Goal: Transaction & Acquisition: Purchase product/service

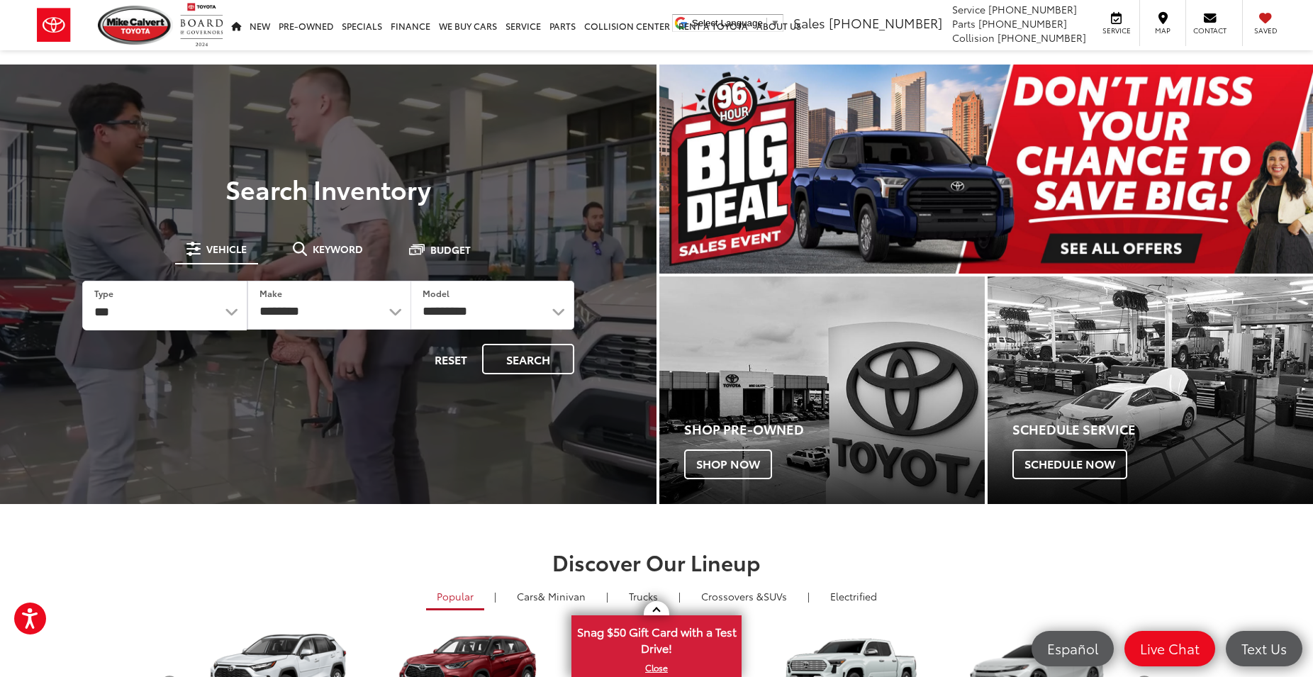
select select "******"
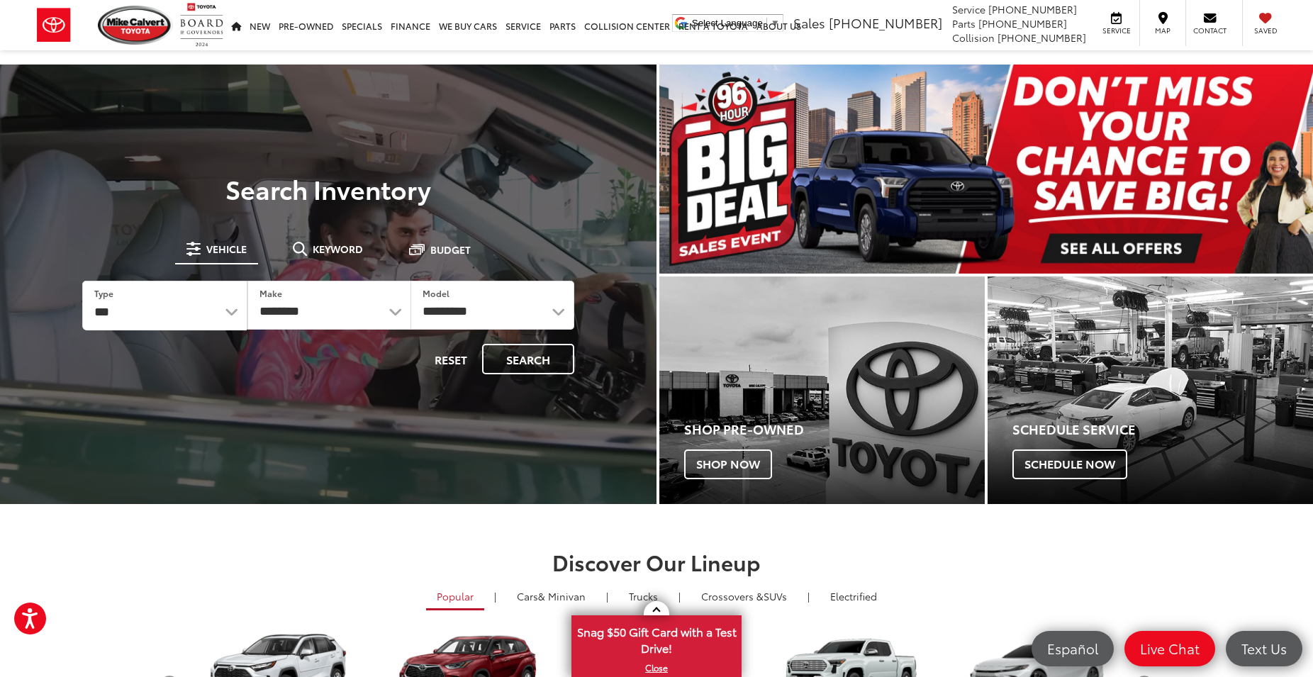
click option "***" at bounding box center [0, 0] width 0 height 0
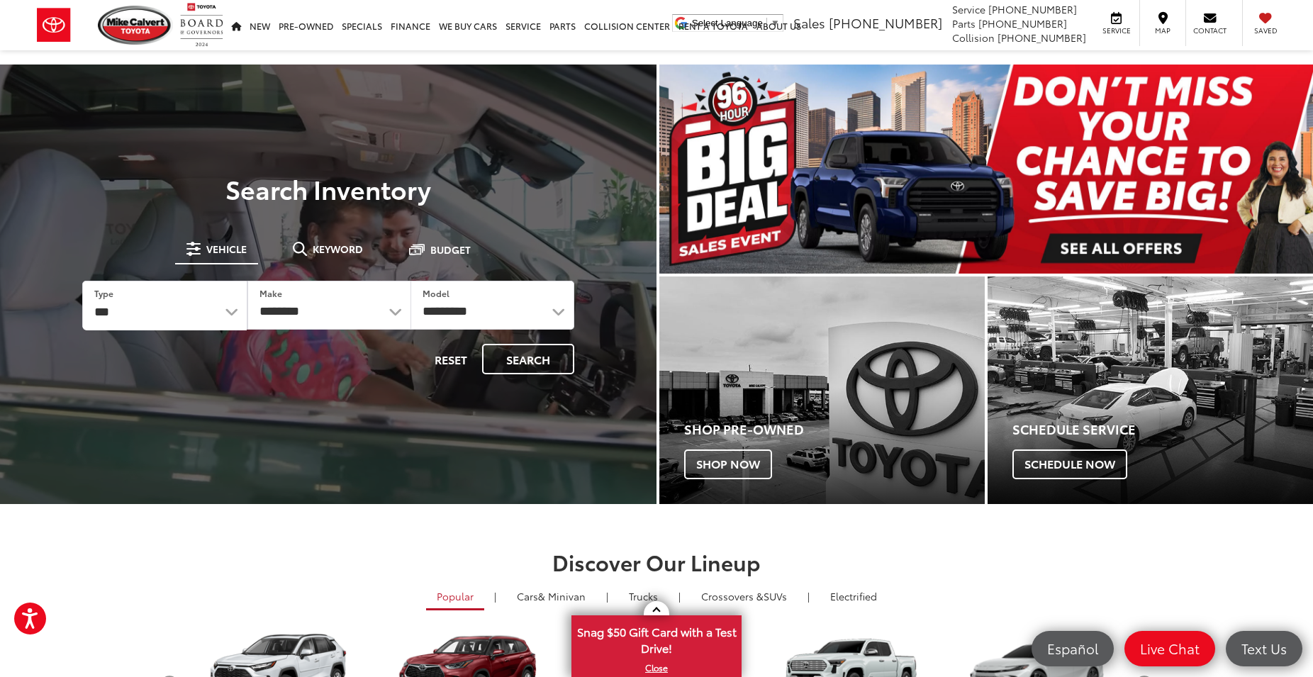
select select "******"
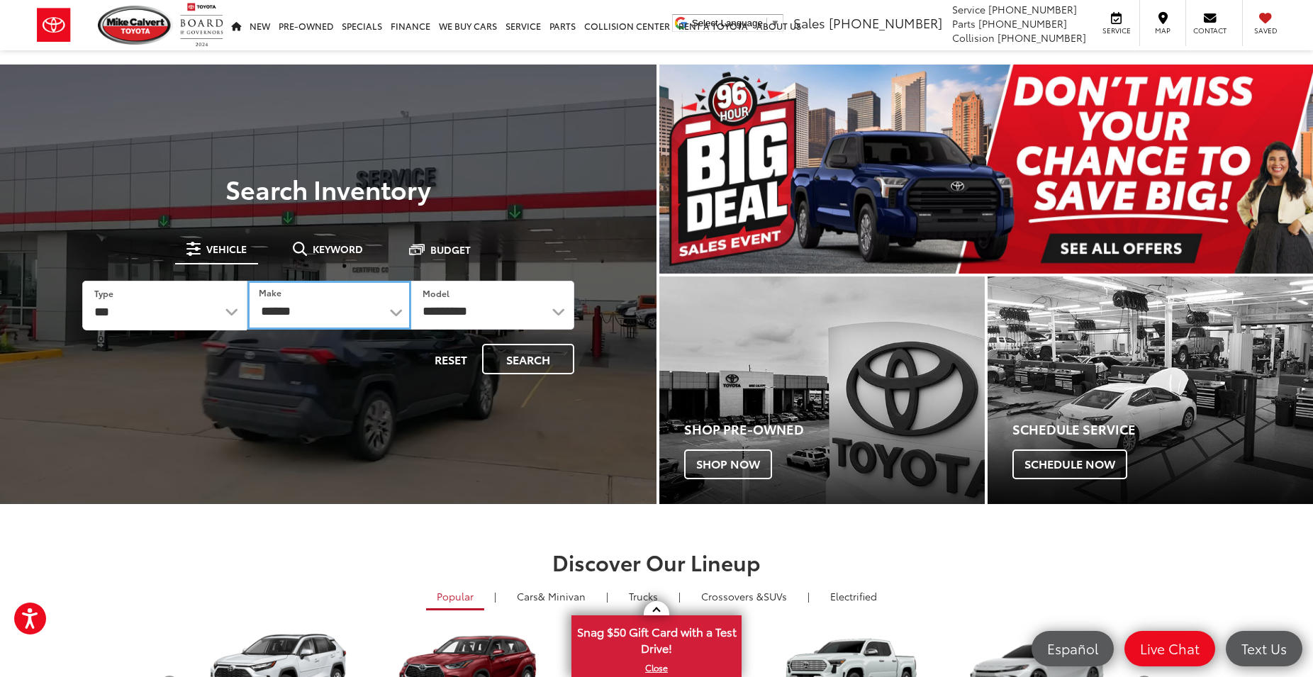
click at [247, 281] on select "******** ******" at bounding box center [328, 305] width 163 height 49
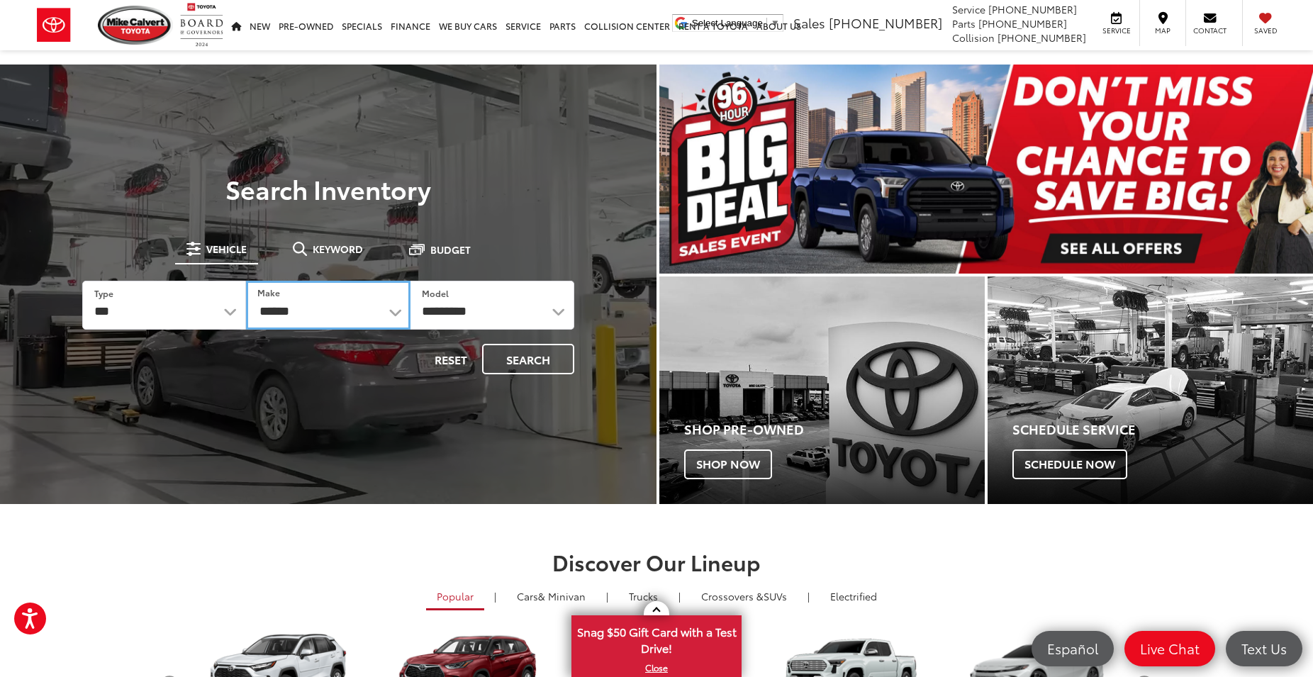
click option "******" at bounding box center [0, 0] width 0 height 0
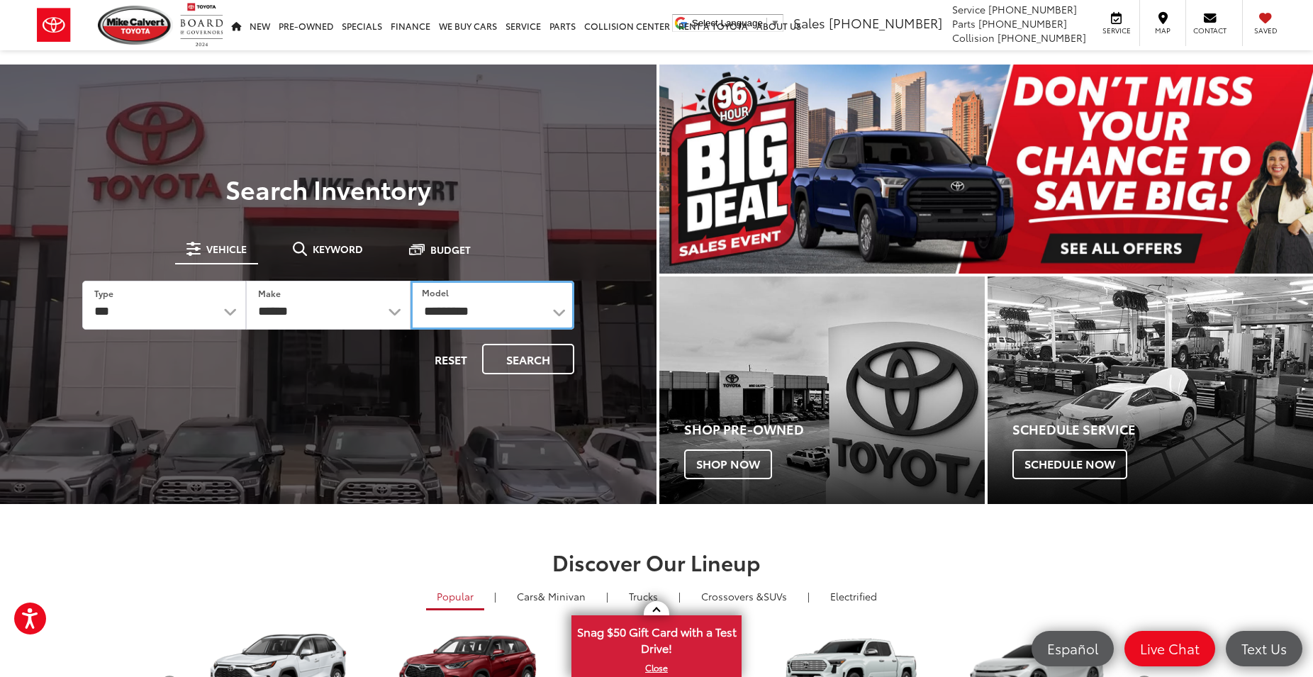
select select "*******"
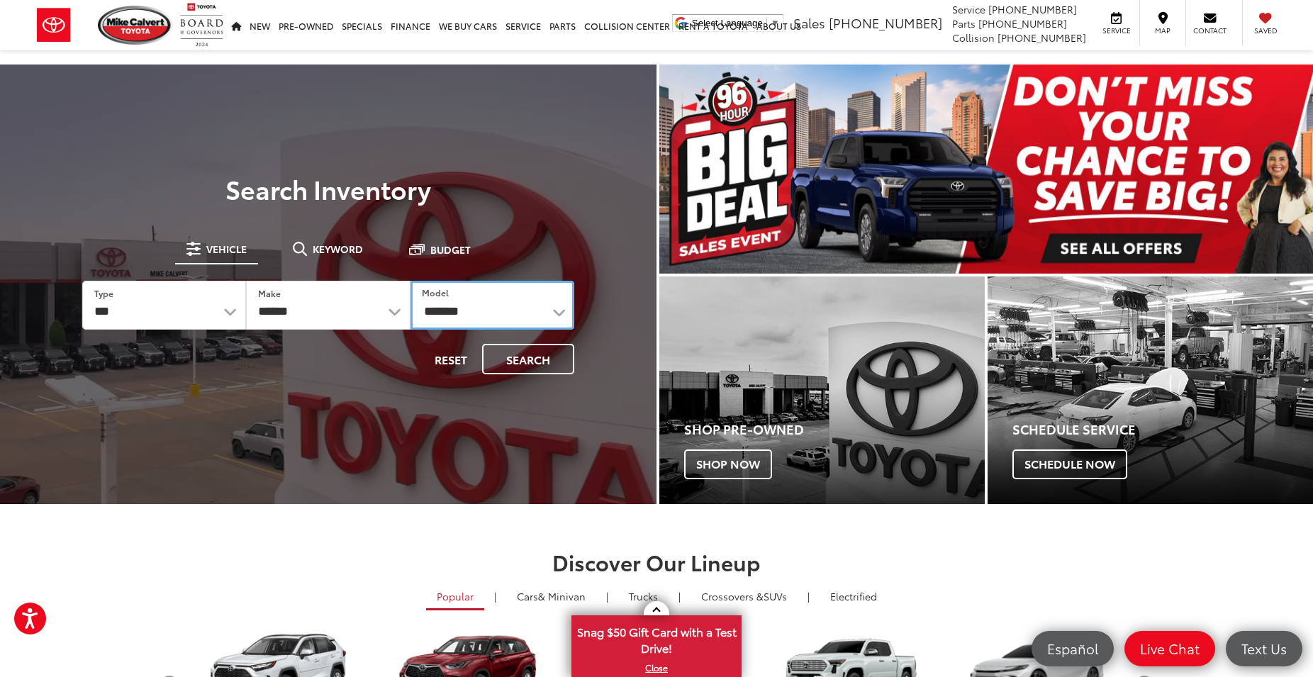
click option "*******" at bounding box center [0, 0] width 0 height 0
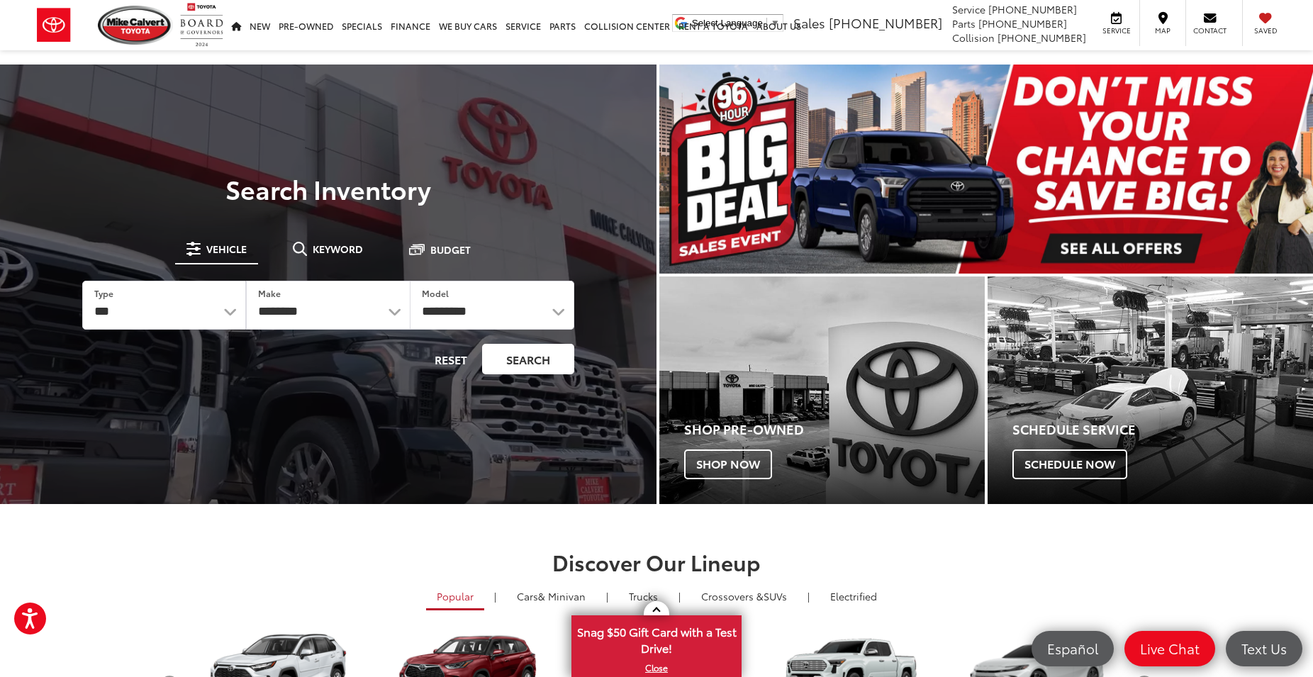
click at [517, 362] on button "Search" at bounding box center [528, 359] width 92 height 30
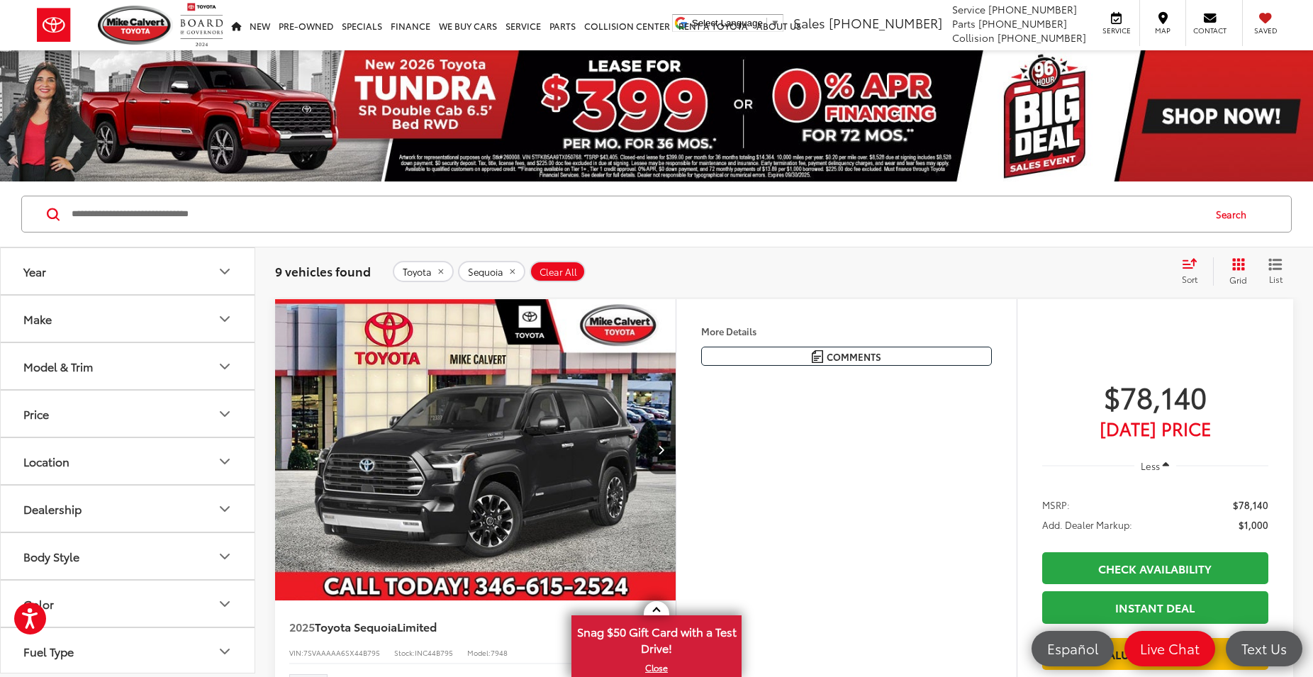
click at [227, 368] on icon "Model & Trim" at bounding box center [224, 366] width 17 height 17
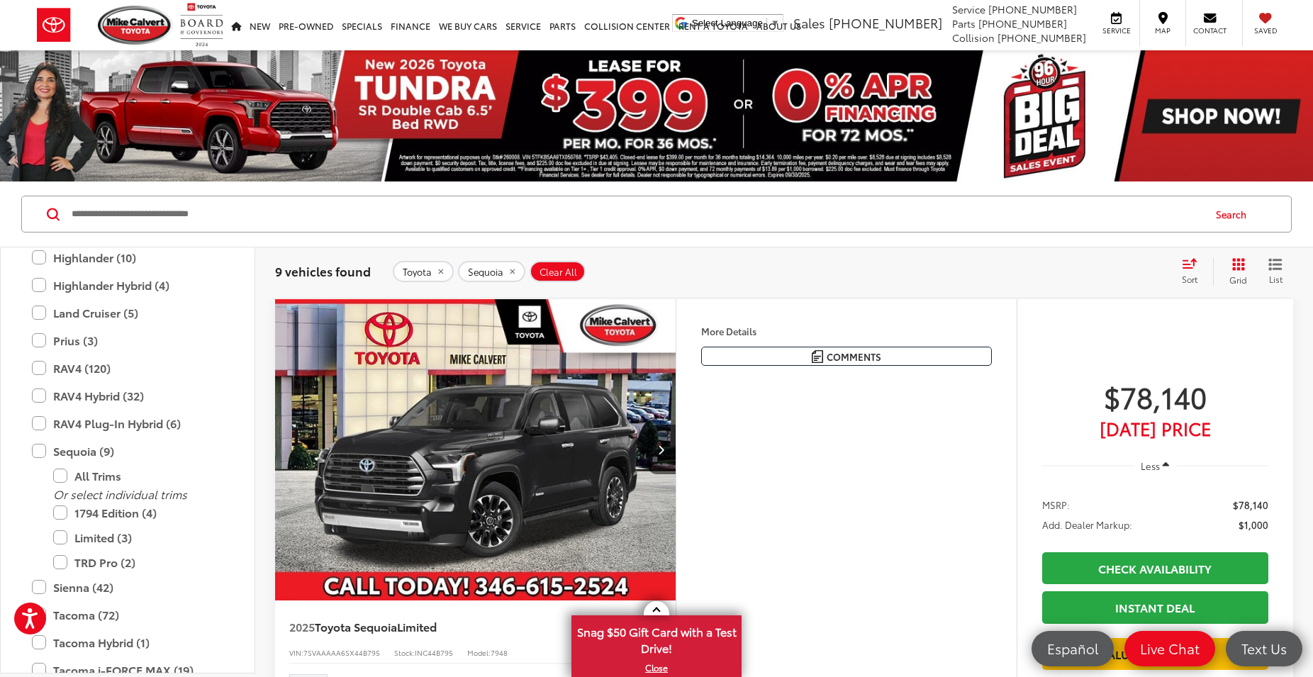
scroll to position [638, 0]
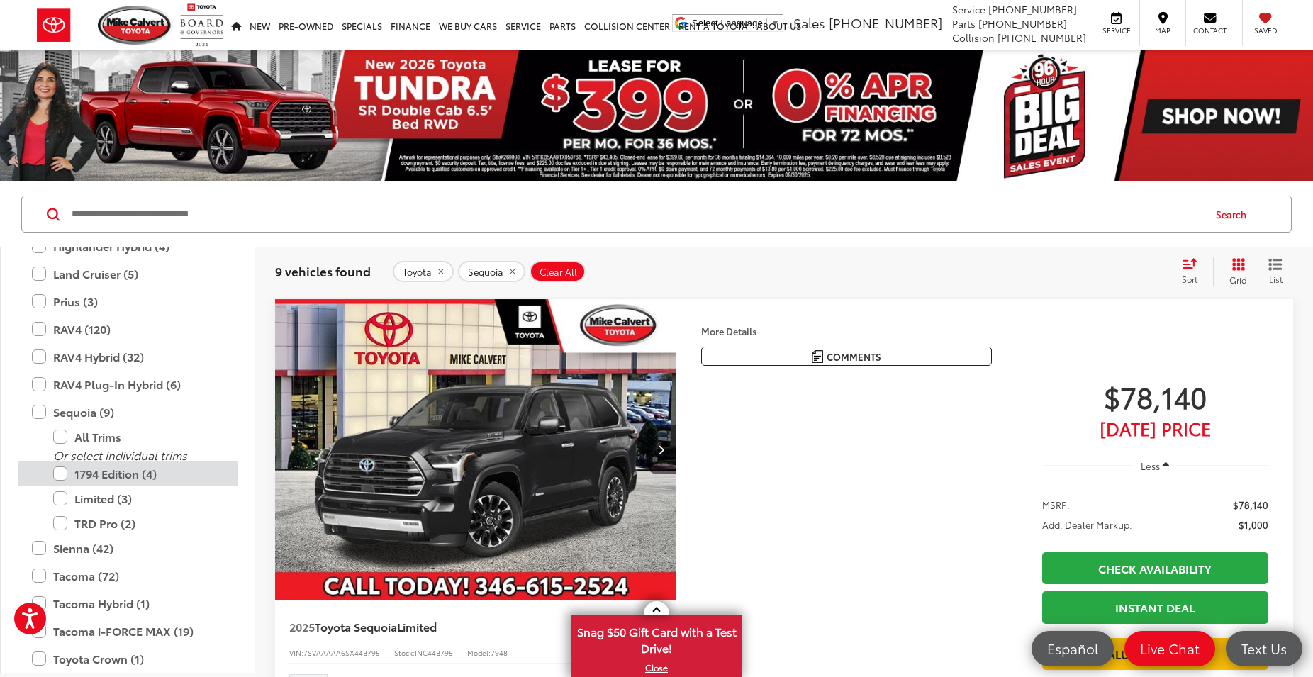
click at [64, 481] on label "1794 Edition (4)" at bounding box center [138, 474] width 170 height 25
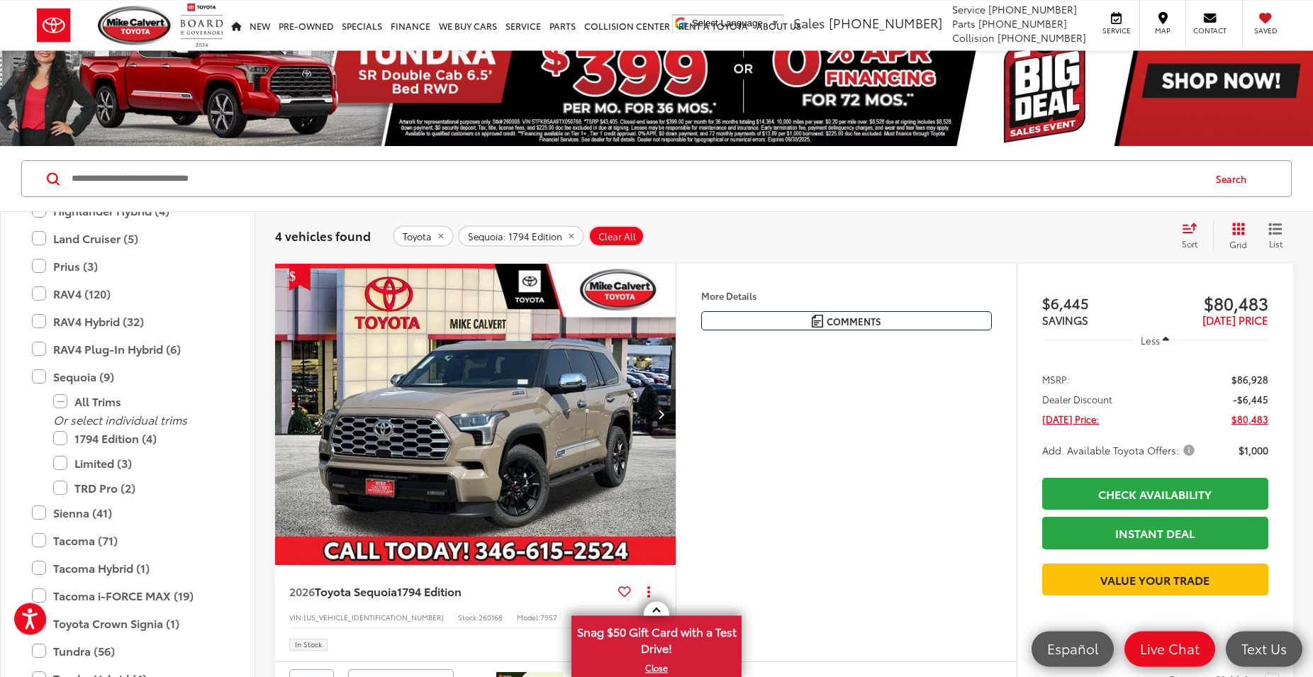
scroll to position [43, 0]
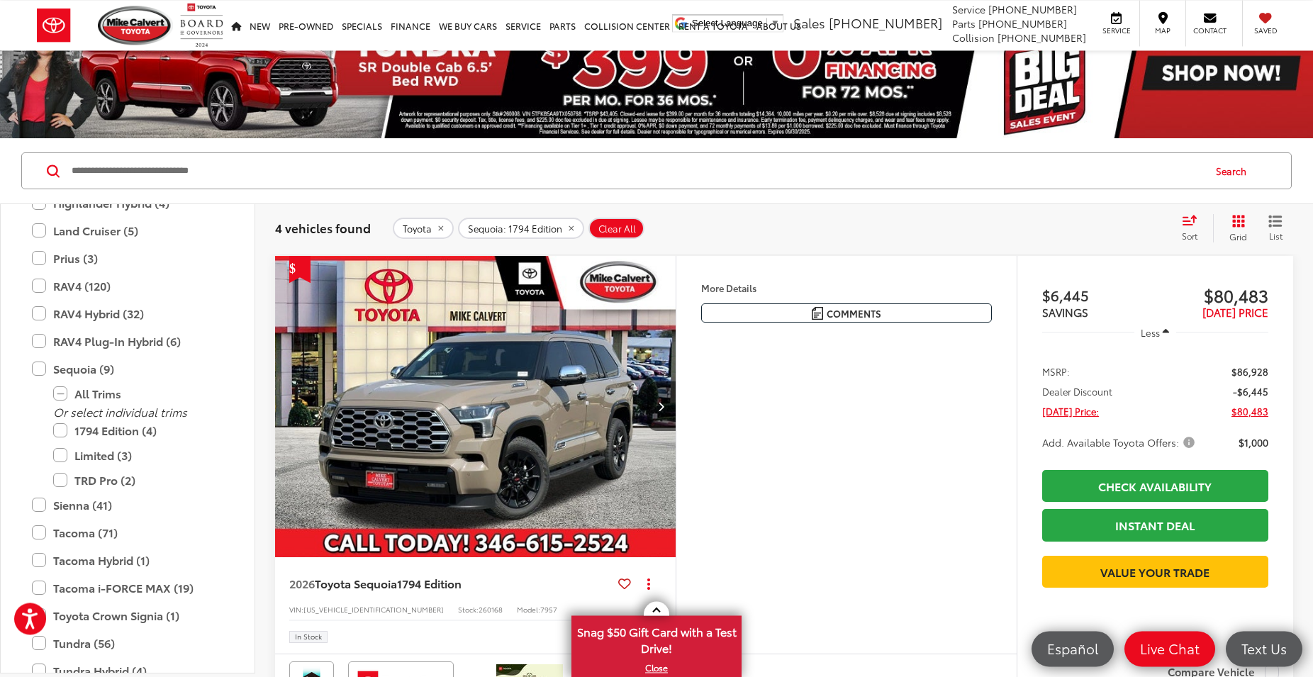
click at [1188, 217] on icon "Select sort value" at bounding box center [1190, 220] width 16 height 11
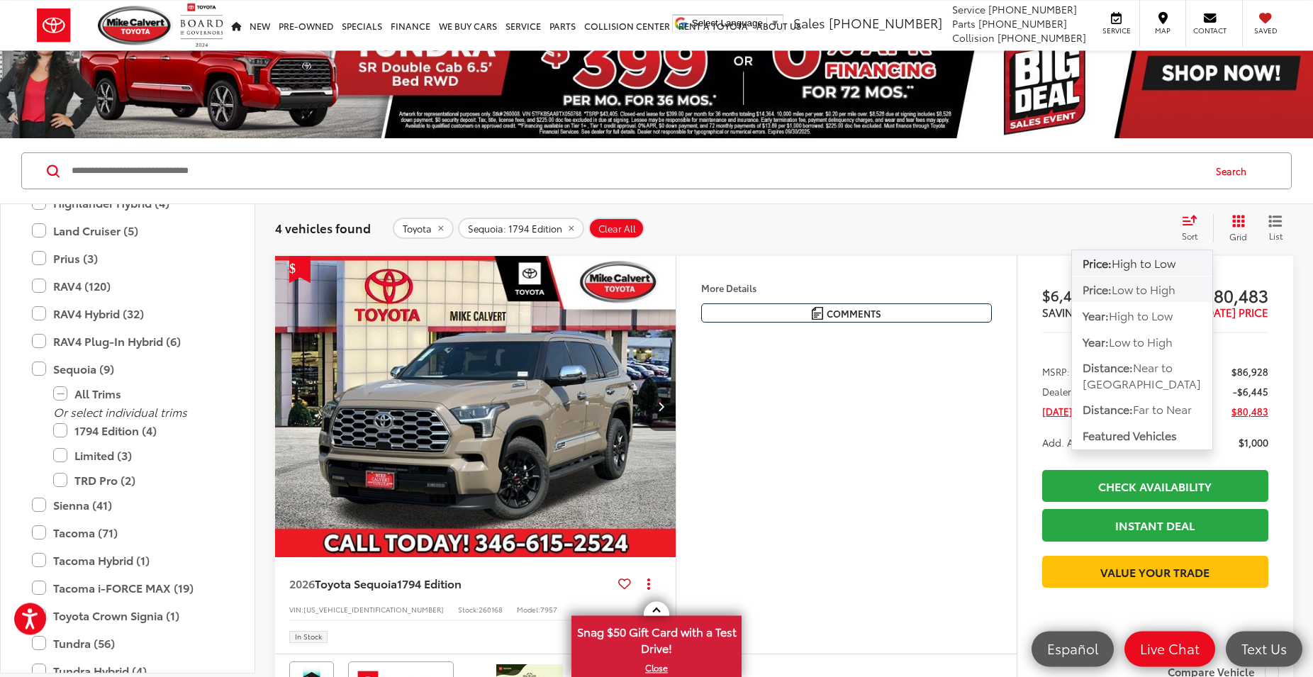
click at [1137, 295] on span "Low to High" at bounding box center [1144, 289] width 64 height 16
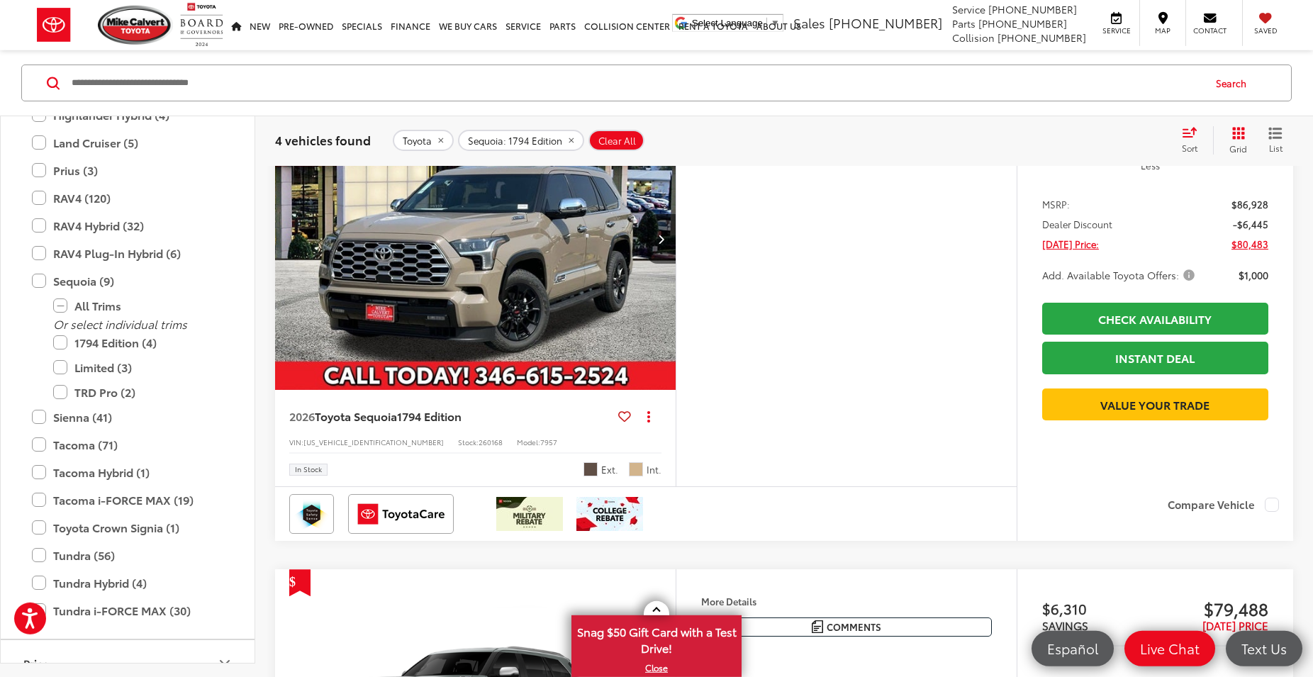
scroll to position [43, 0]
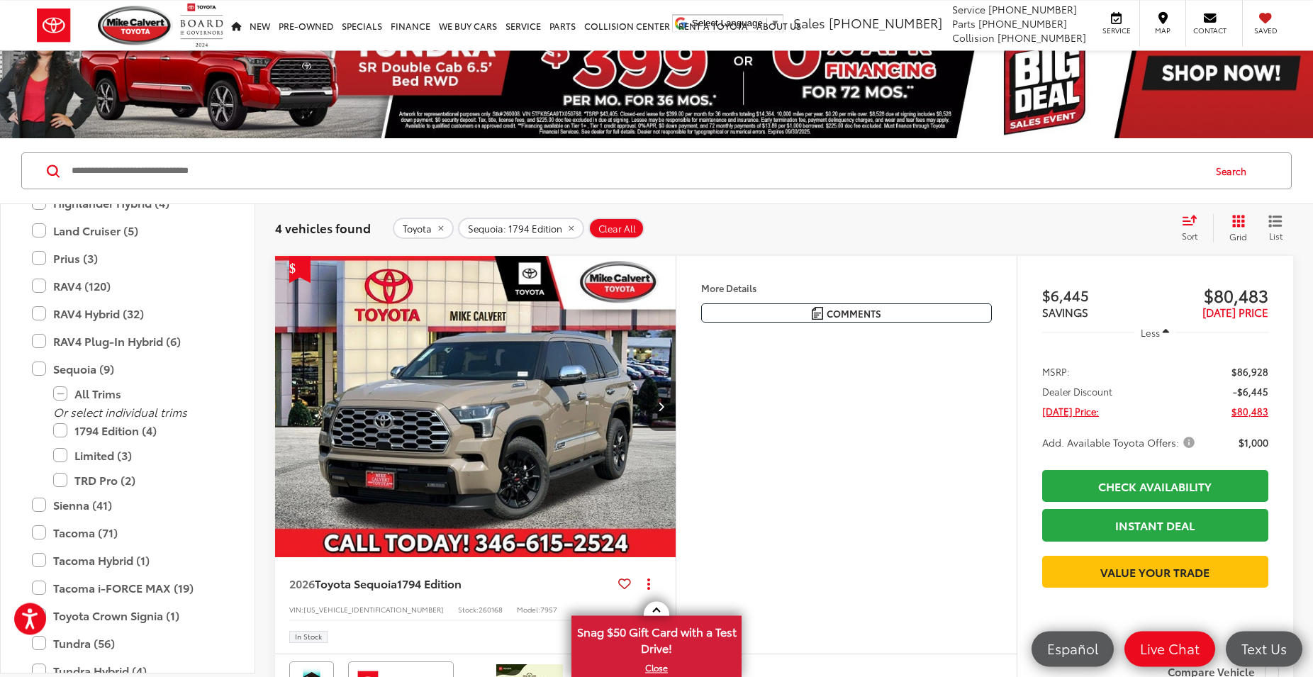
click at [491, 435] on img "2026 Toyota Sequoia 1794 Edition 0" at bounding box center [475, 407] width 403 height 302
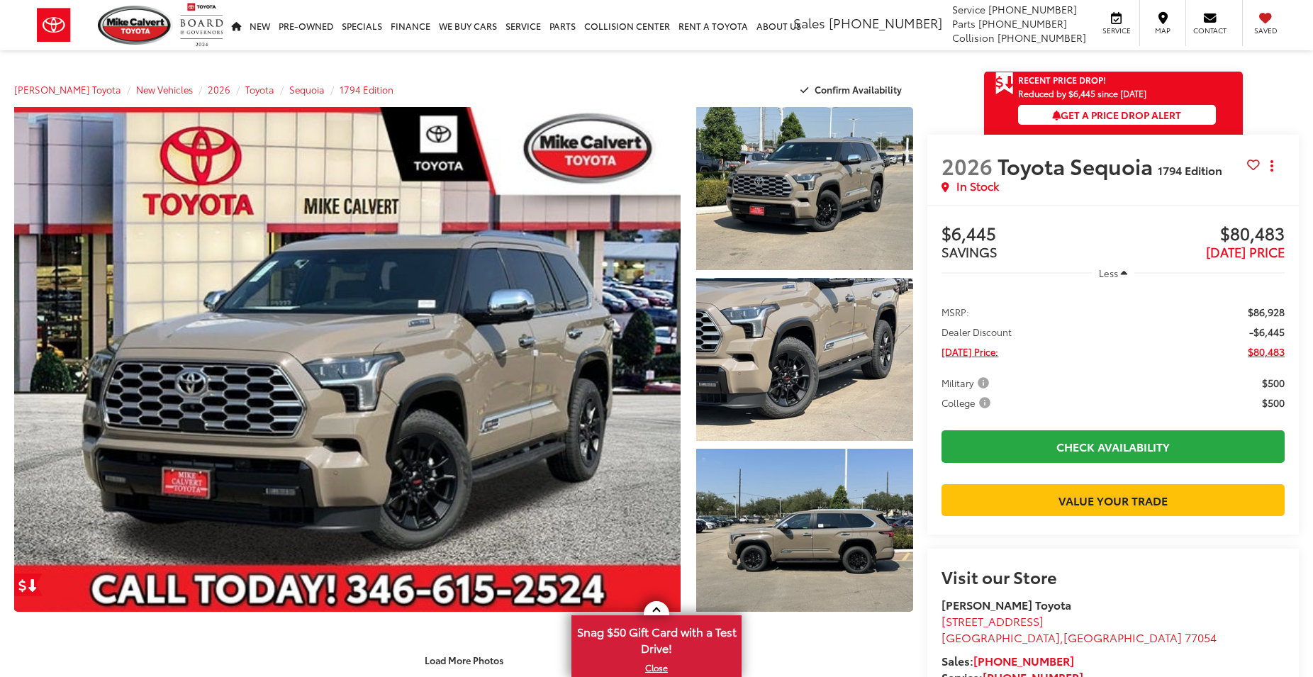
click at [478, 413] on link "Expand Photo 0" at bounding box center [347, 359] width 667 height 505
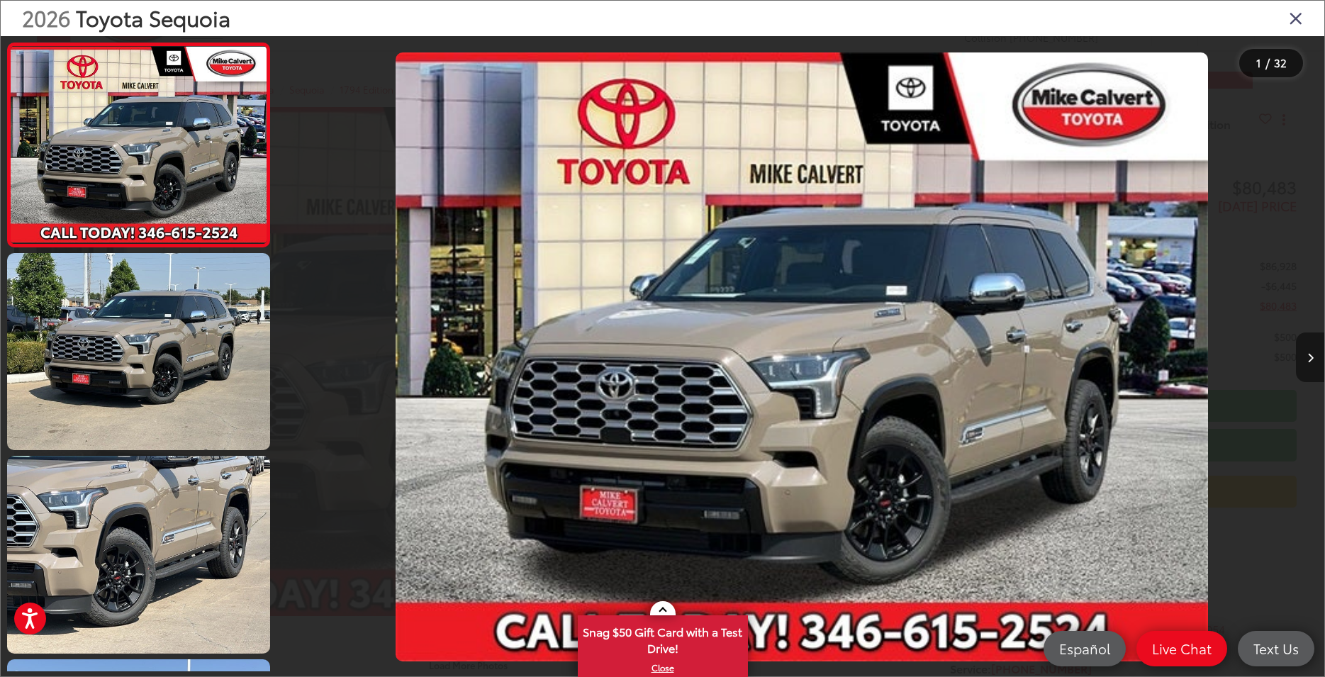
click at [1306, 356] on button "Next image" at bounding box center [1310, 358] width 28 height 50
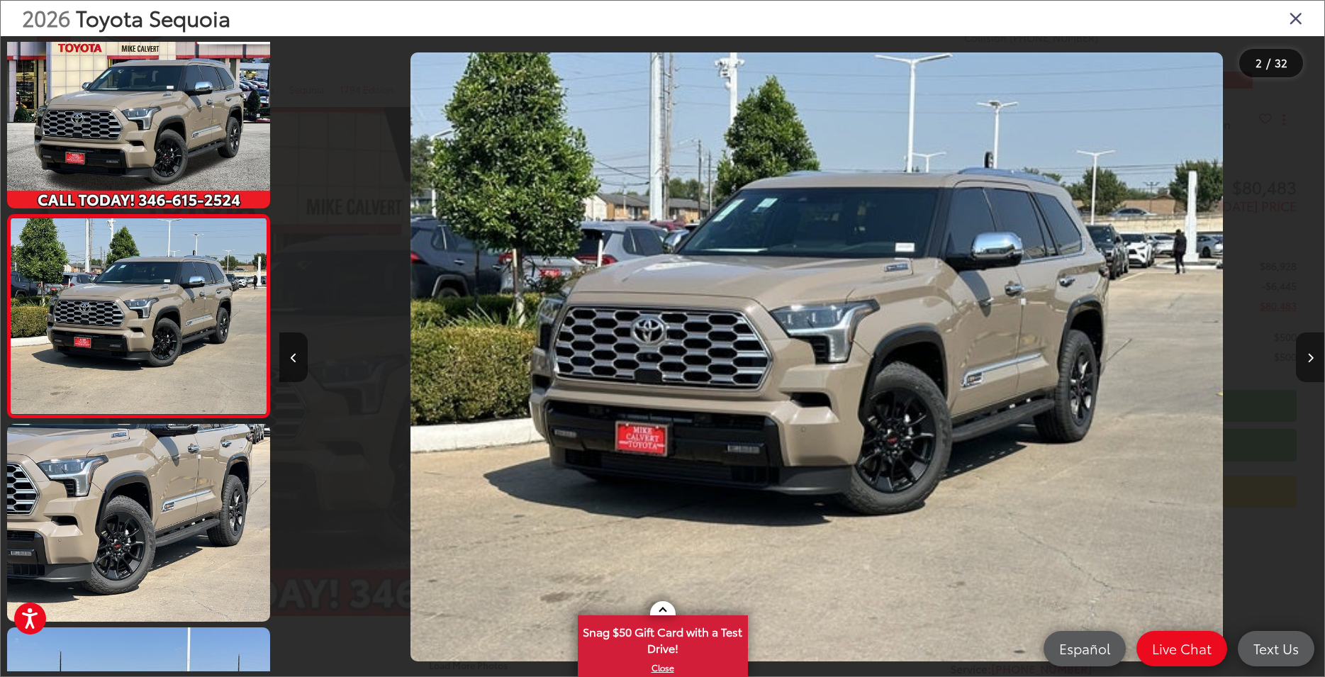
scroll to position [33, 0]
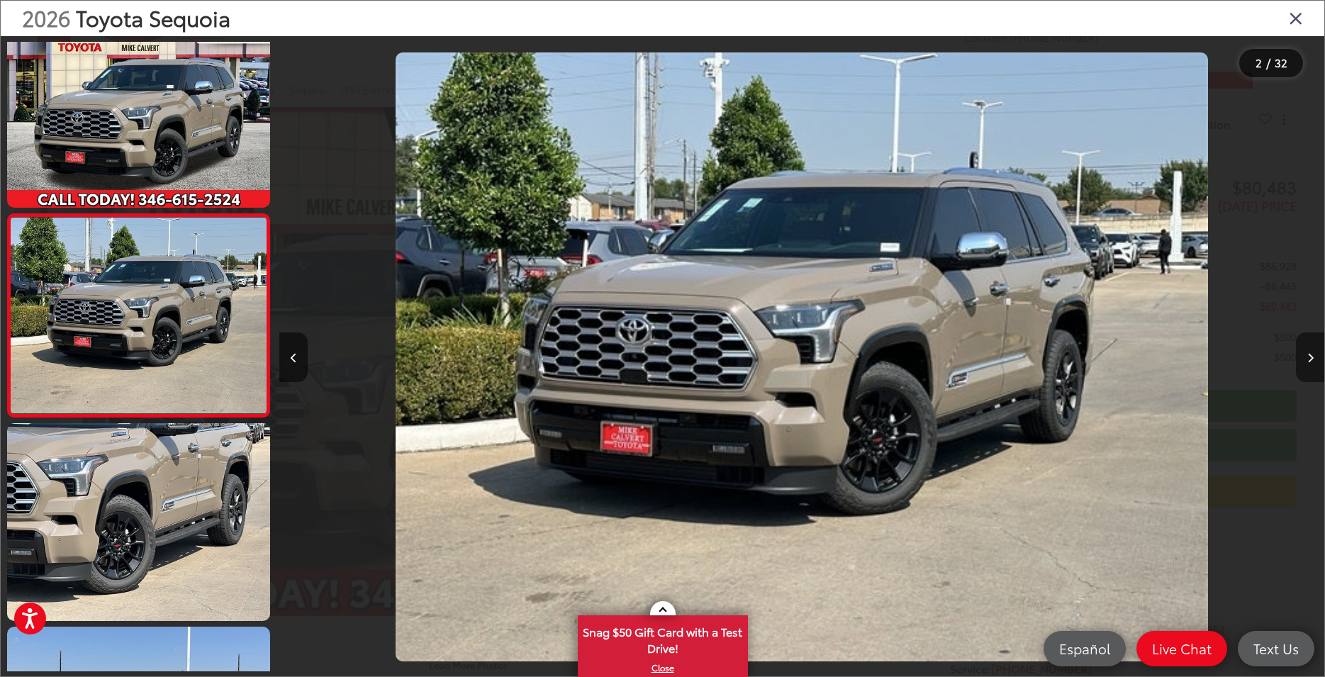
click at [1306, 356] on button "Next image" at bounding box center [1310, 358] width 28 height 50
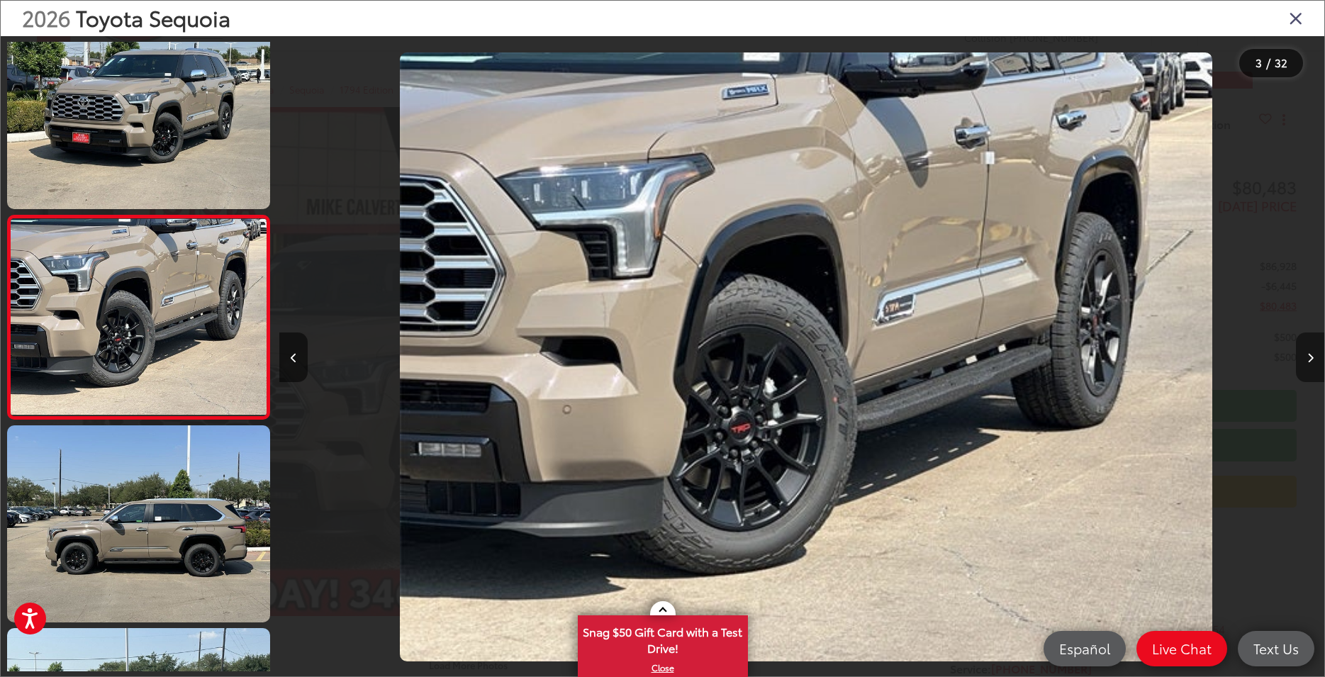
scroll to position [235, 0]
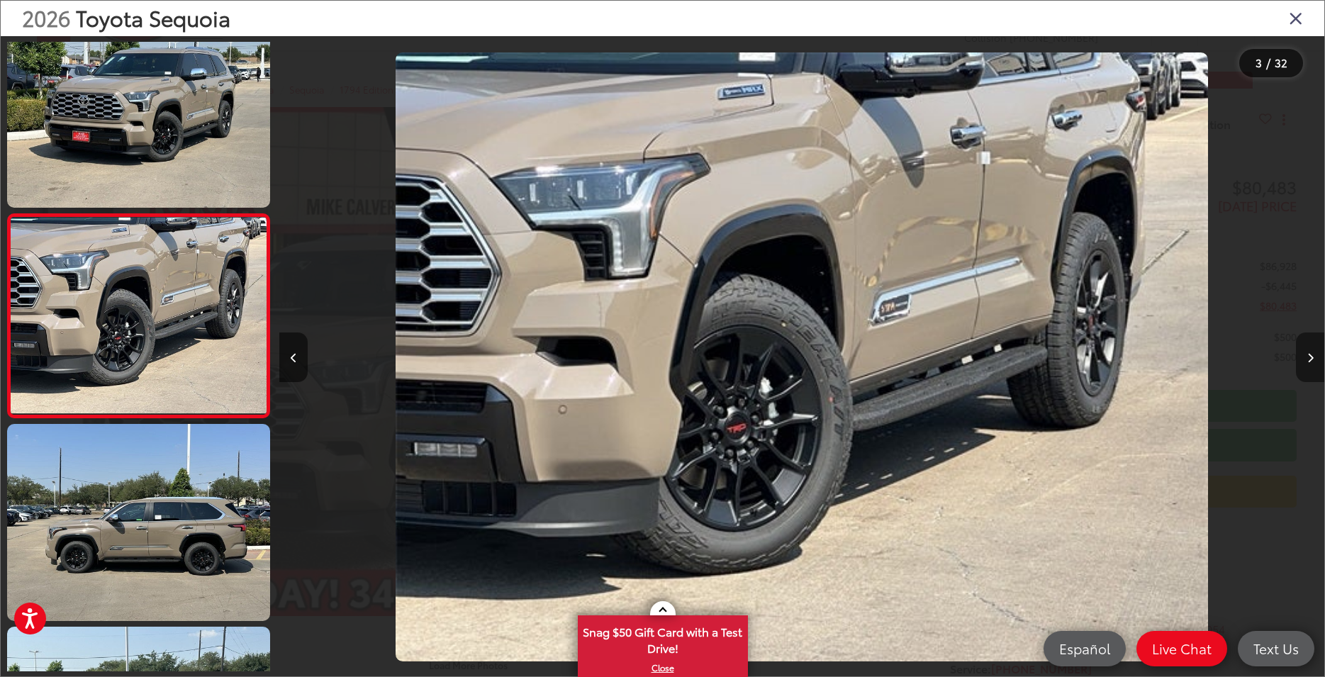
click at [1306, 356] on button "Next image" at bounding box center [1310, 358] width 28 height 50
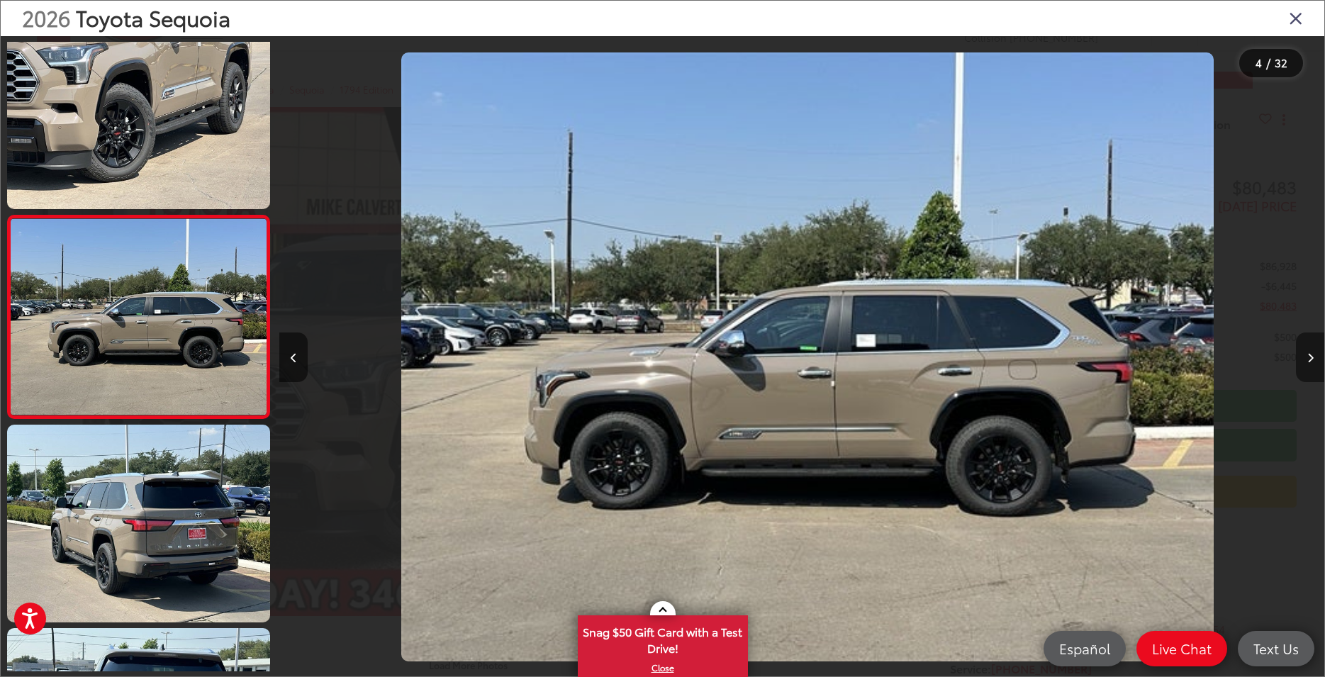
scroll to position [439, 0]
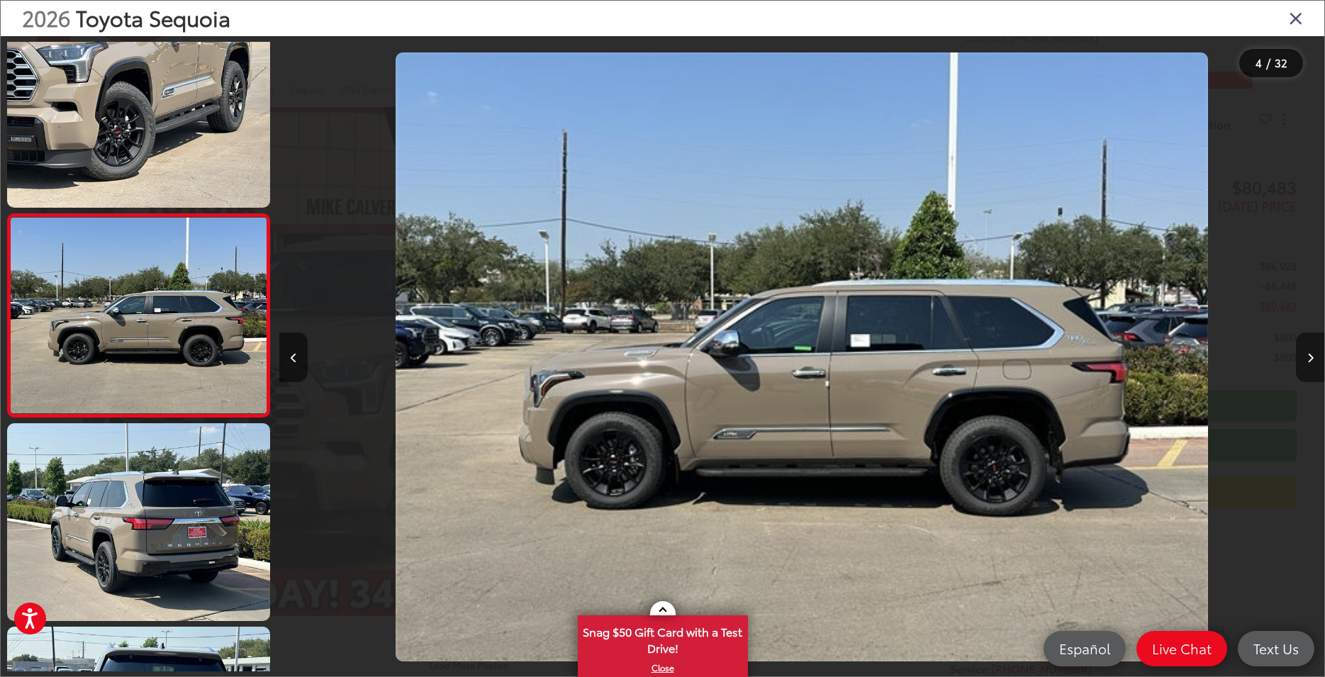
click at [1306, 356] on button "Next image" at bounding box center [1310, 358] width 28 height 50
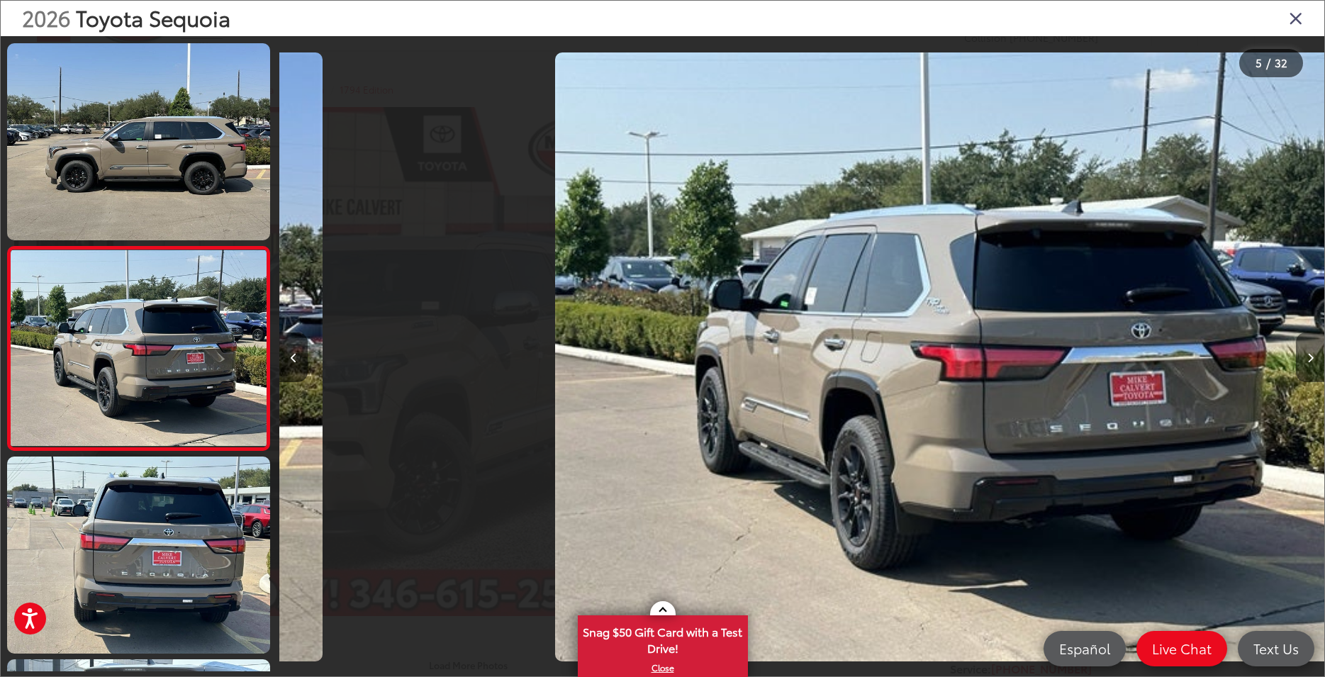
scroll to position [0, 0]
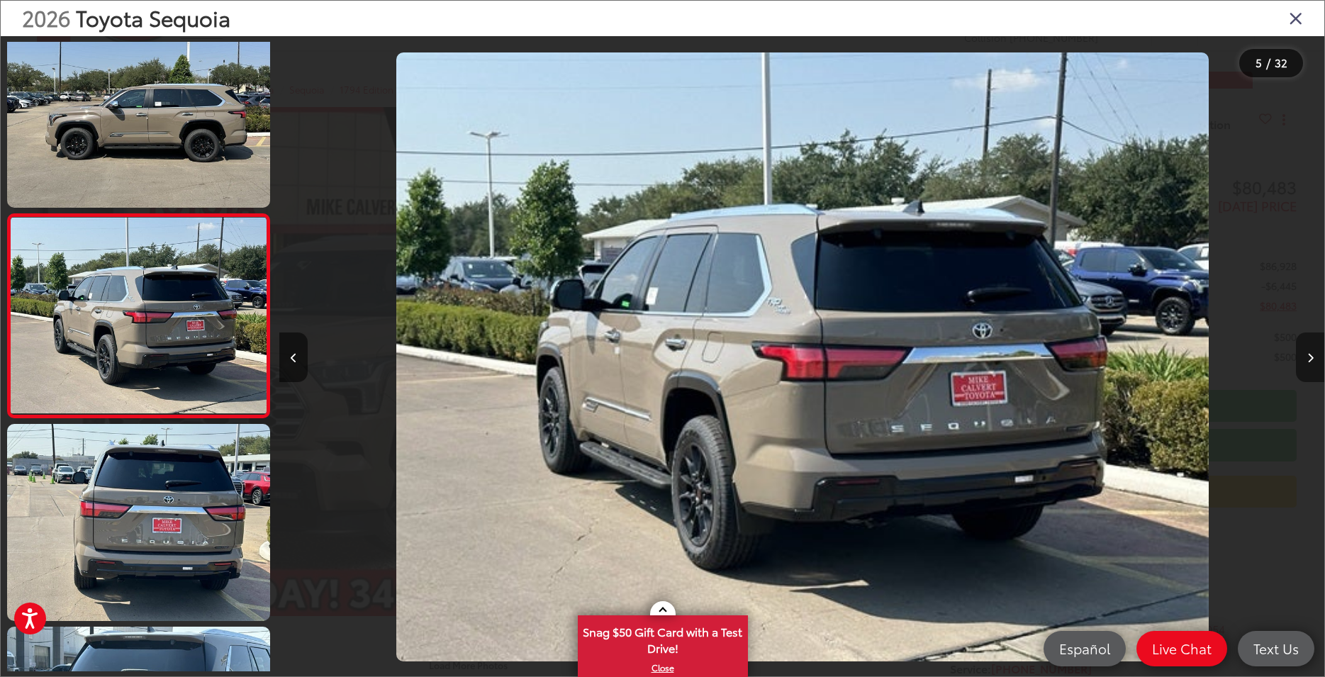
click at [1306, 356] on button "Next image" at bounding box center [1310, 358] width 28 height 50
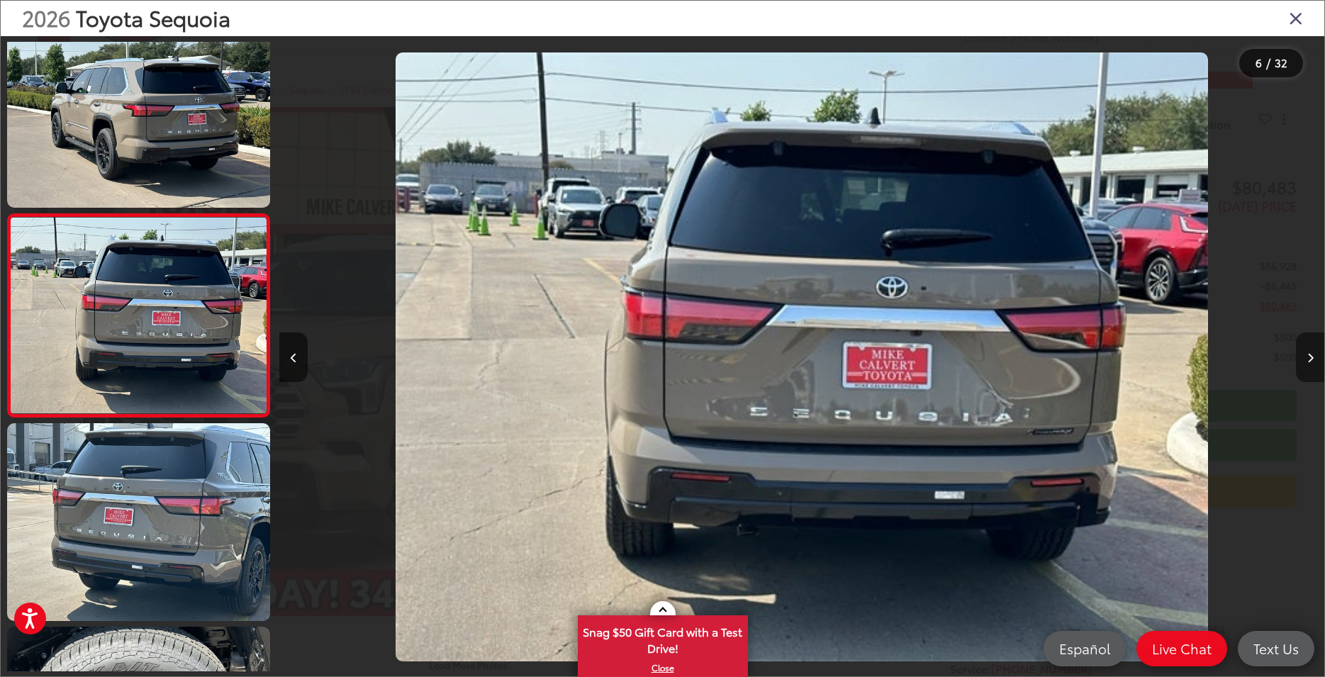
click at [1306, 356] on button "Next image" at bounding box center [1310, 358] width 28 height 50
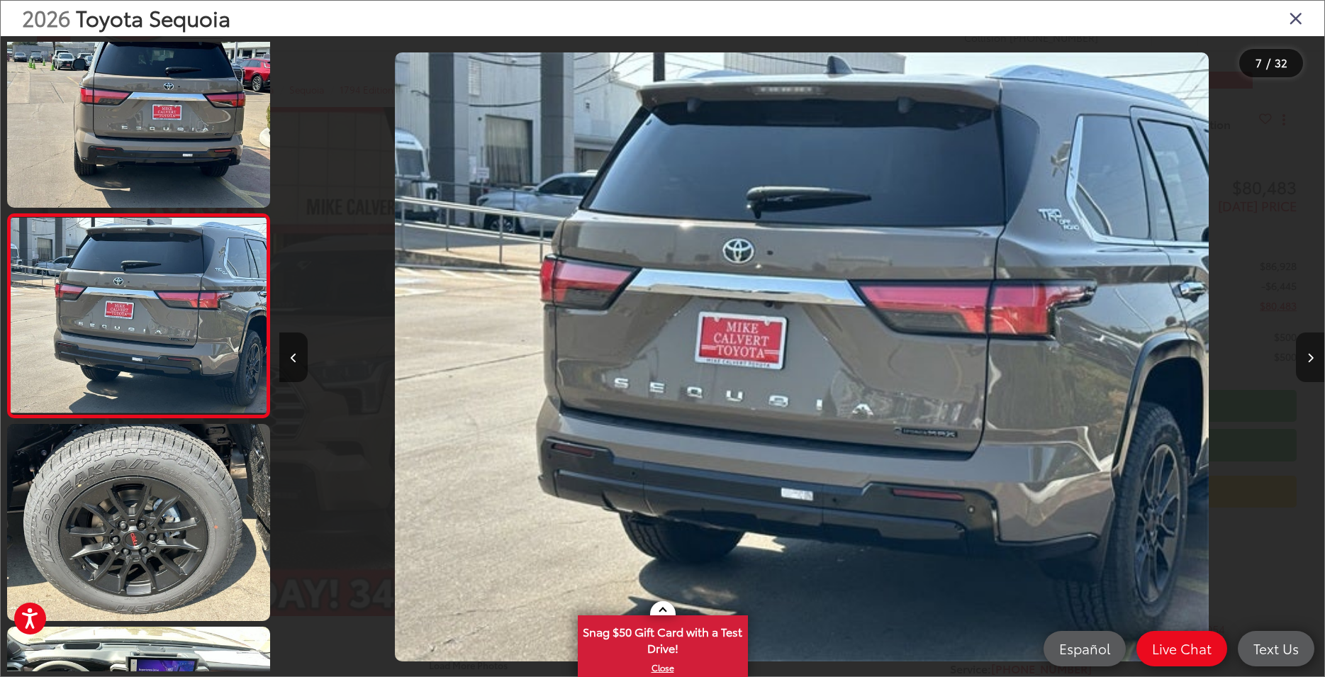
click at [1306, 356] on button "Next image" at bounding box center [1310, 358] width 28 height 50
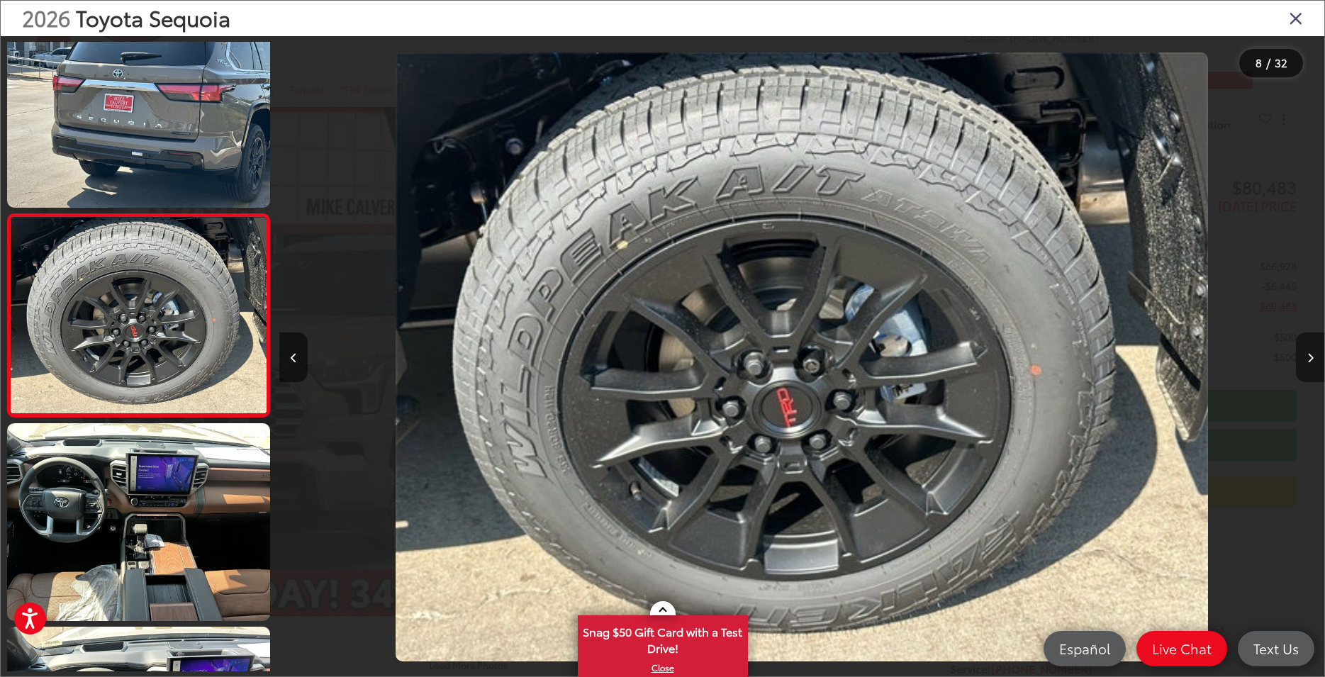
click at [1306, 356] on button "Next image" at bounding box center [1310, 358] width 28 height 50
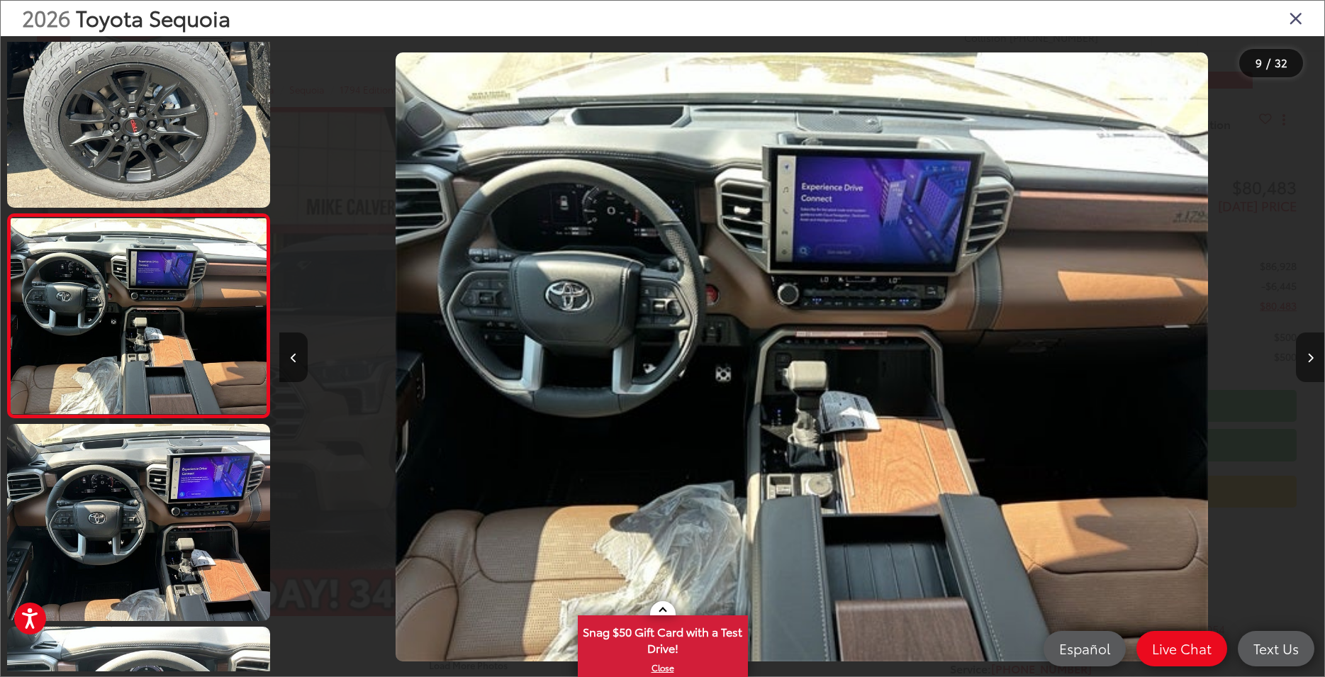
click at [1306, 356] on button "Next image" at bounding box center [1310, 358] width 28 height 50
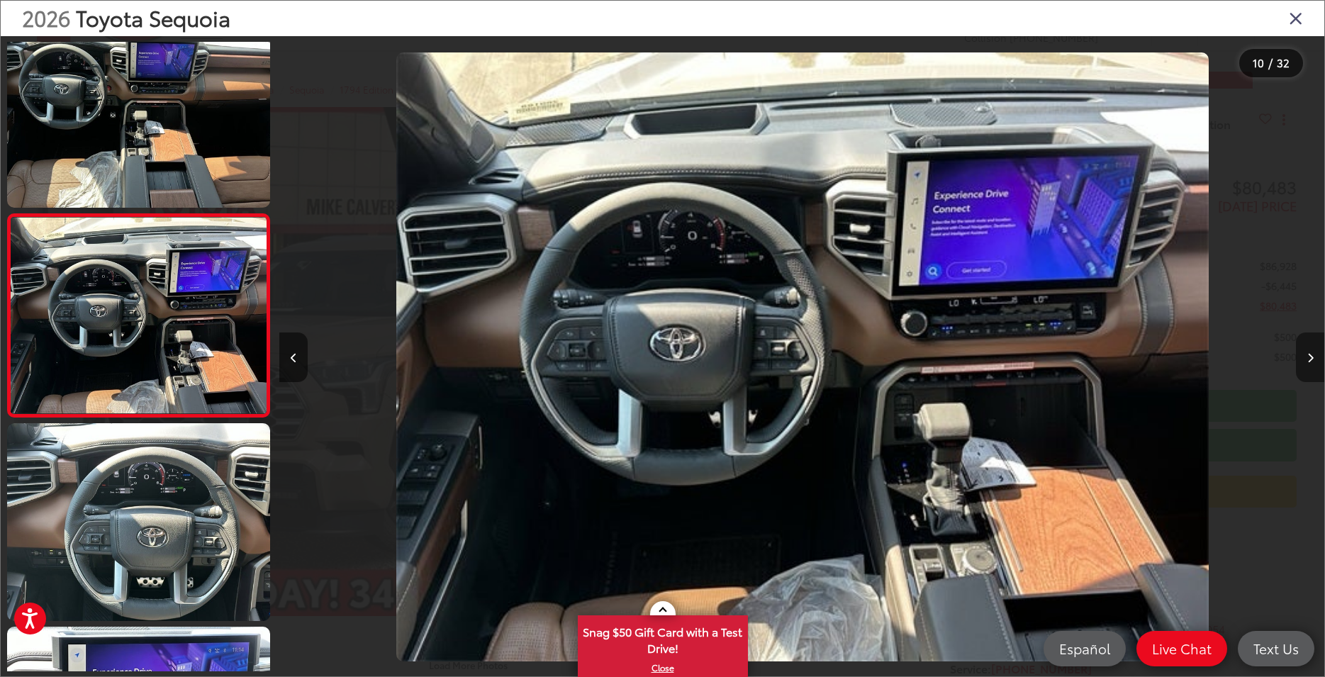
click at [1306, 356] on button "Next image" at bounding box center [1310, 358] width 28 height 50
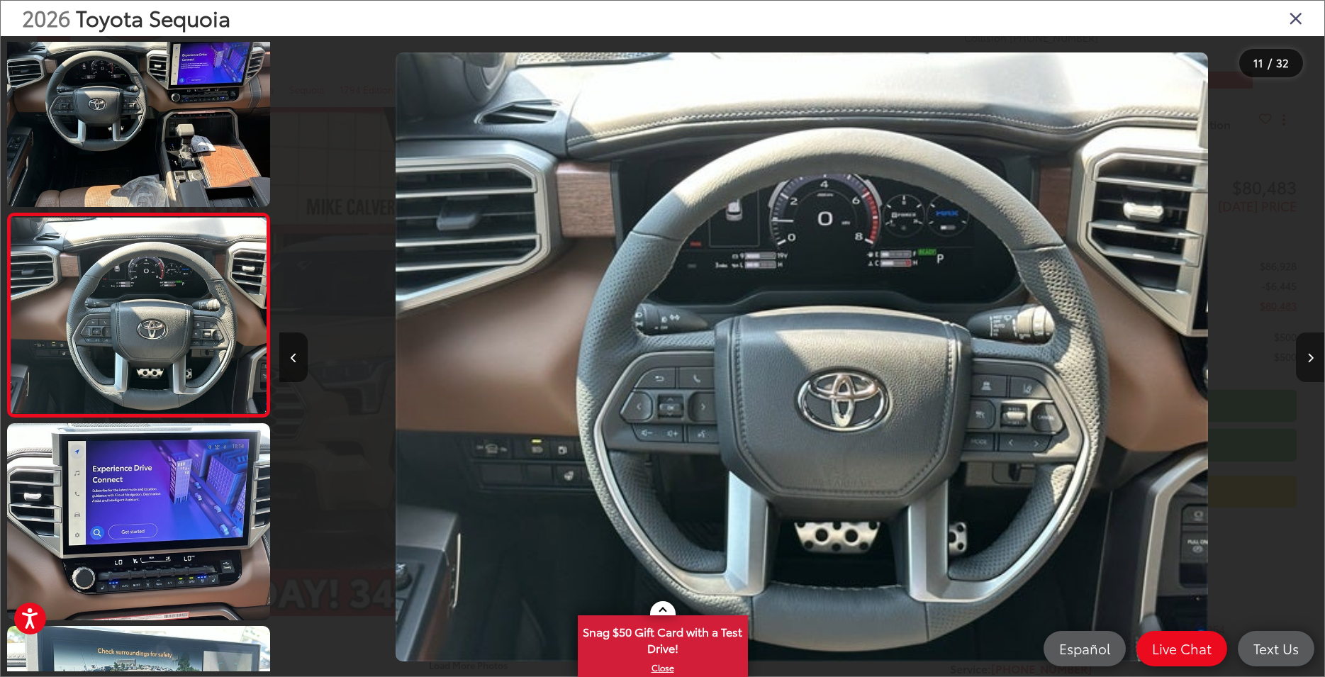
click at [1306, 356] on button "Next image" at bounding box center [1310, 358] width 28 height 50
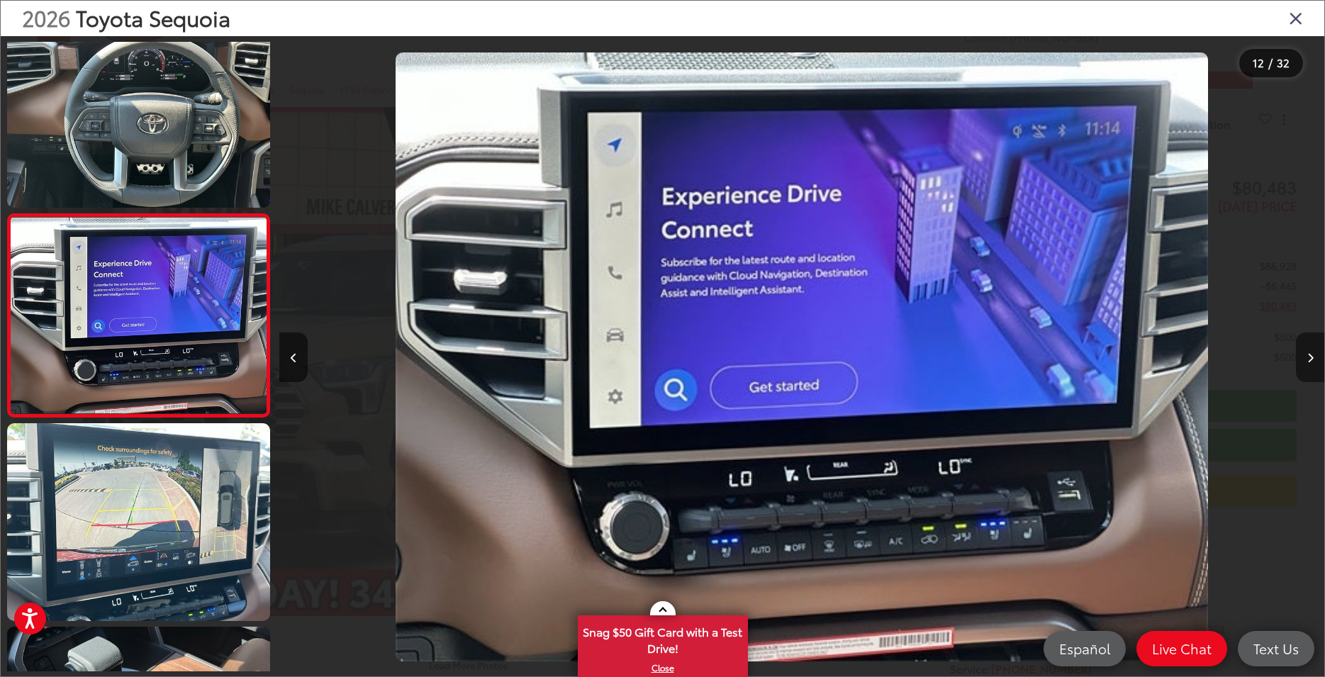
click at [1306, 356] on button "Next image" at bounding box center [1310, 358] width 28 height 50
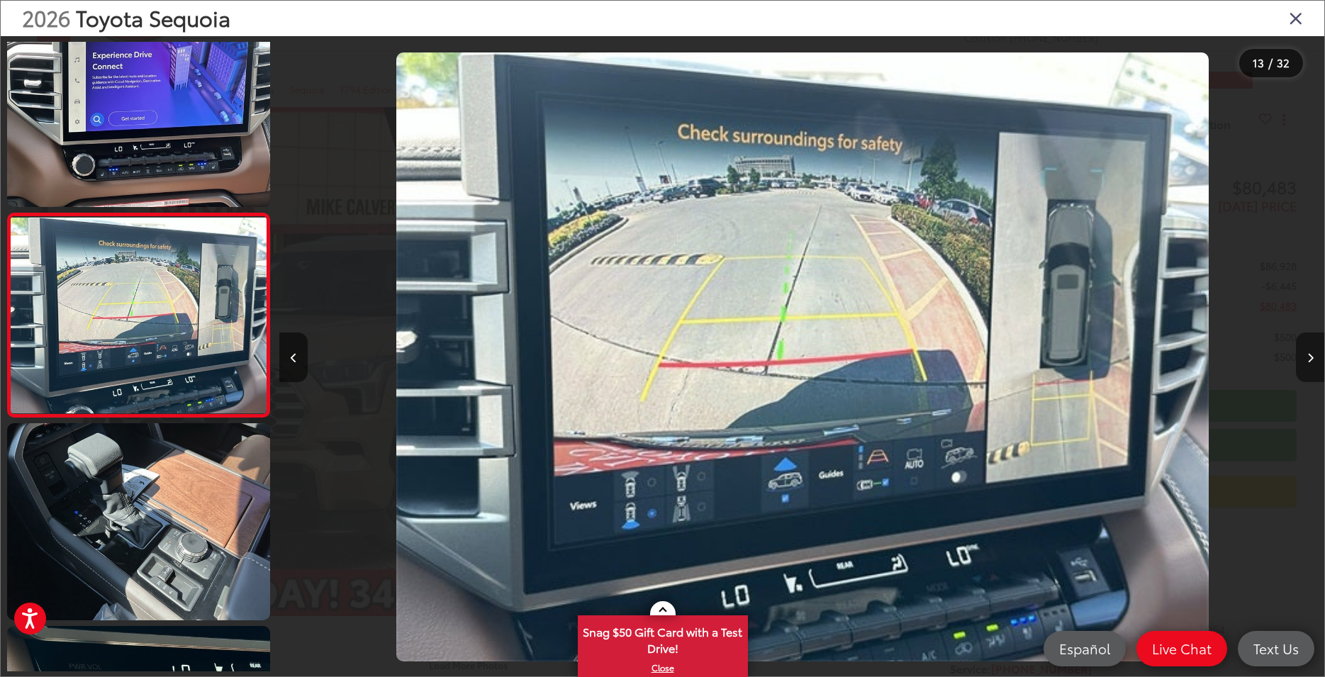
click at [1306, 356] on button "Next image" at bounding box center [1310, 358] width 28 height 50
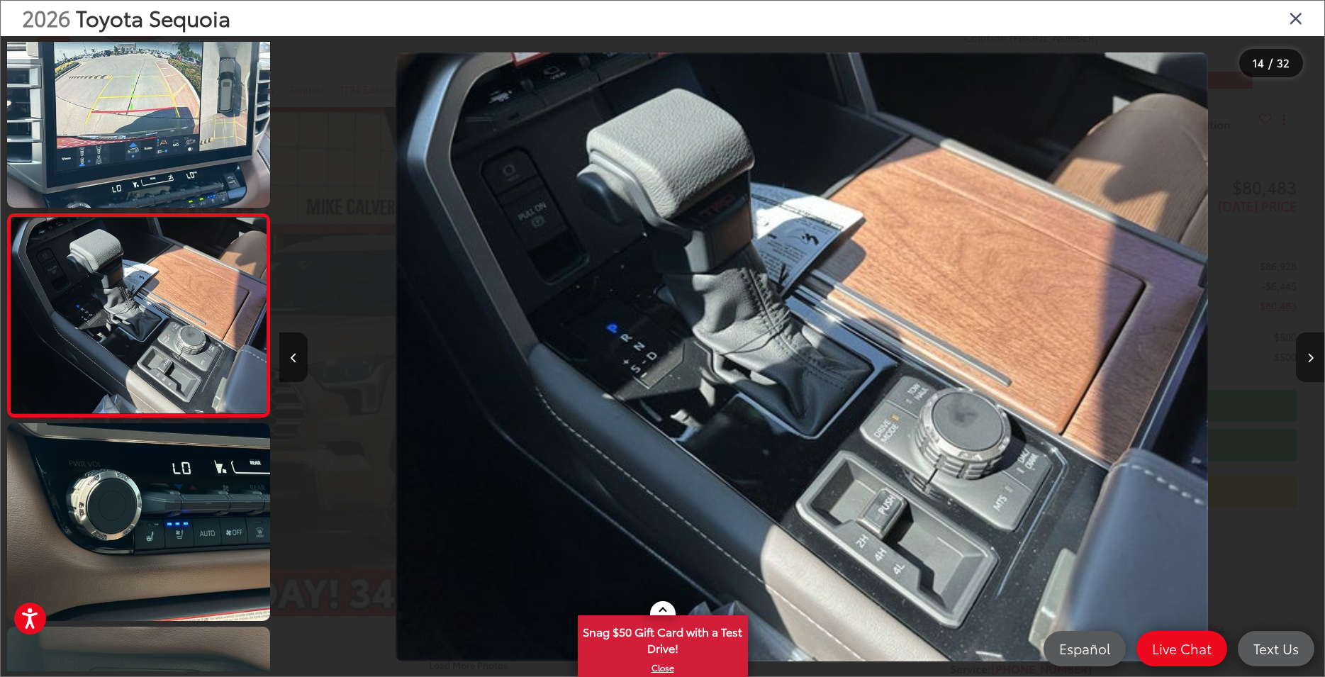
click at [1306, 356] on button "Next image" at bounding box center [1310, 358] width 28 height 50
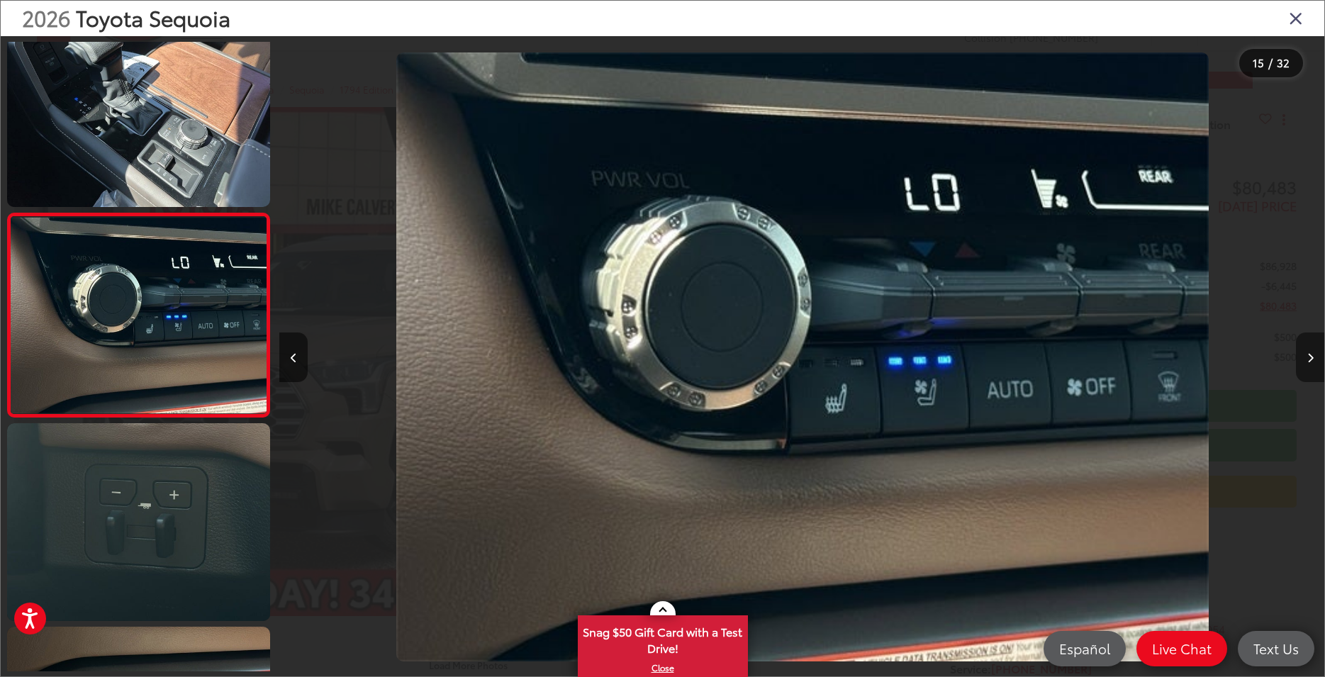
click at [1306, 356] on button "Next image" at bounding box center [1310, 358] width 28 height 50
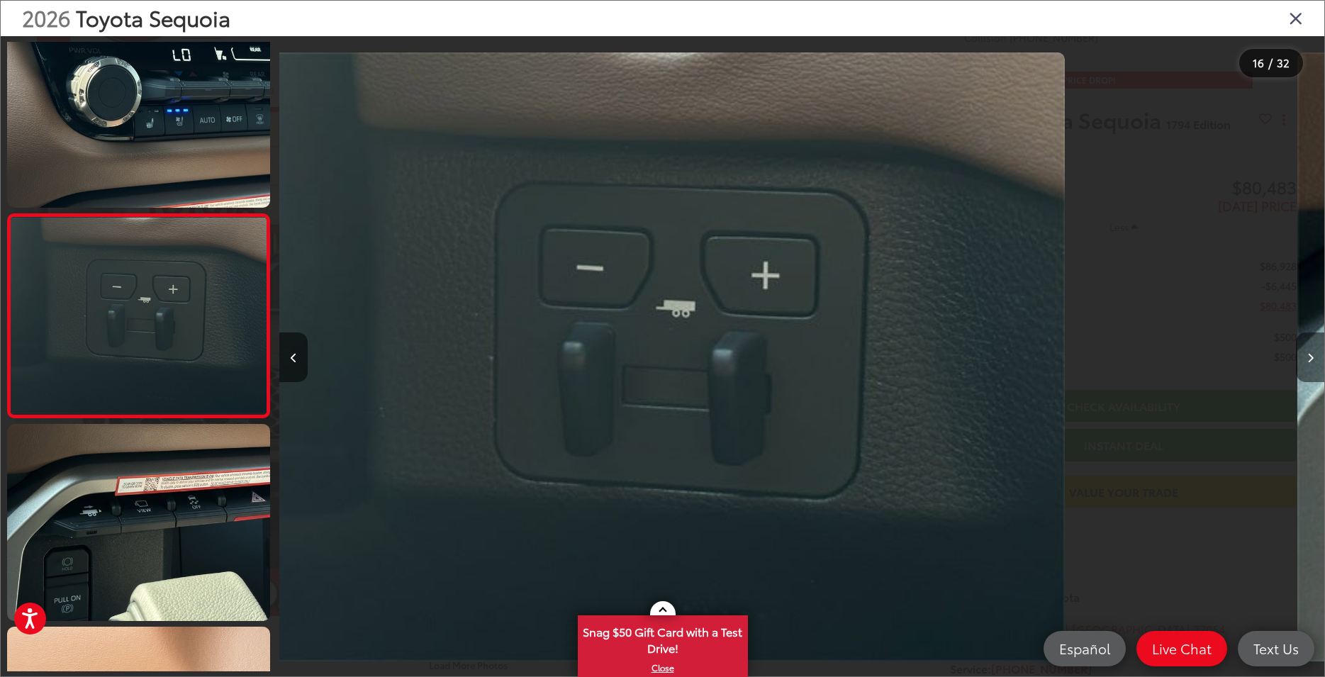
click at [1306, 356] on button "Next image" at bounding box center [1310, 358] width 28 height 50
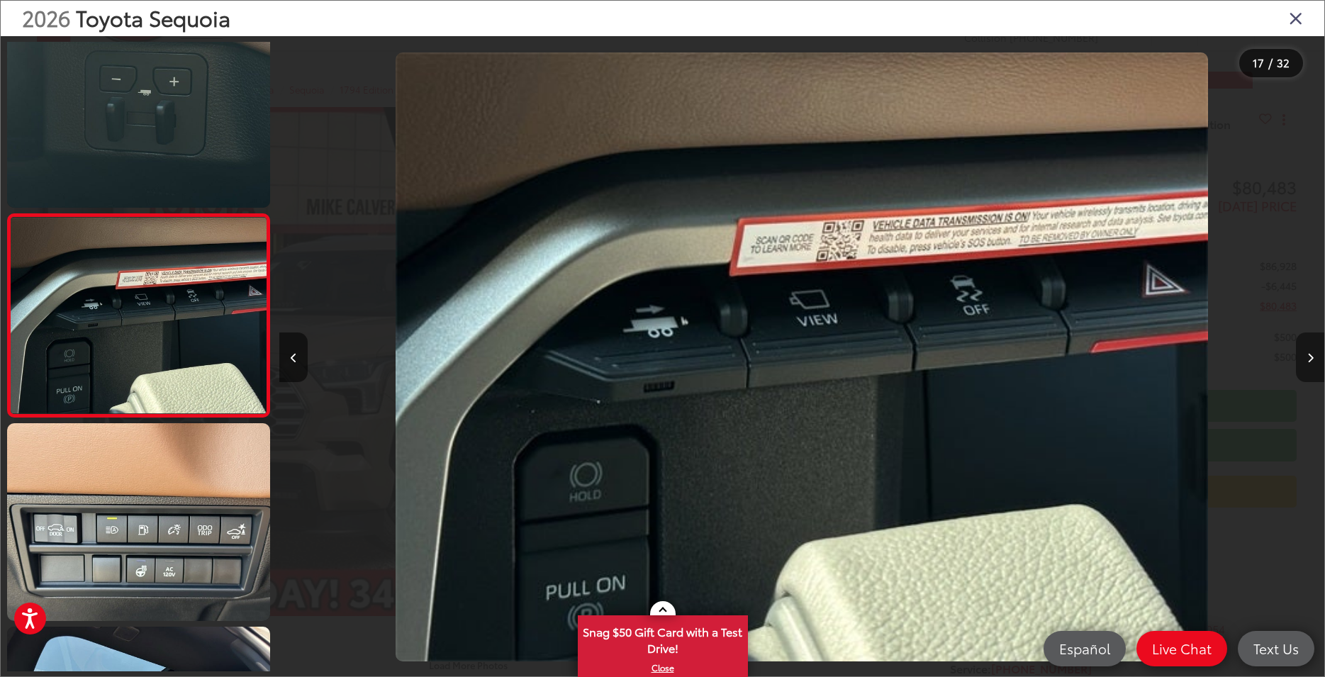
click at [1306, 356] on button "Next image" at bounding box center [1310, 358] width 28 height 50
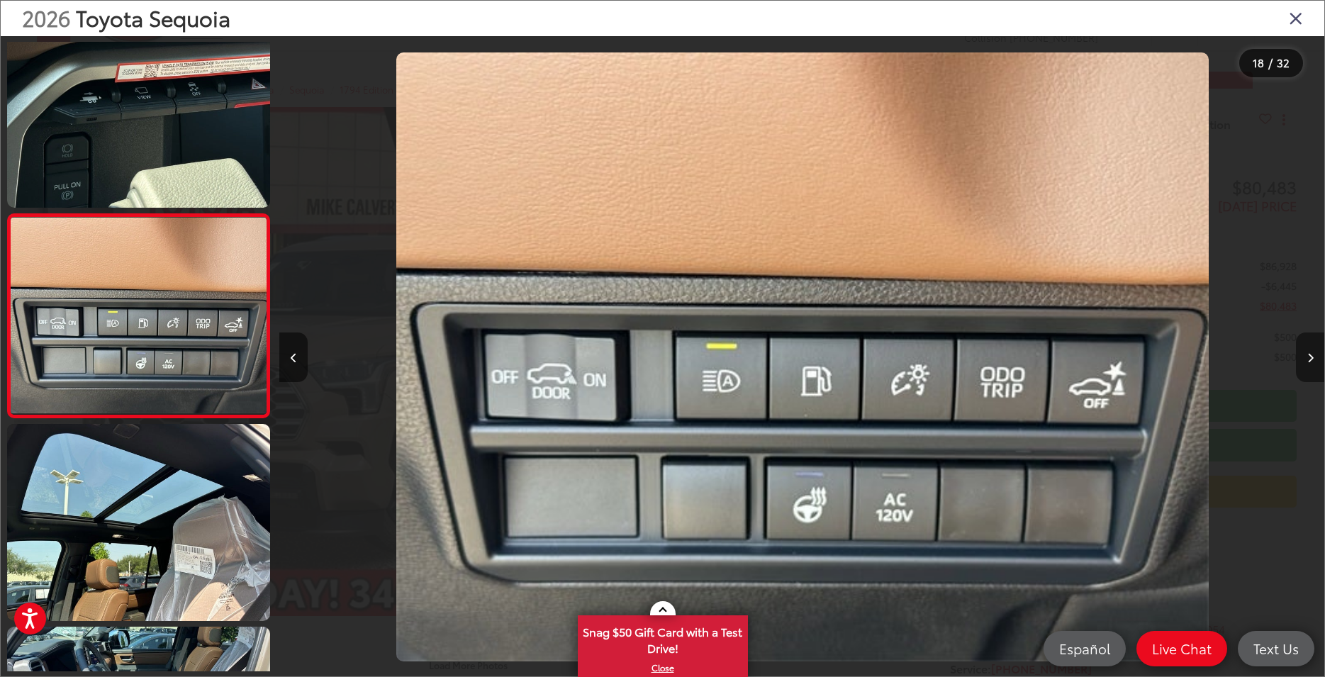
click at [1306, 356] on button "Next image" at bounding box center [1310, 358] width 28 height 50
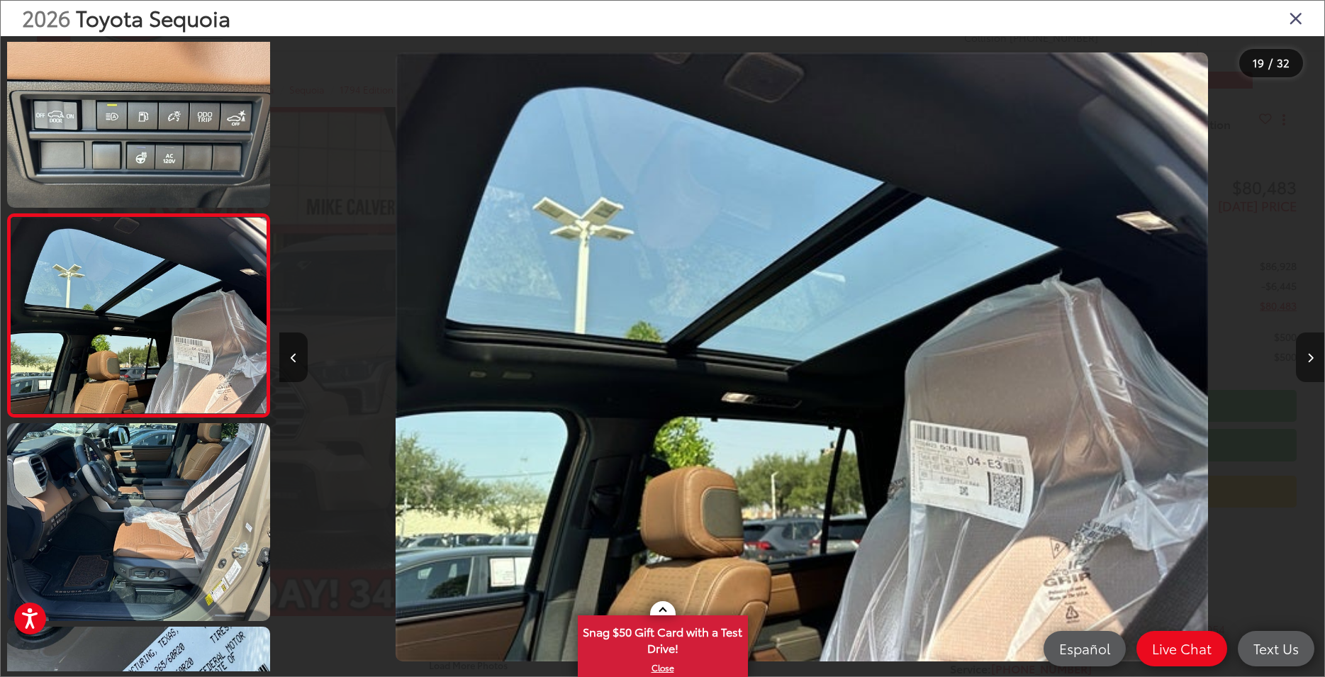
click at [1306, 356] on button "Next image" at bounding box center [1310, 358] width 28 height 50
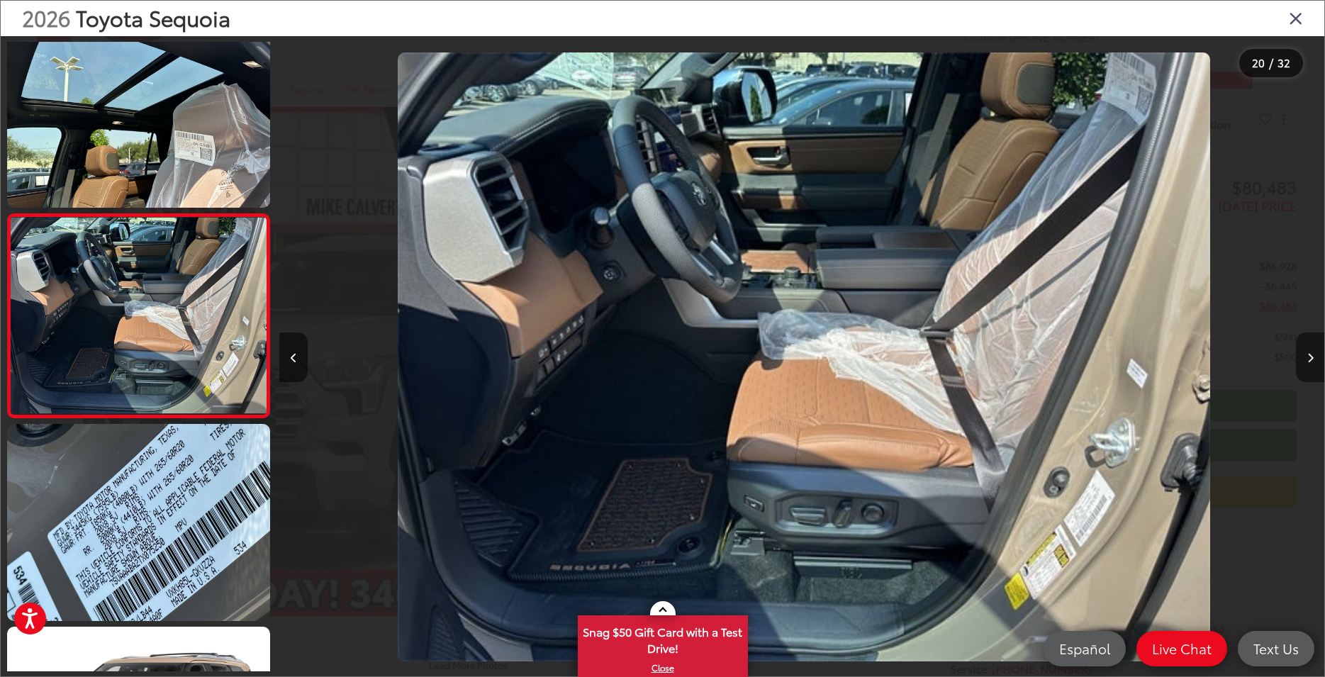
click at [1306, 356] on button "Next image" at bounding box center [1310, 358] width 28 height 50
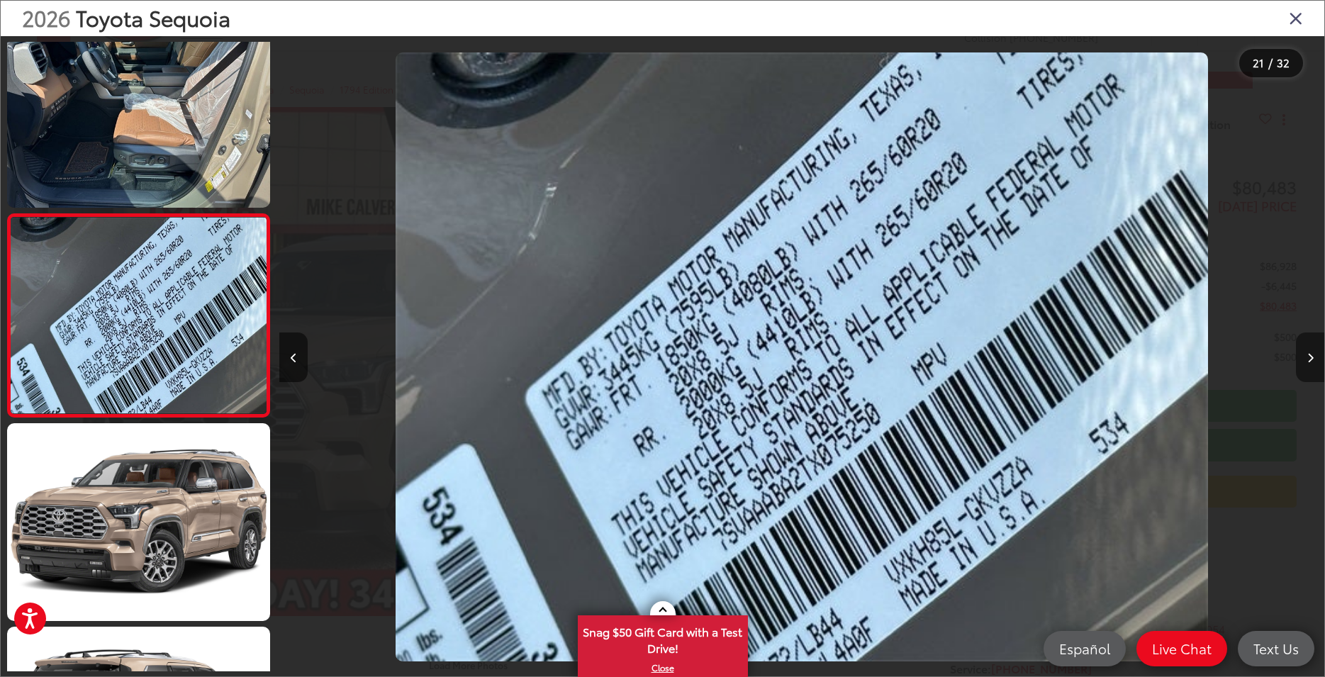
click at [1306, 356] on button "Next image" at bounding box center [1310, 358] width 28 height 50
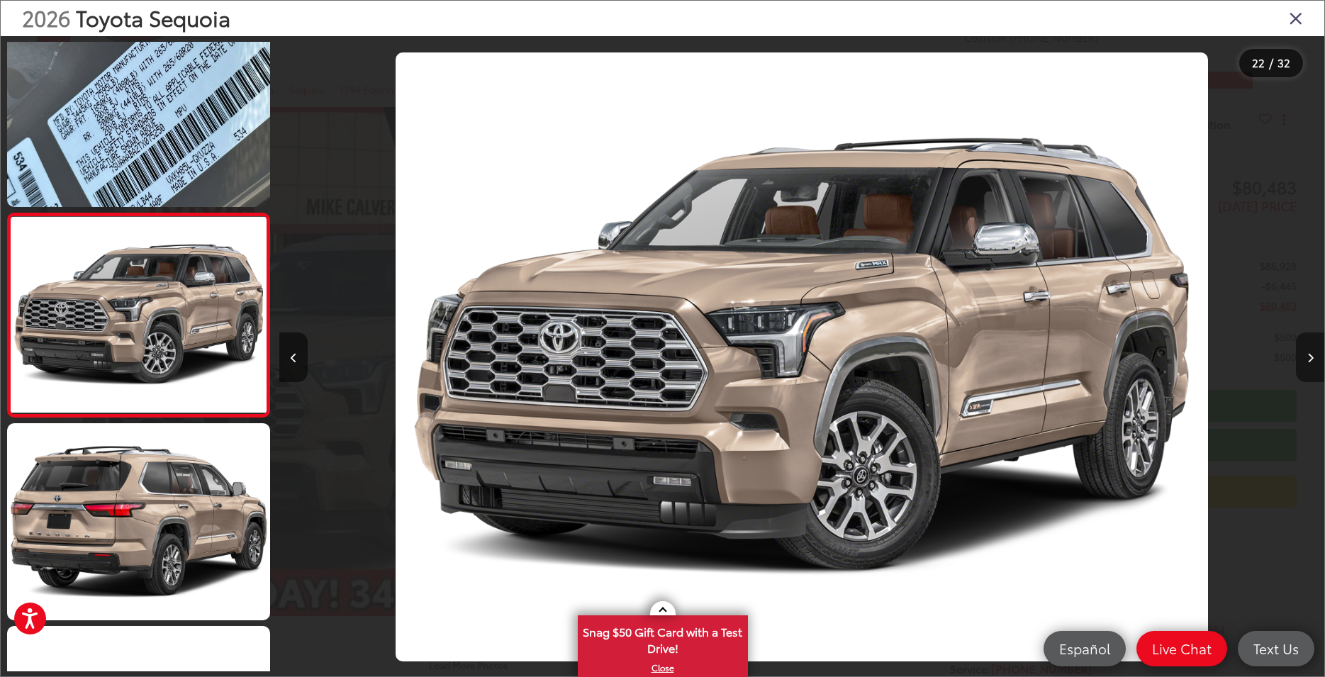
click at [1306, 356] on button "Next image" at bounding box center [1310, 358] width 28 height 50
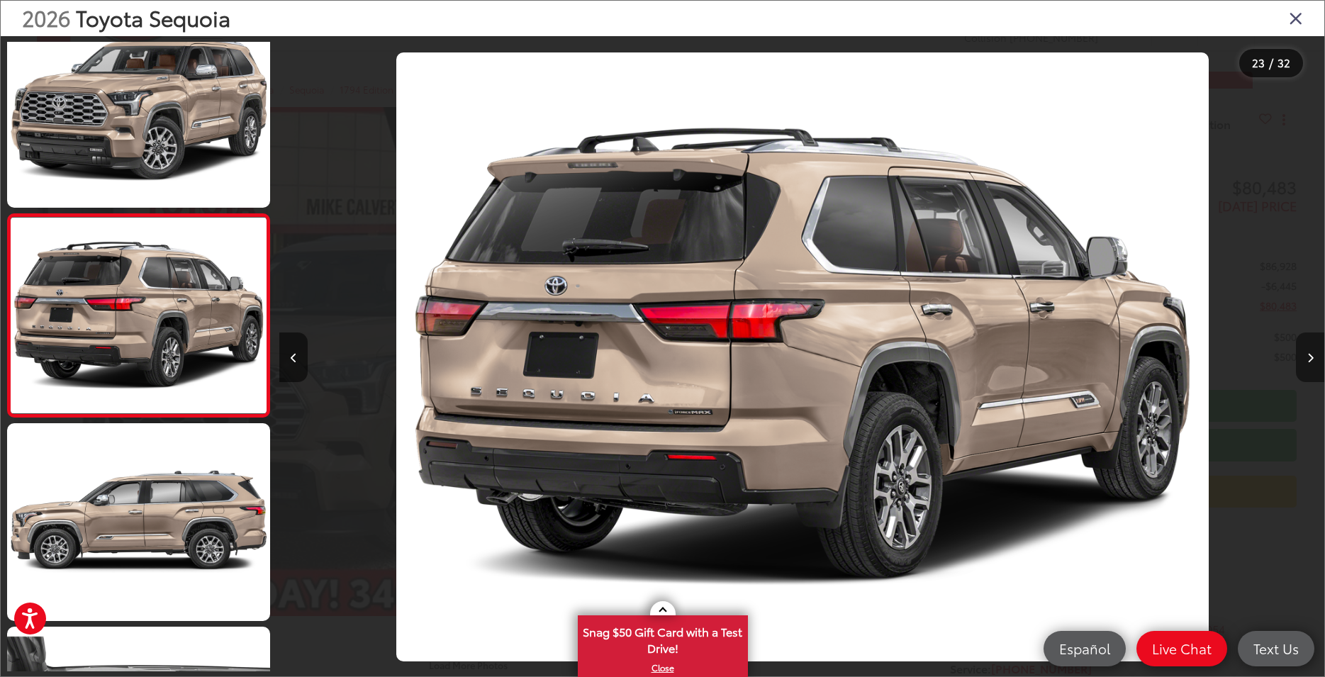
click at [1306, 356] on button "Next image" at bounding box center [1310, 358] width 28 height 50
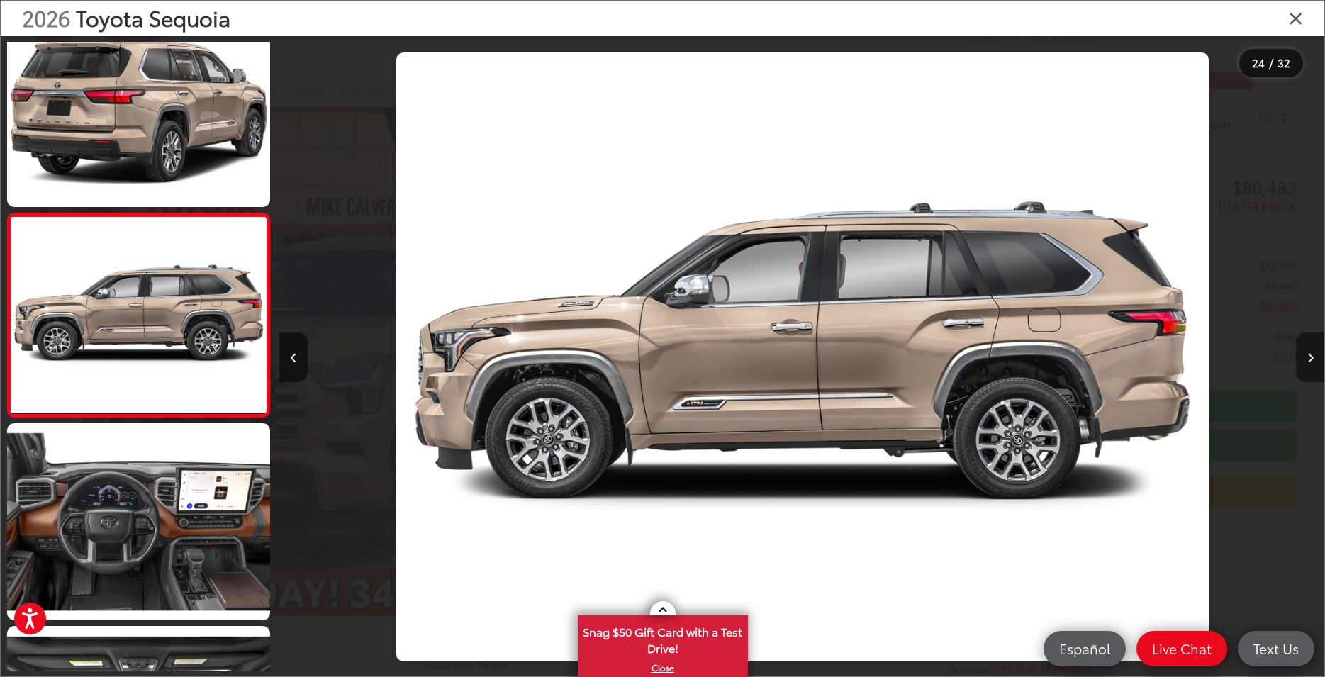
click at [1306, 356] on button "Next image" at bounding box center [1310, 358] width 28 height 50
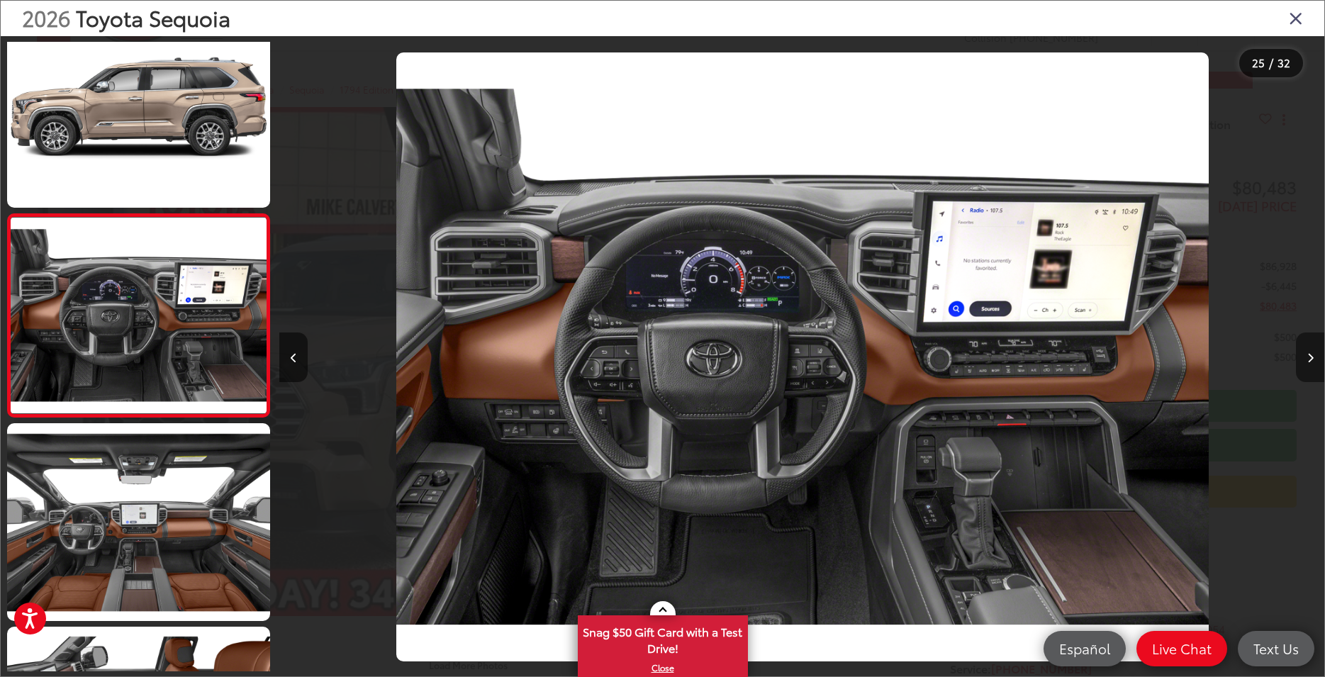
click at [1306, 356] on button "Next image" at bounding box center [1310, 358] width 28 height 50
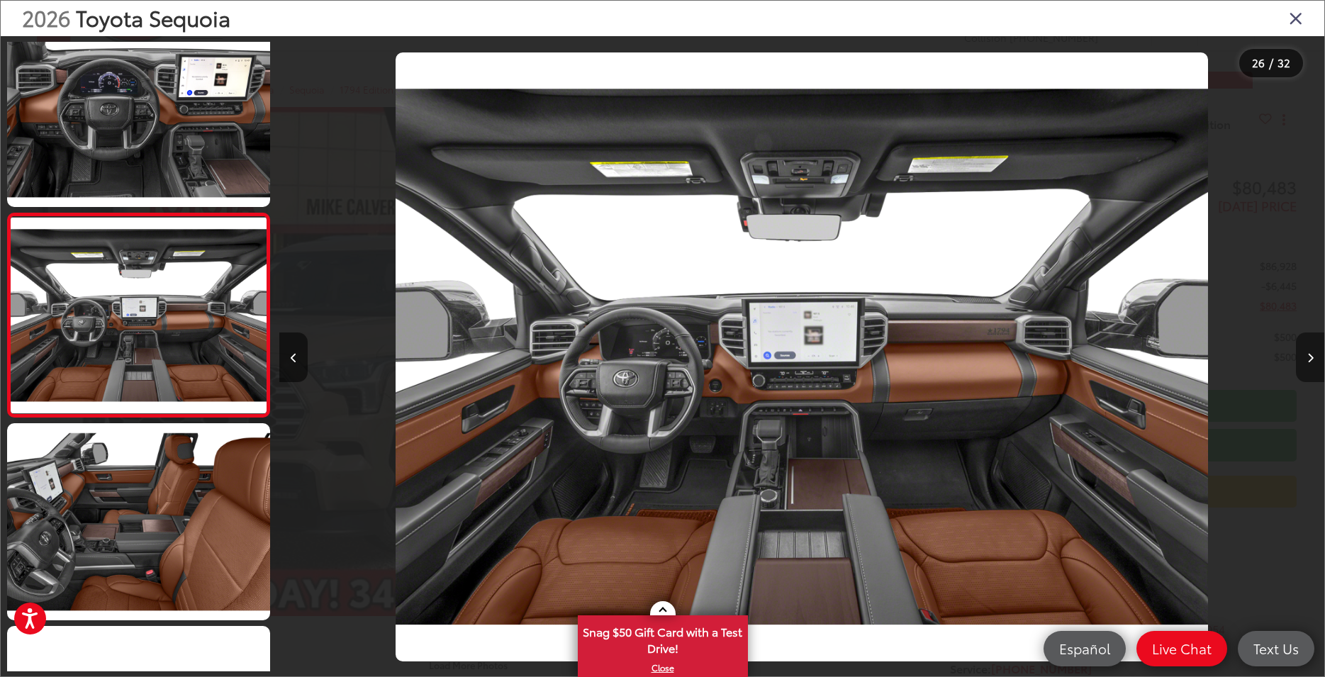
click at [1306, 356] on button "Next image" at bounding box center [1310, 358] width 28 height 50
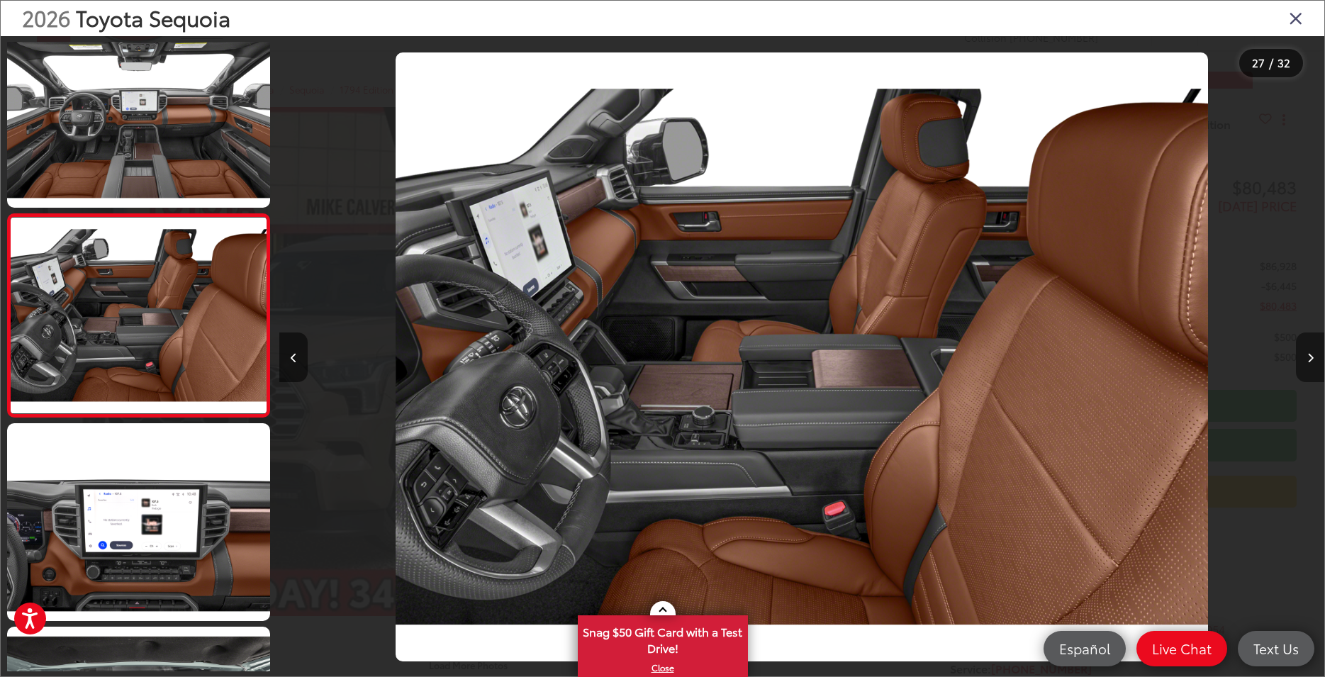
click at [1306, 356] on button "Next image" at bounding box center [1310, 358] width 28 height 50
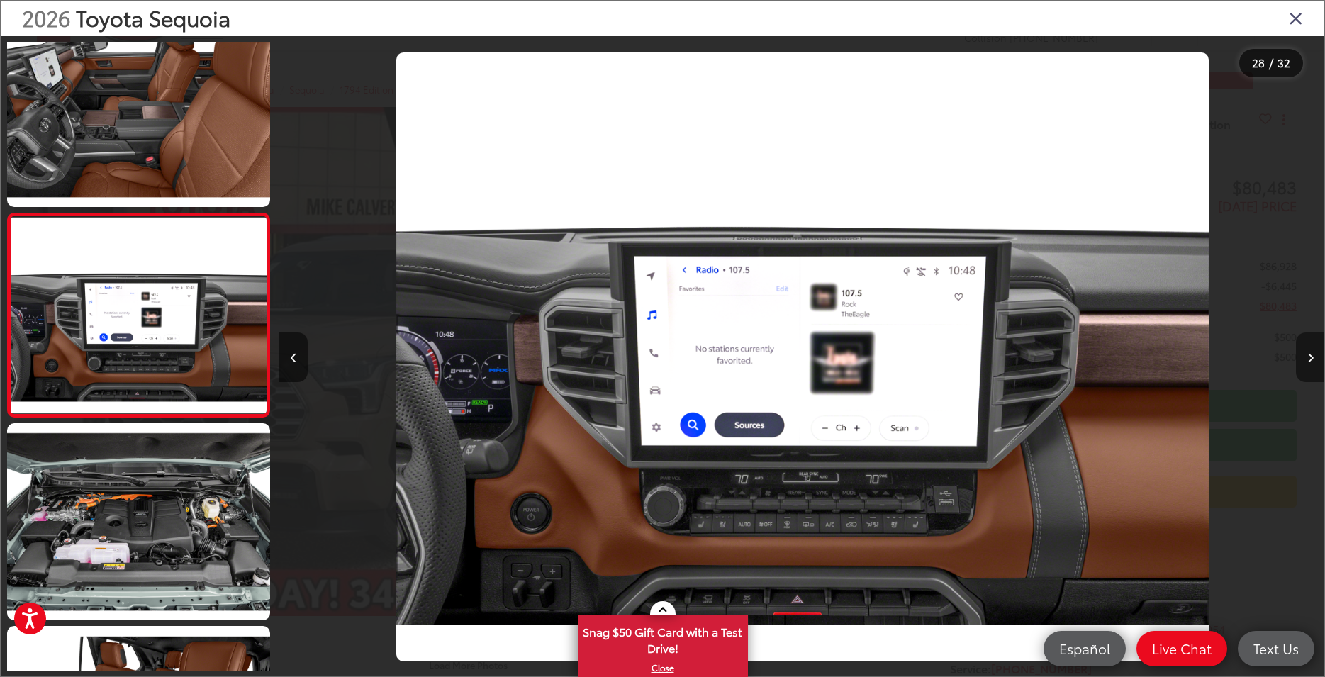
click at [1306, 356] on button "Next image" at bounding box center [1310, 358] width 28 height 50
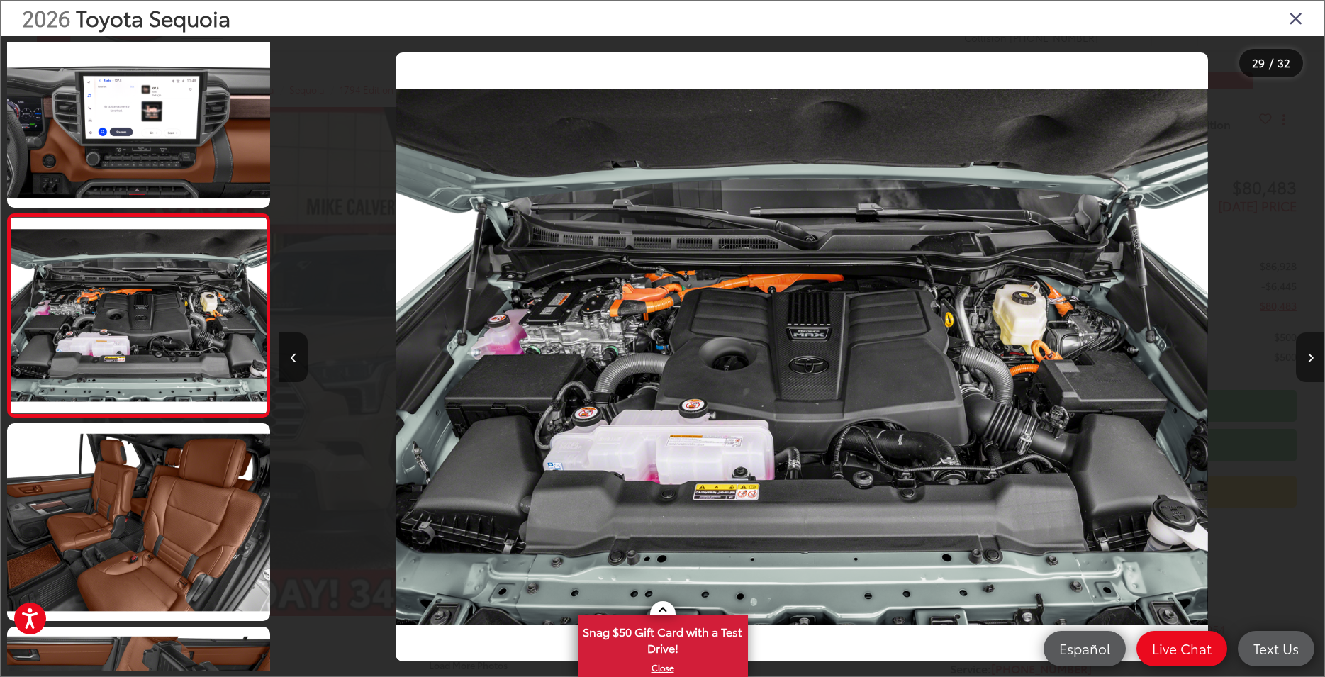
click at [1306, 356] on button "Next image" at bounding box center [1310, 358] width 28 height 50
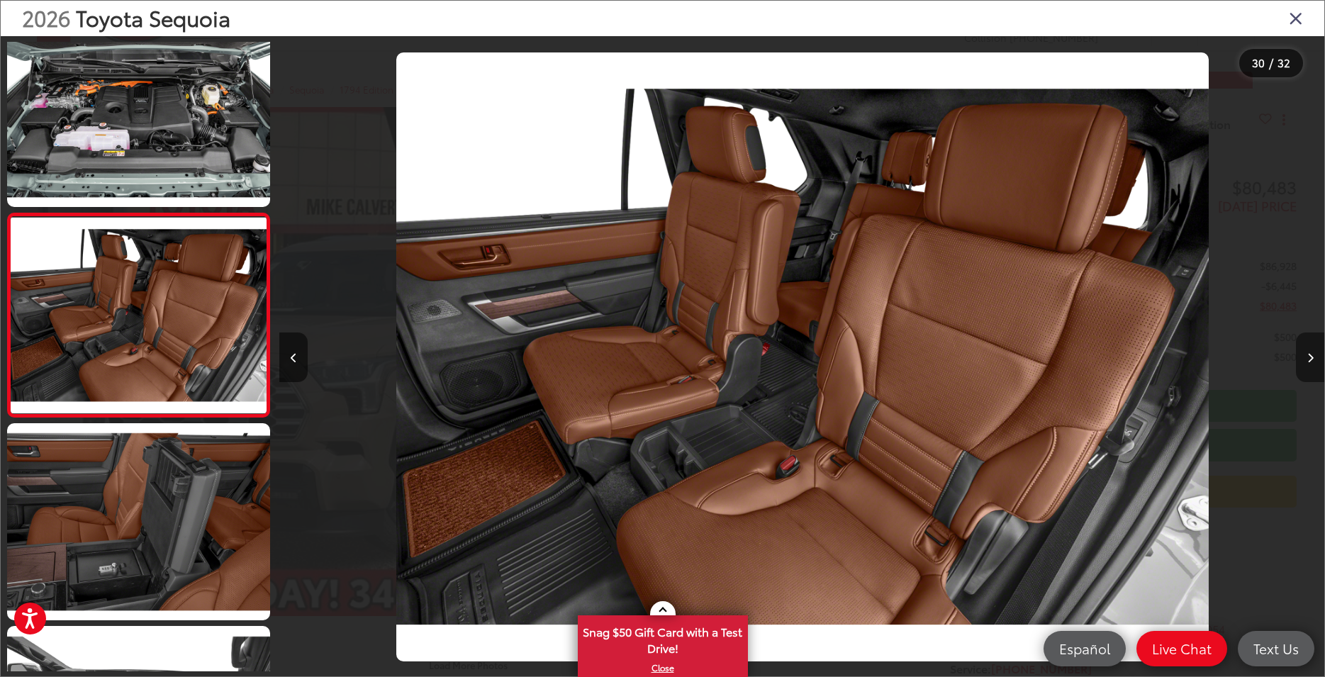
click at [1309, 347] on button "Next image" at bounding box center [1310, 358] width 28 height 50
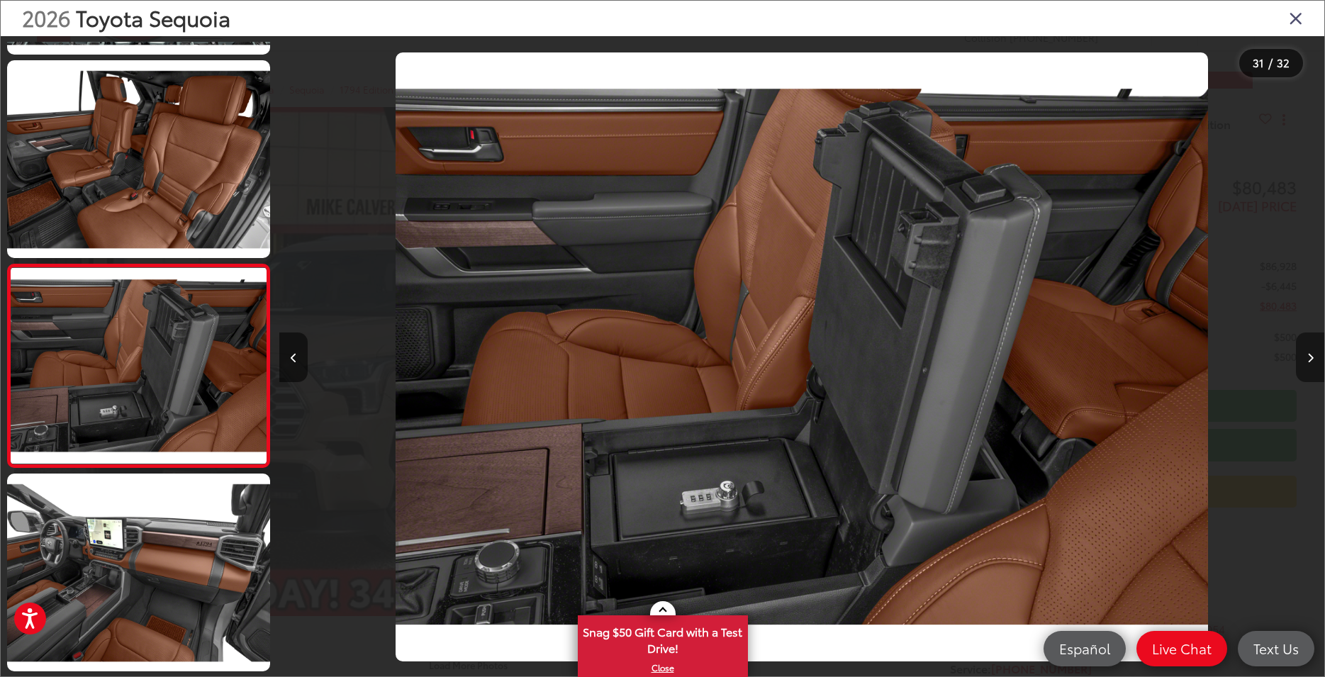
click at [1309, 347] on button "Next image" at bounding box center [1310, 358] width 28 height 50
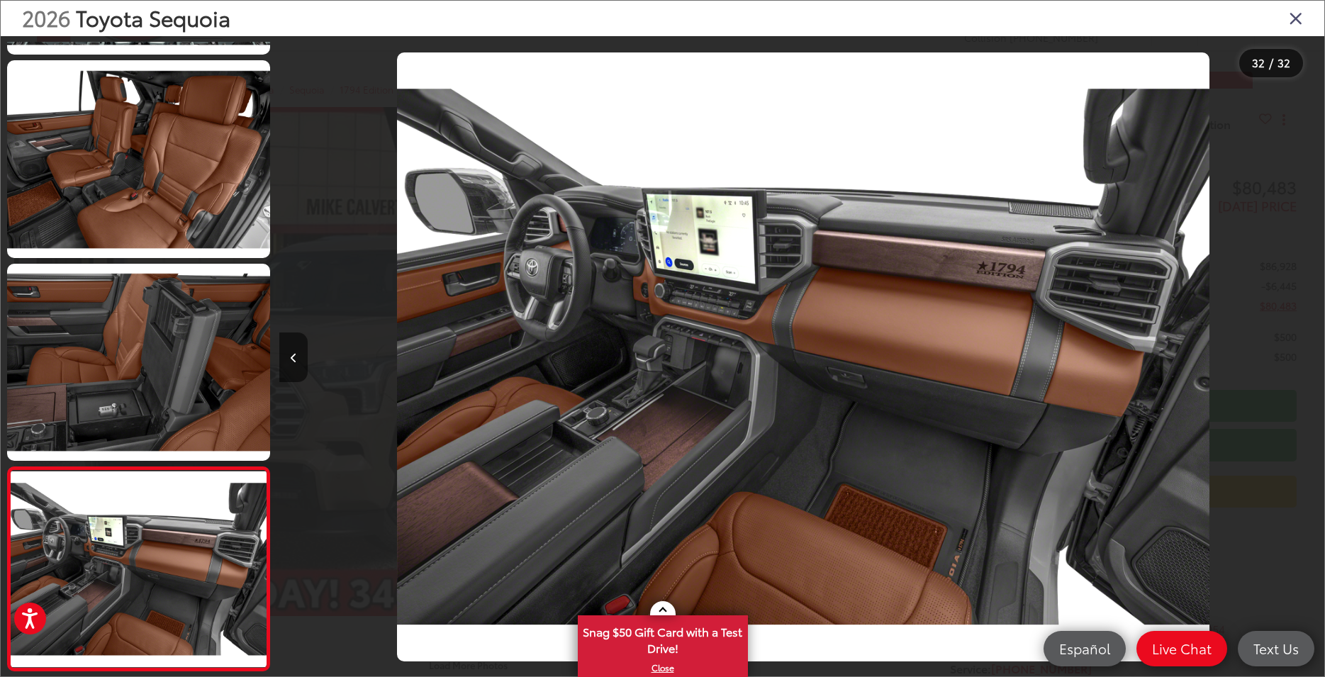
click at [1309, 347] on div at bounding box center [1194, 357] width 261 height 642
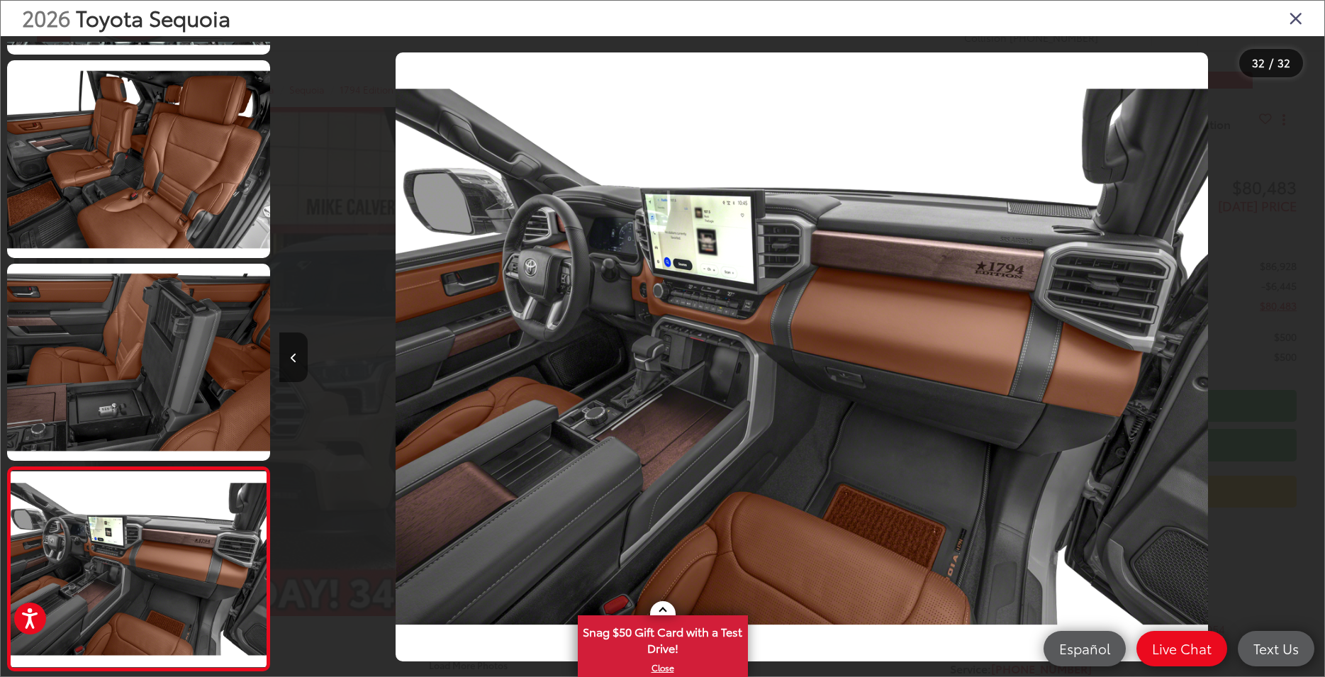
click at [1309, 347] on div at bounding box center [1194, 357] width 261 height 642
click at [1296, 23] on icon "Close gallery" at bounding box center [1296, 18] width 14 height 18
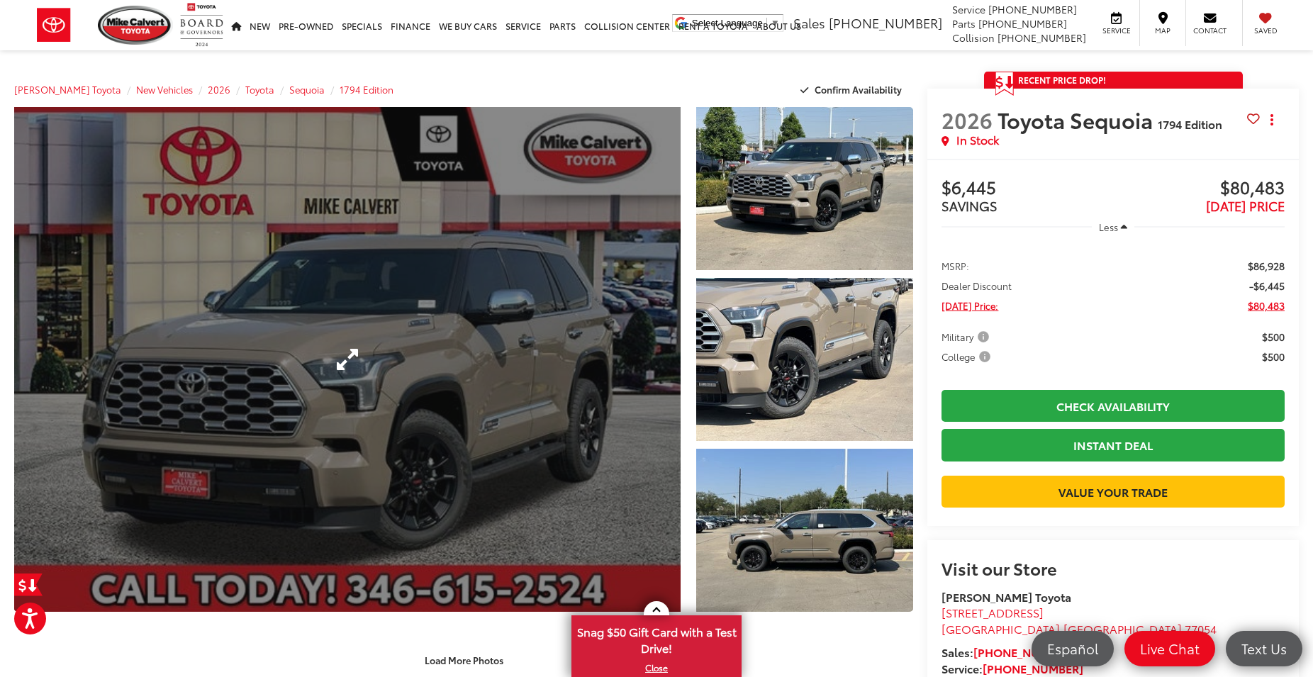
click at [310, 433] on link "Expand Photo 0" at bounding box center [347, 359] width 667 height 505
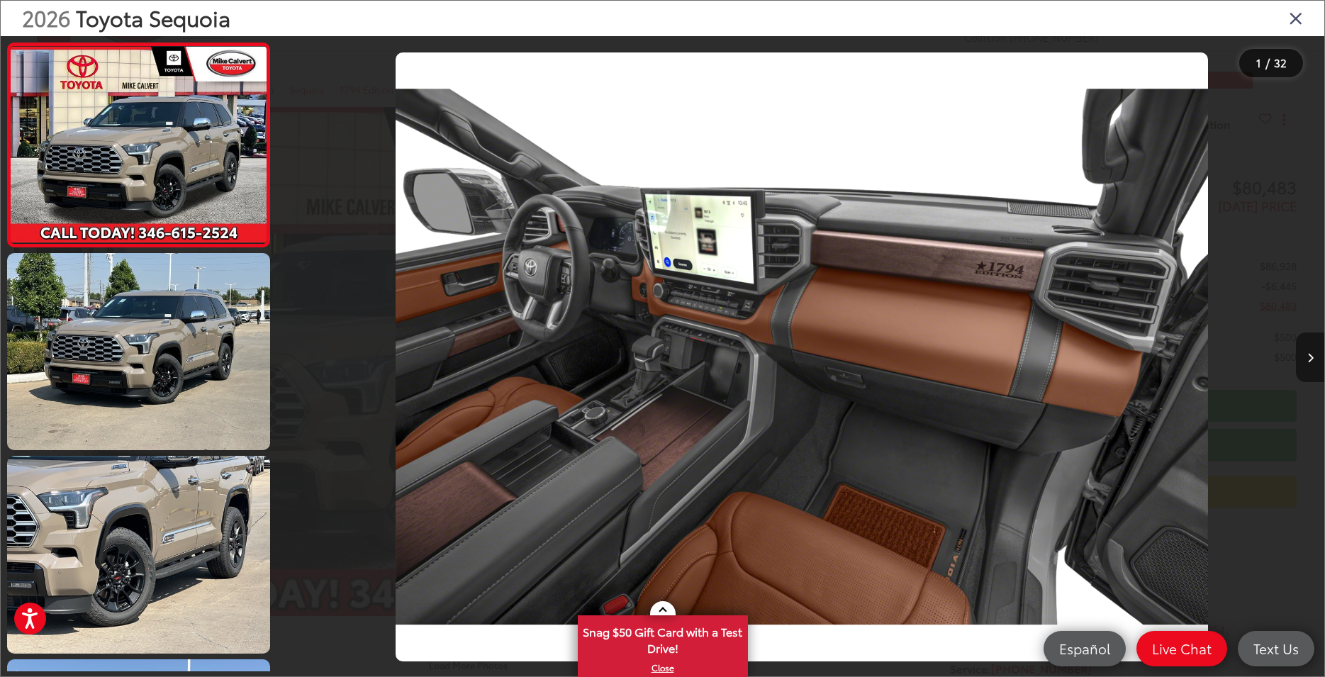
click at [1303, 356] on button "Next image" at bounding box center [1310, 358] width 28 height 50
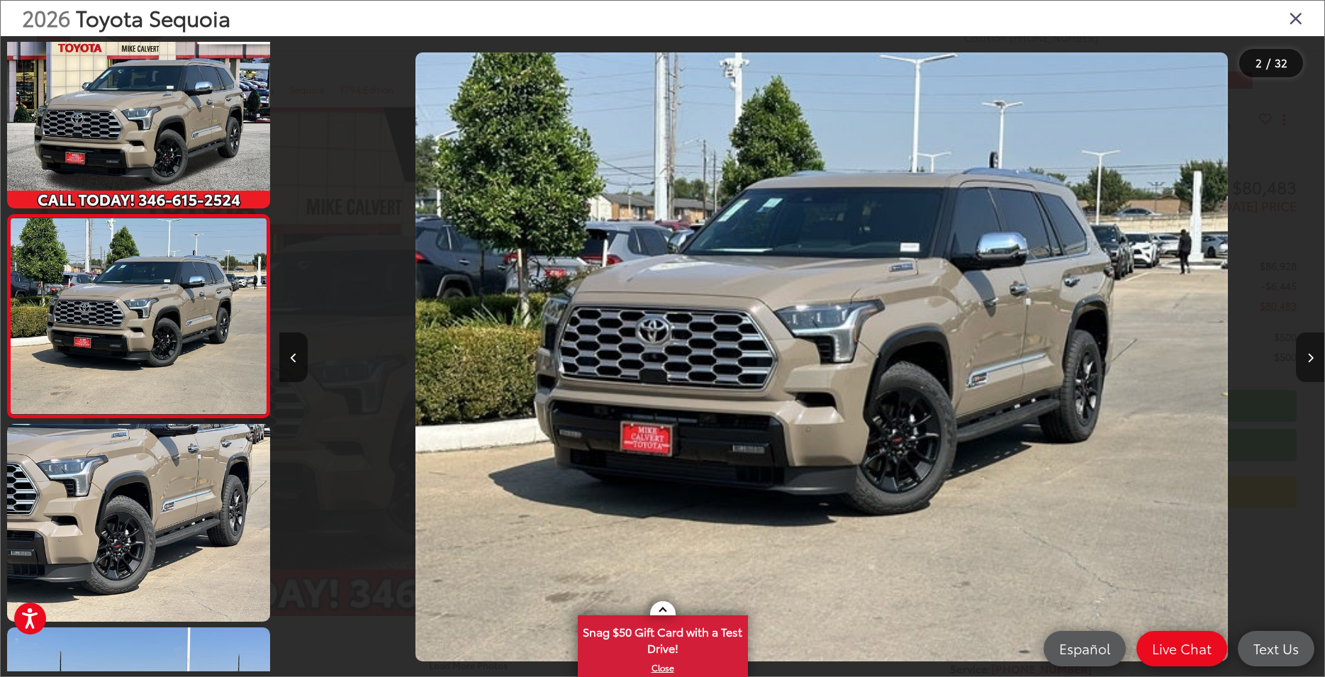
scroll to position [33, 0]
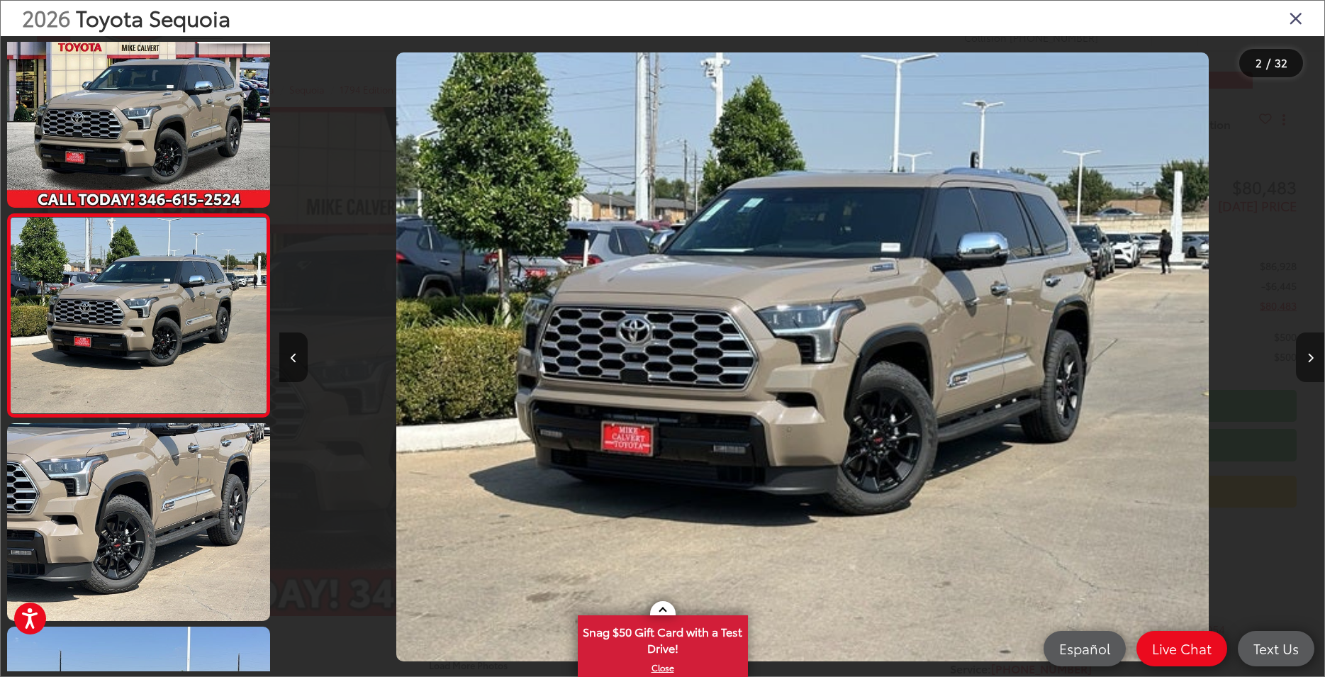
click at [1303, 356] on button "Next image" at bounding box center [1310, 358] width 28 height 50
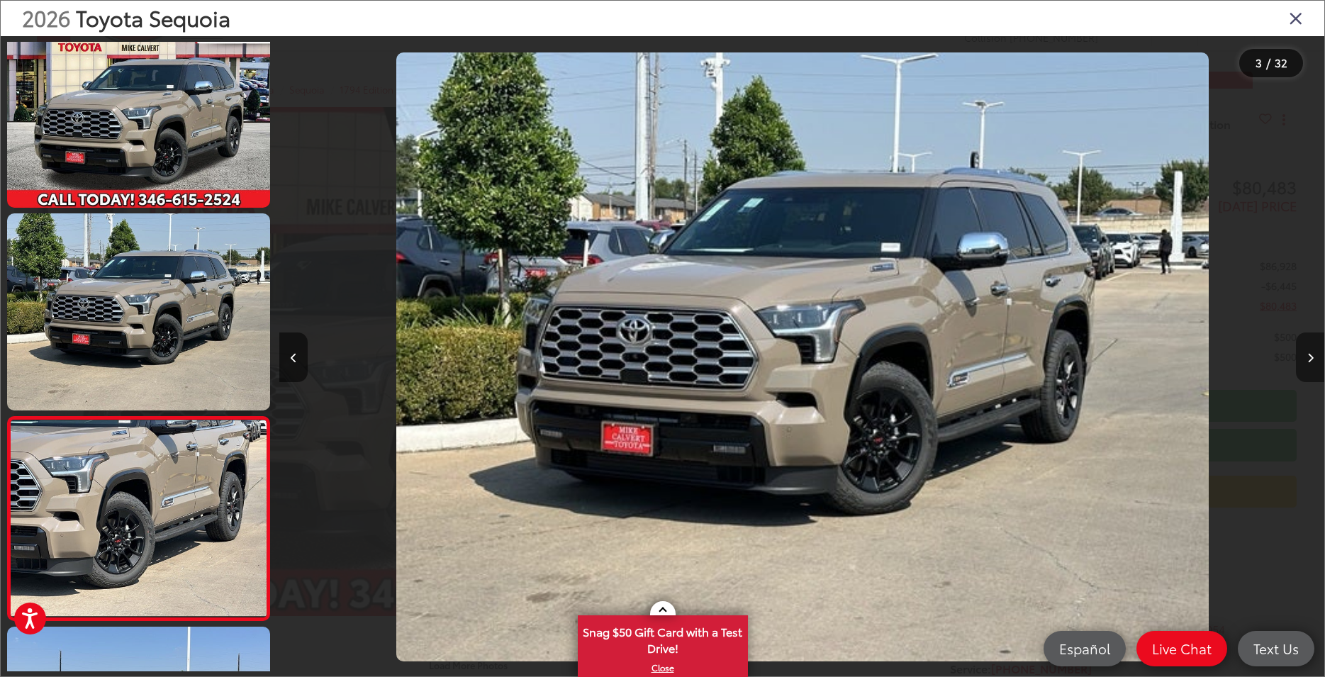
scroll to position [210, 0]
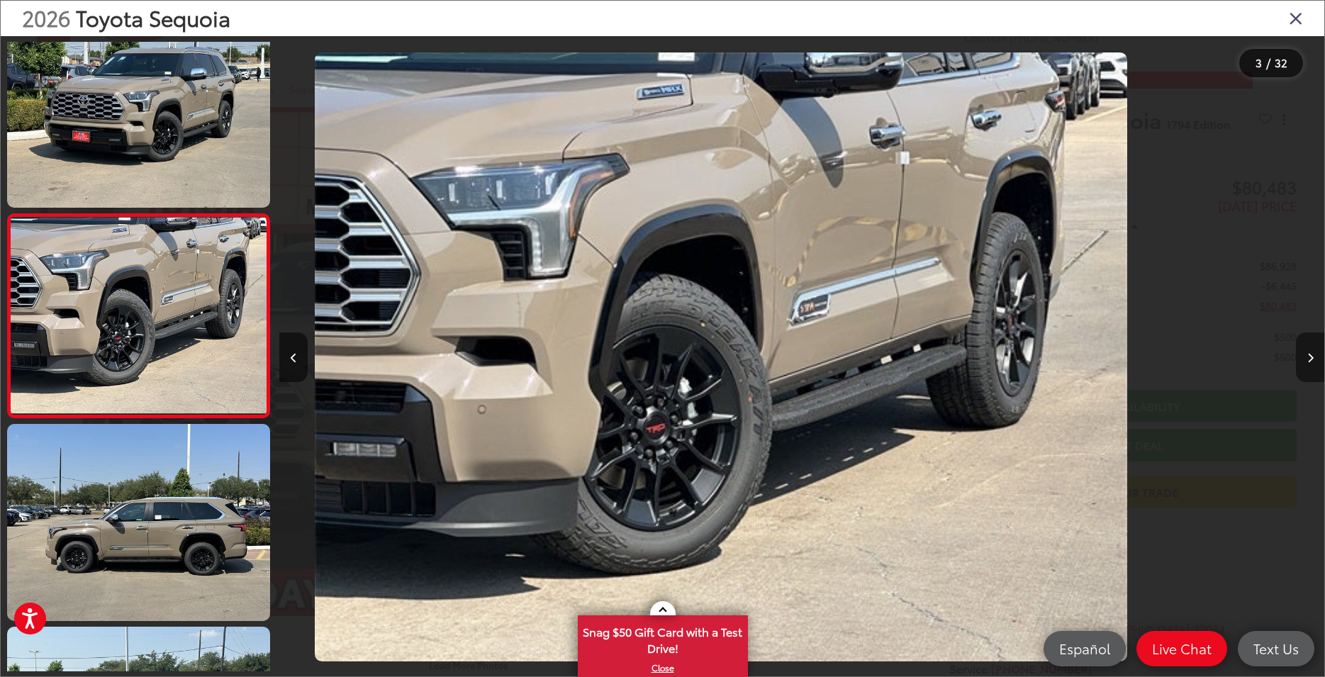
click at [1303, 356] on button "Next image" at bounding box center [1310, 358] width 28 height 50
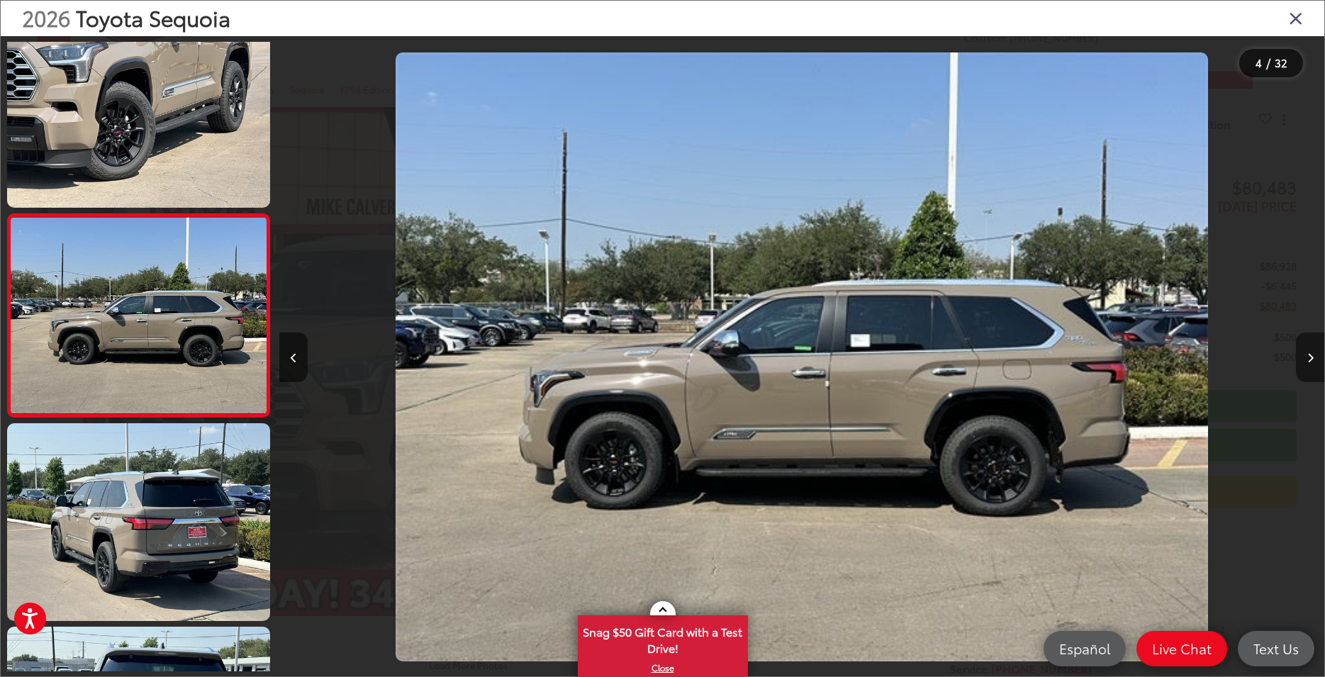
click at [1303, 356] on button "Next image" at bounding box center [1310, 358] width 28 height 50
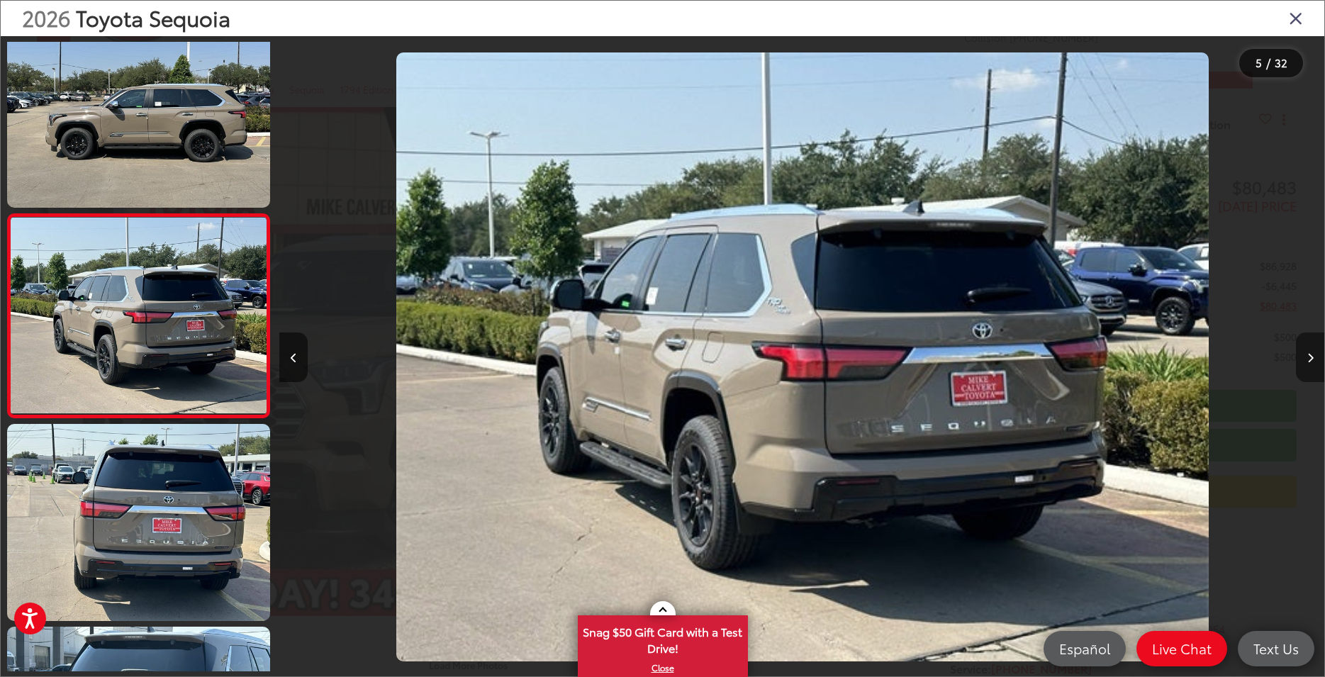
click at [1303, 356] on button "Next image" at bounding box center [1310, 358] width 28 height 50
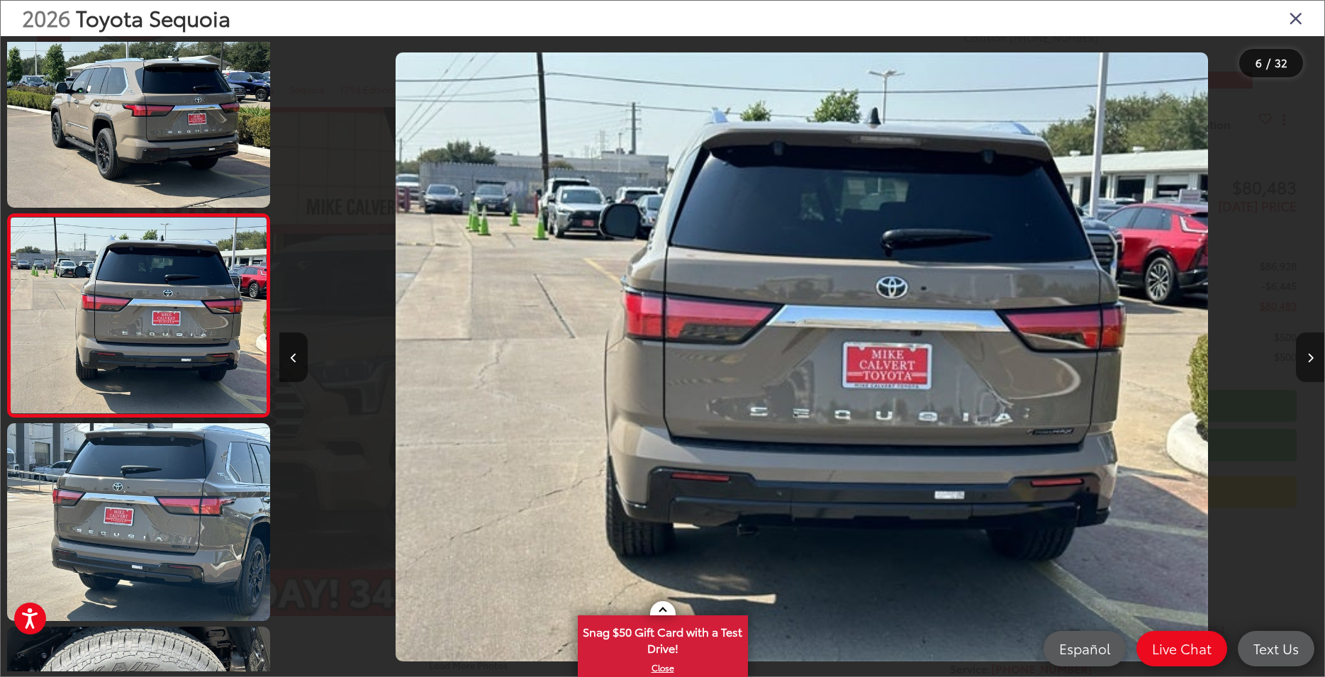
click at [1303, 356] on button "Next image" at bounding box center [1310, 358] width 28 height 50
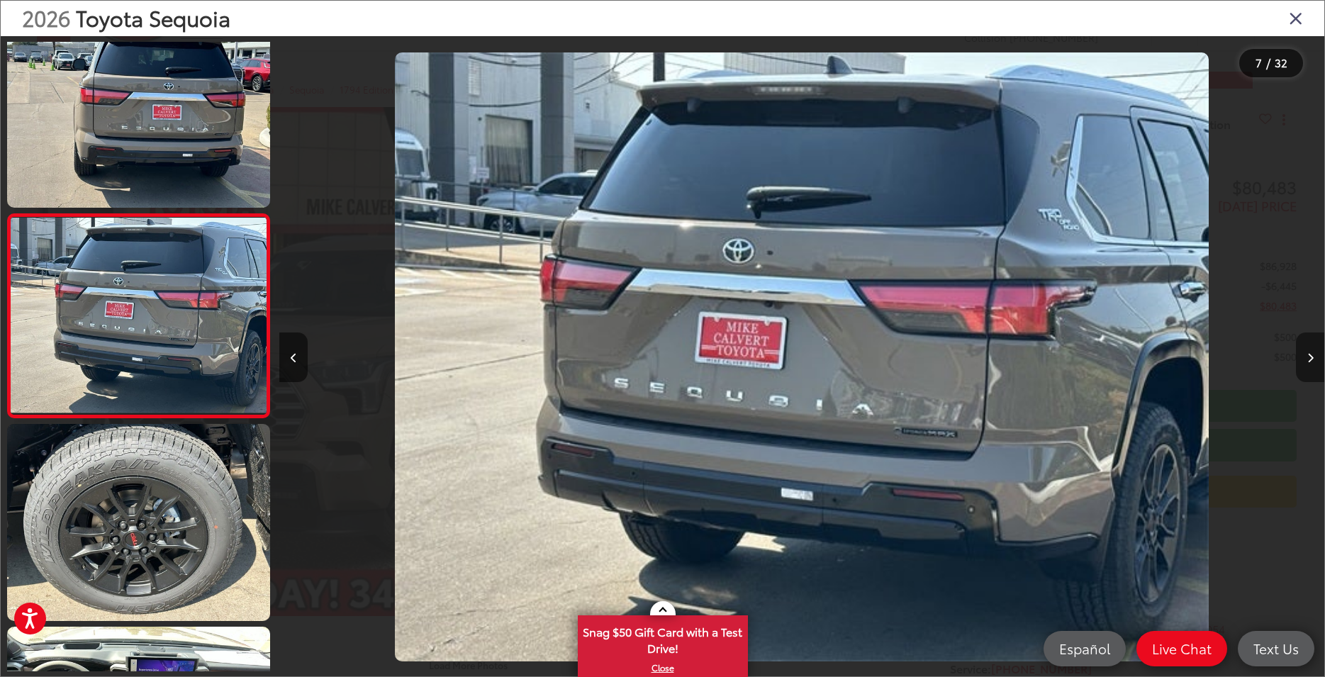
click at [1303, 356] on button "Next image" at bounding box center [1310, 358] width 28 height 50
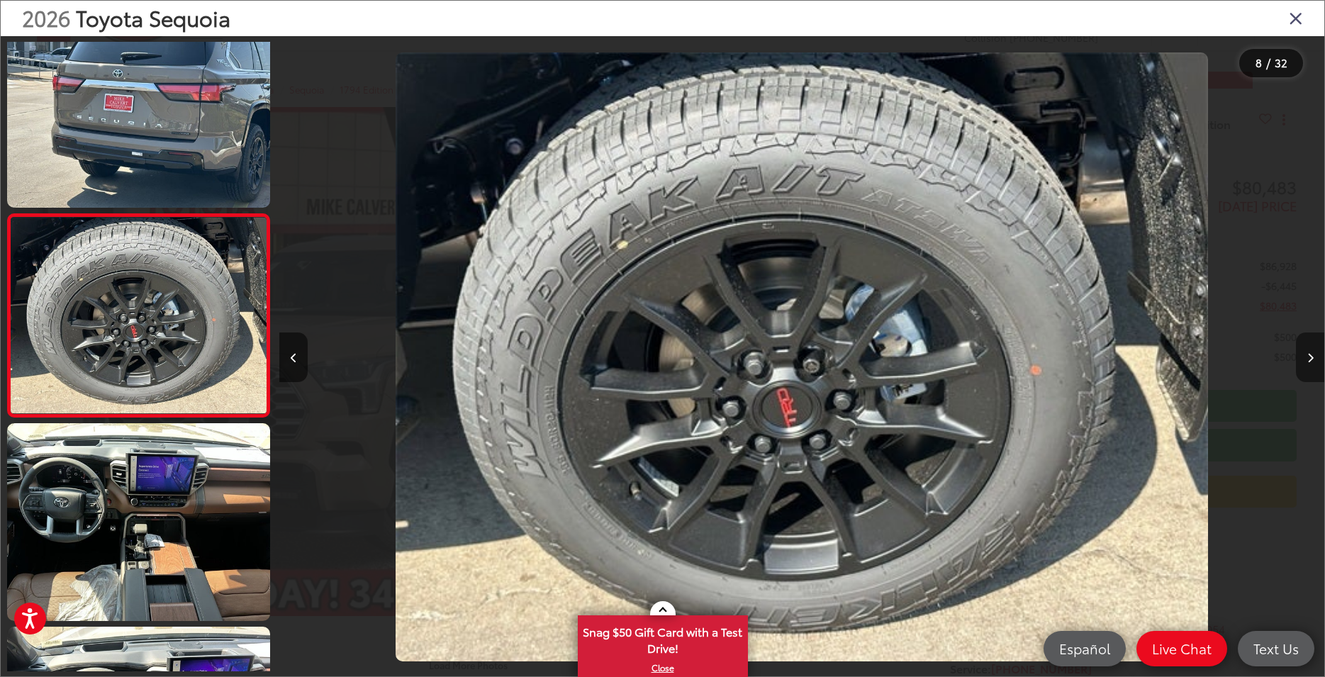
click at [1303, 356] on button "Next image" at bounding box center [1310, 358] width 28 height 50
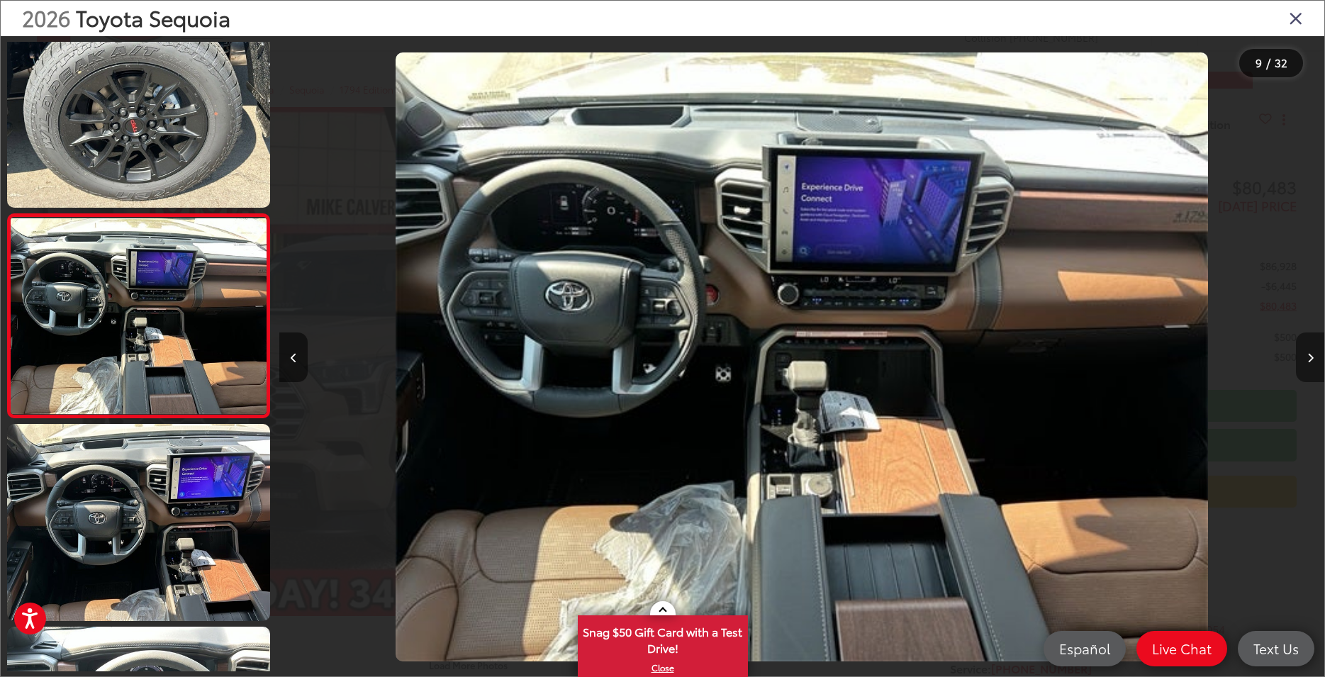
click at [1303, 356] on button "Next image" at bounding box center [1310, 358] width 28 height 50
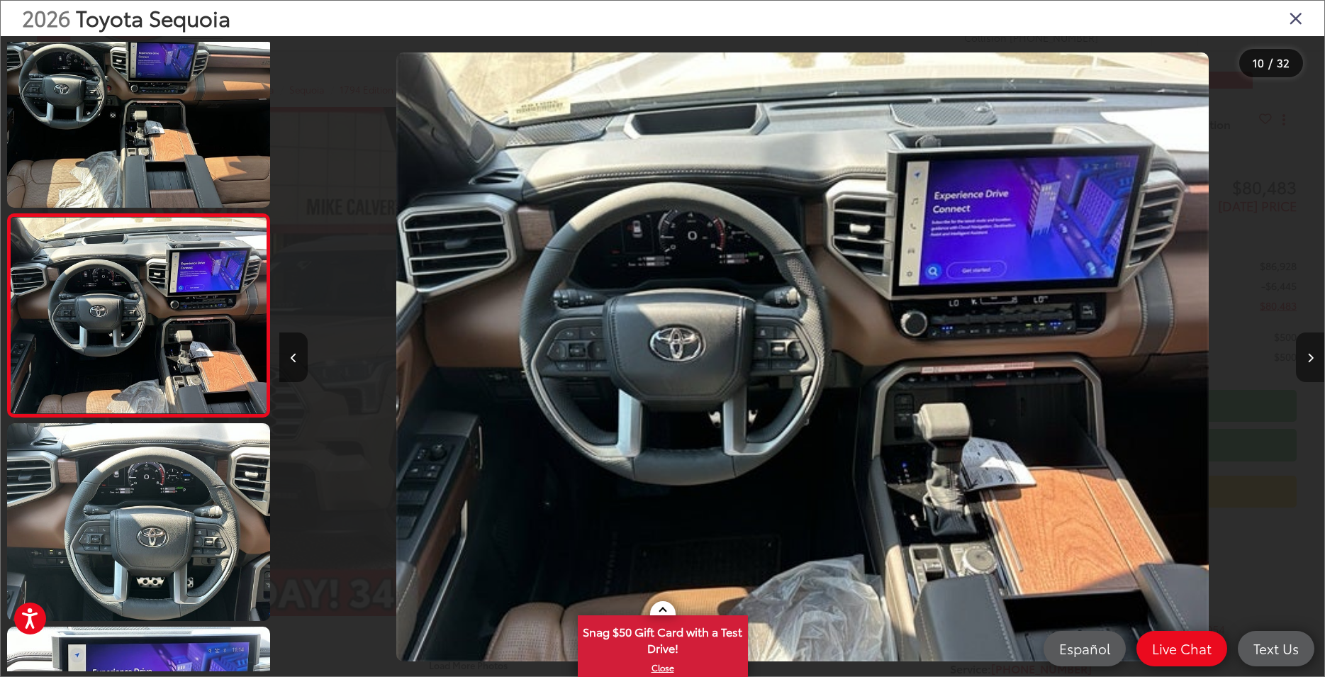
click at [1303, 356] on button "Next image" at bounding box center [1310, 358] width 28 height 50
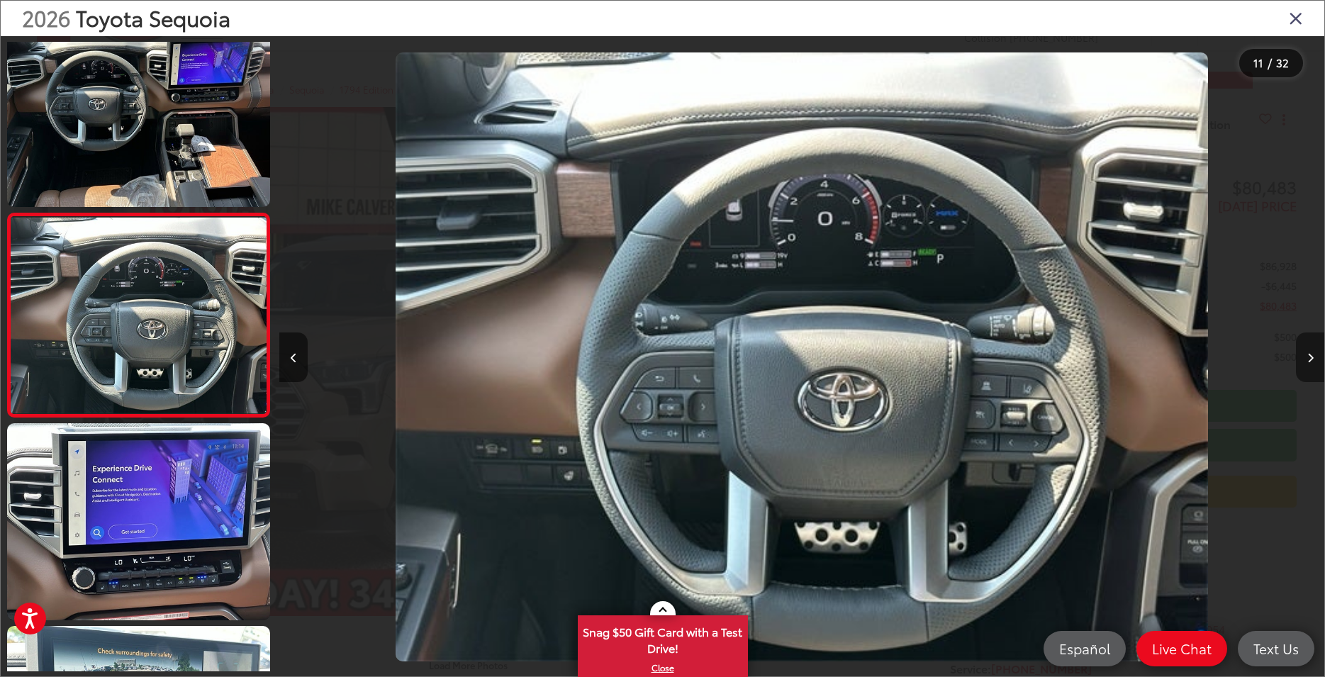
click at [1303, 356] on button "Next image" at bounding box center [1310, 358] width 28 height 50
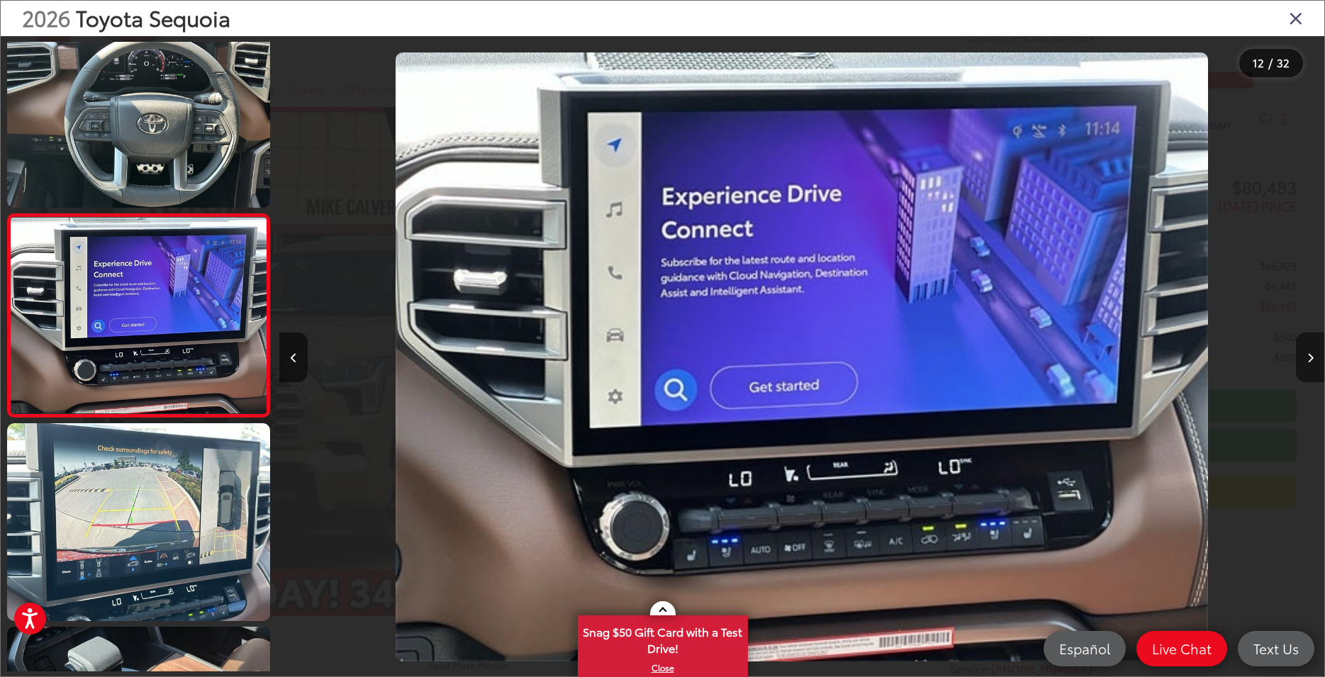
click at [1303, 356] on button "Next image" at bounding box center [1310, 358] width 28 height 50
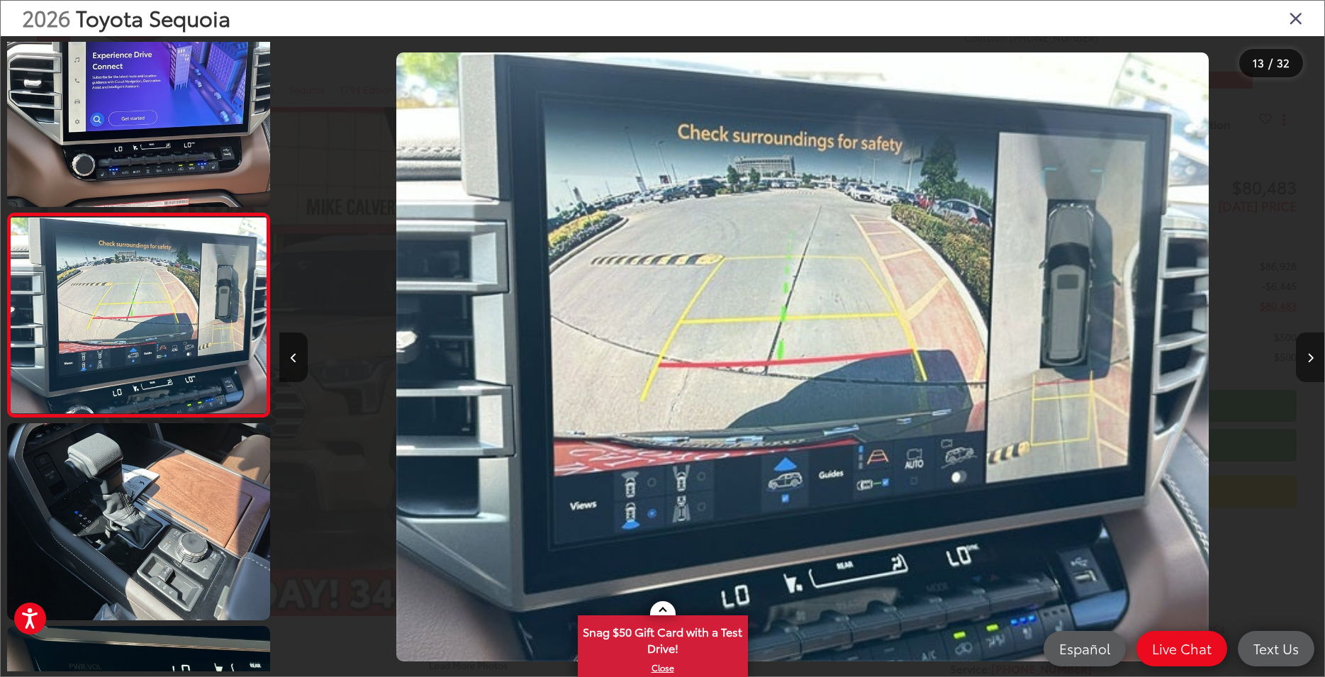
click at [1303, 356] on button "Next image" at bounding box center [1310, 358] width 28 height 50
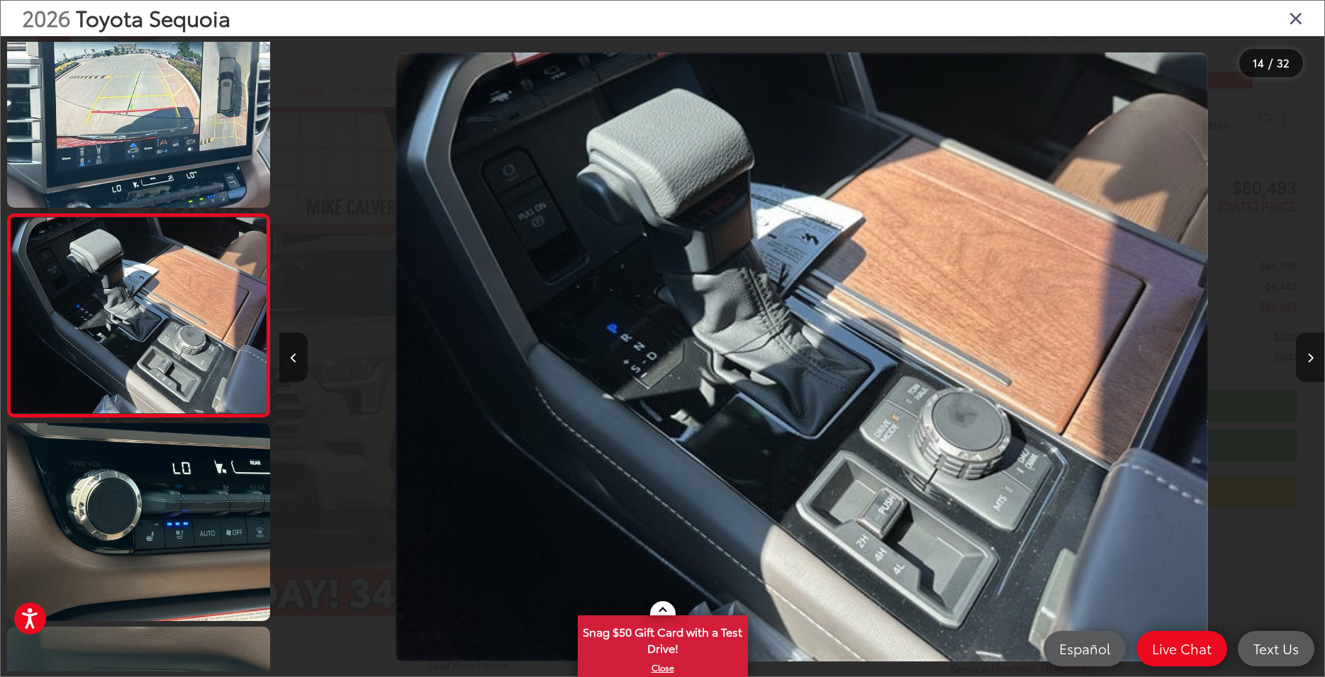
click at [1303, 356] on button "Next image" at bounding box center [1310, 358] width 28 height 50
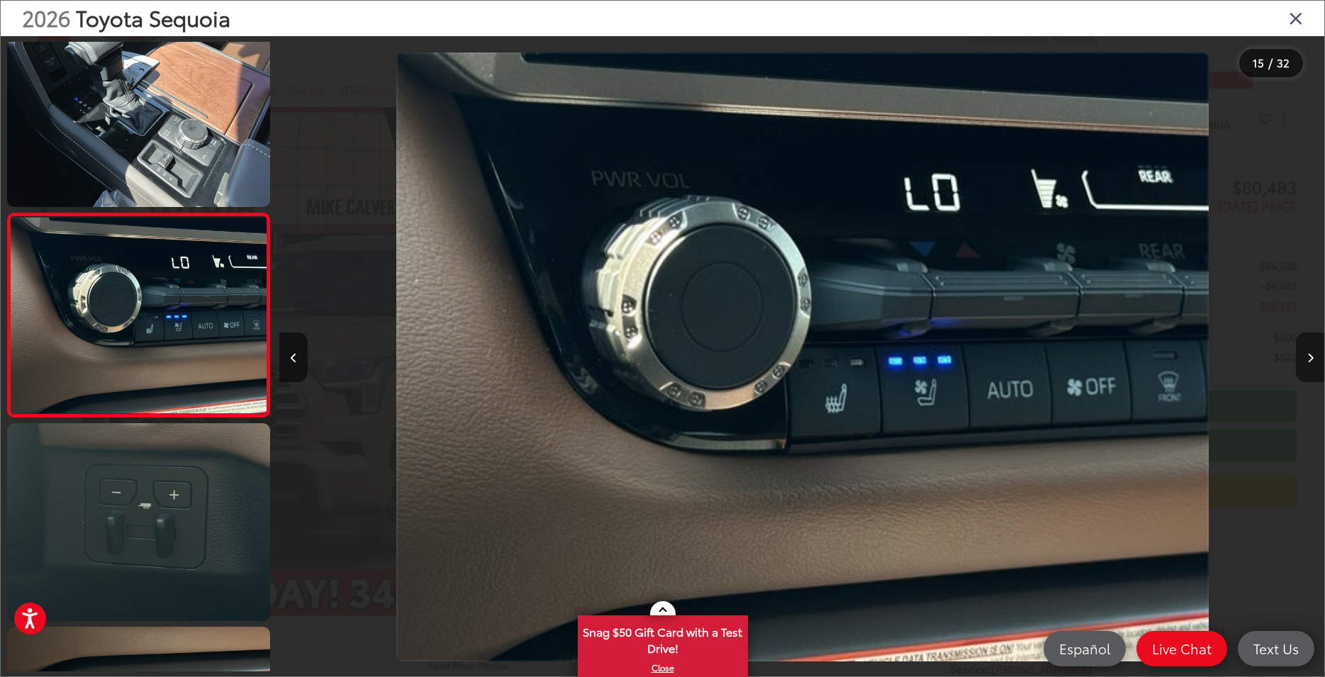
click at [1303, 356] on button "Next image" at bounding box center [1310, 358] width 28 height 50
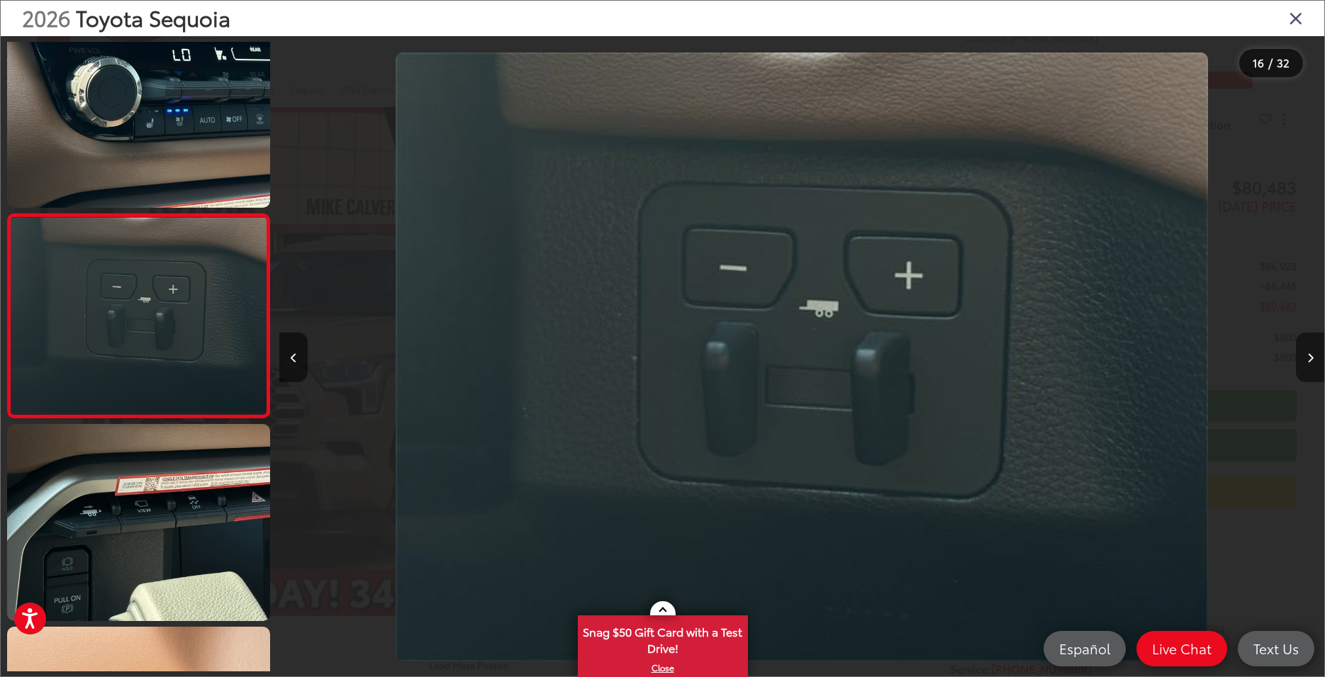
click at [1303, 356] on button "Next image" at bounding box center [1310, 358] width 28 height 50
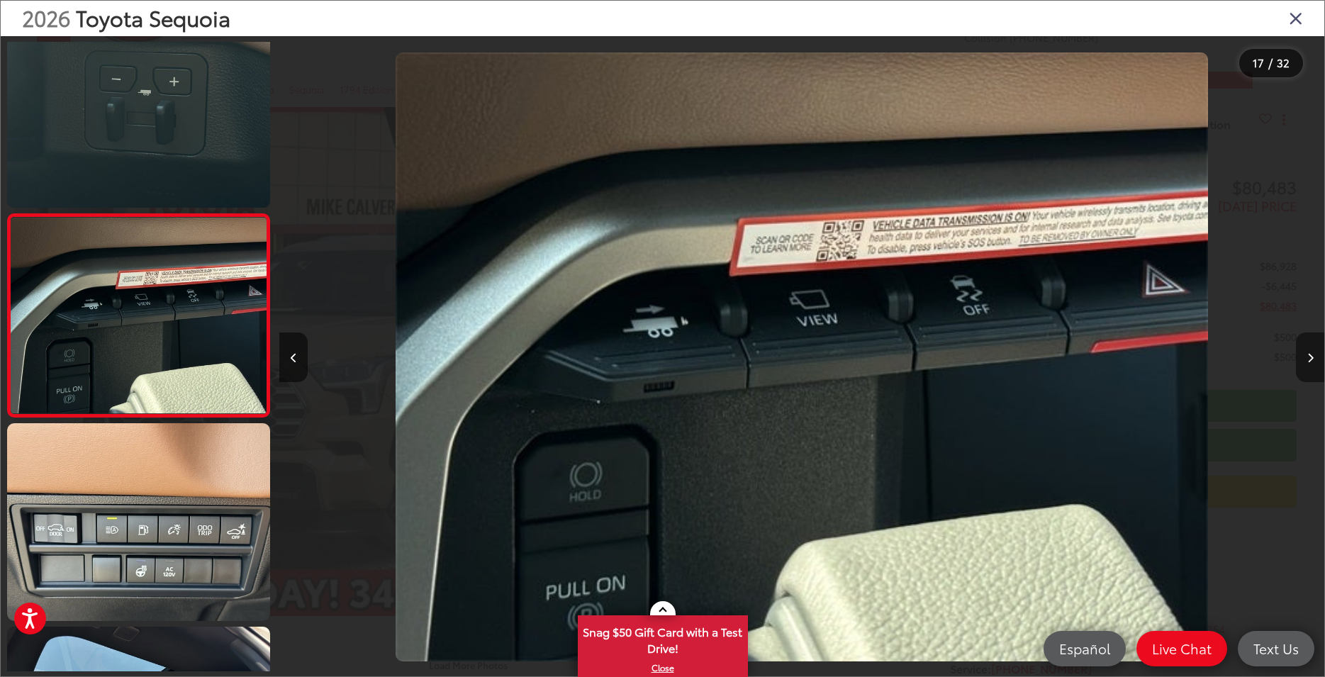
click at [1303, 356] on button "Next image" at bounding box center [1310, 358] width 28 height 50
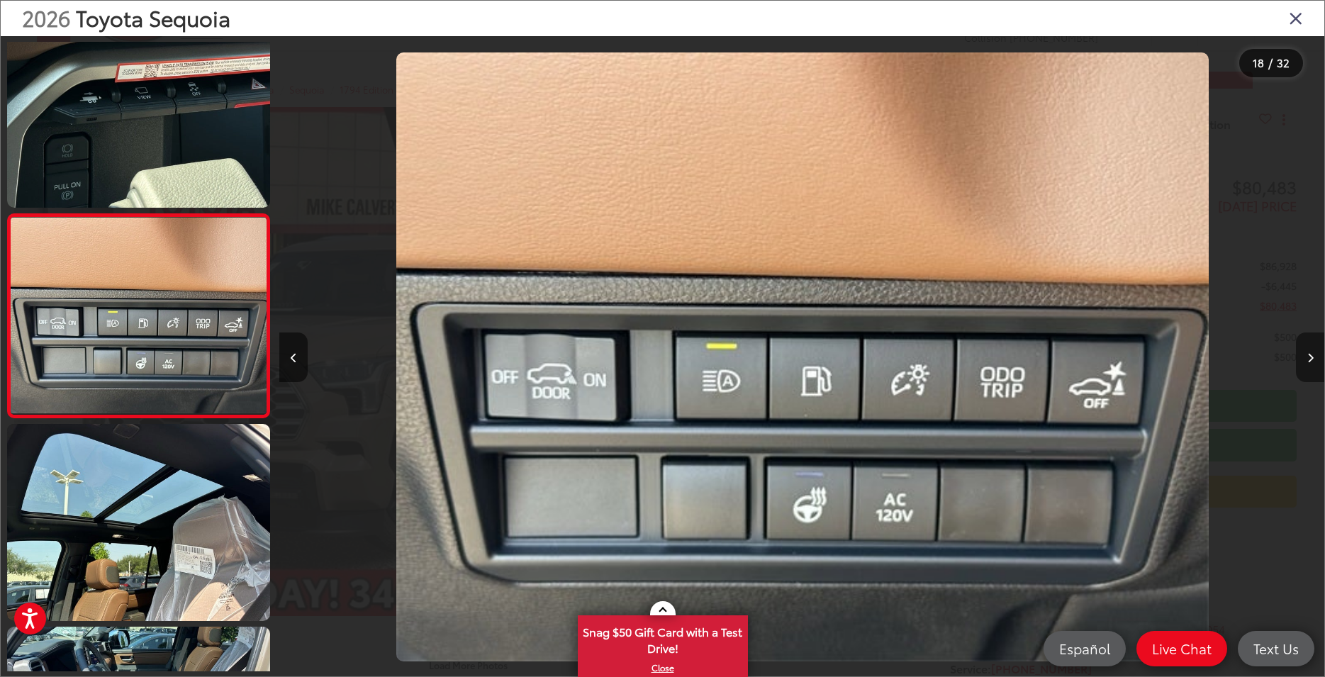
click at [1303, 356] on button "Next image" at bounding box center [1310, 358] width 28 height 50
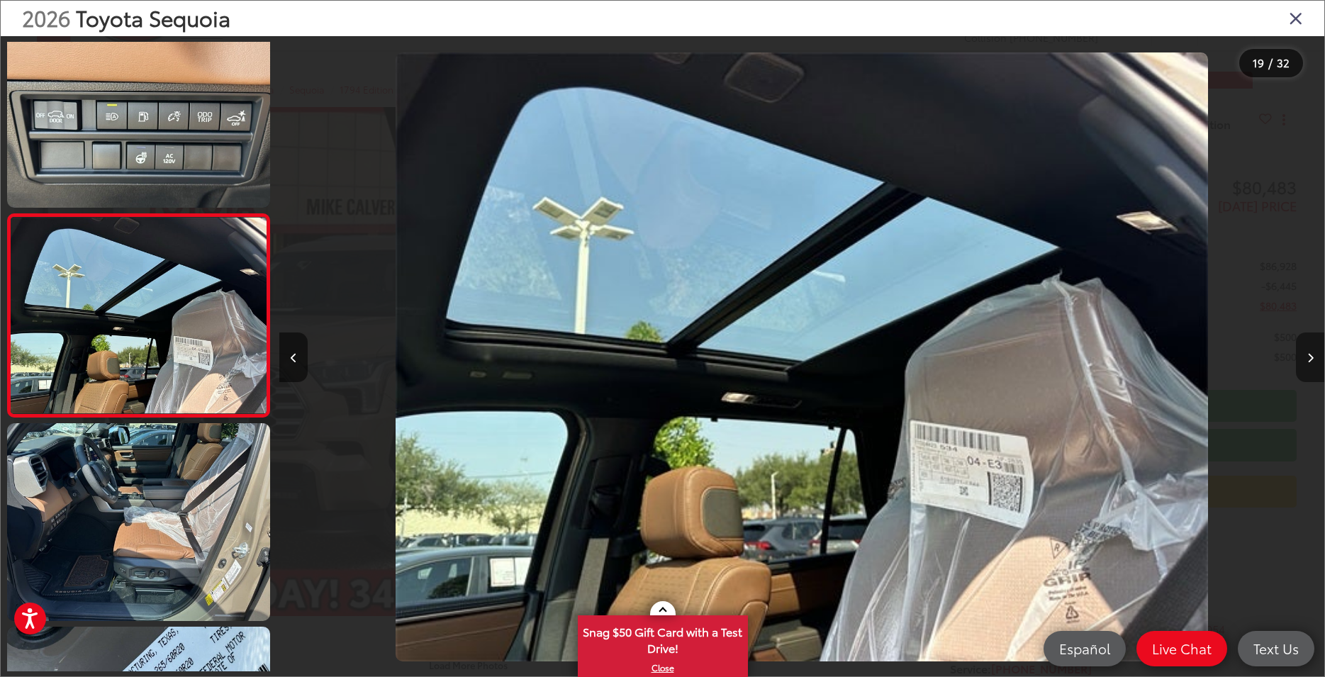
click at [1303, 356] on button "Next image" at bounding box center [1310, 358] width 28 height 50
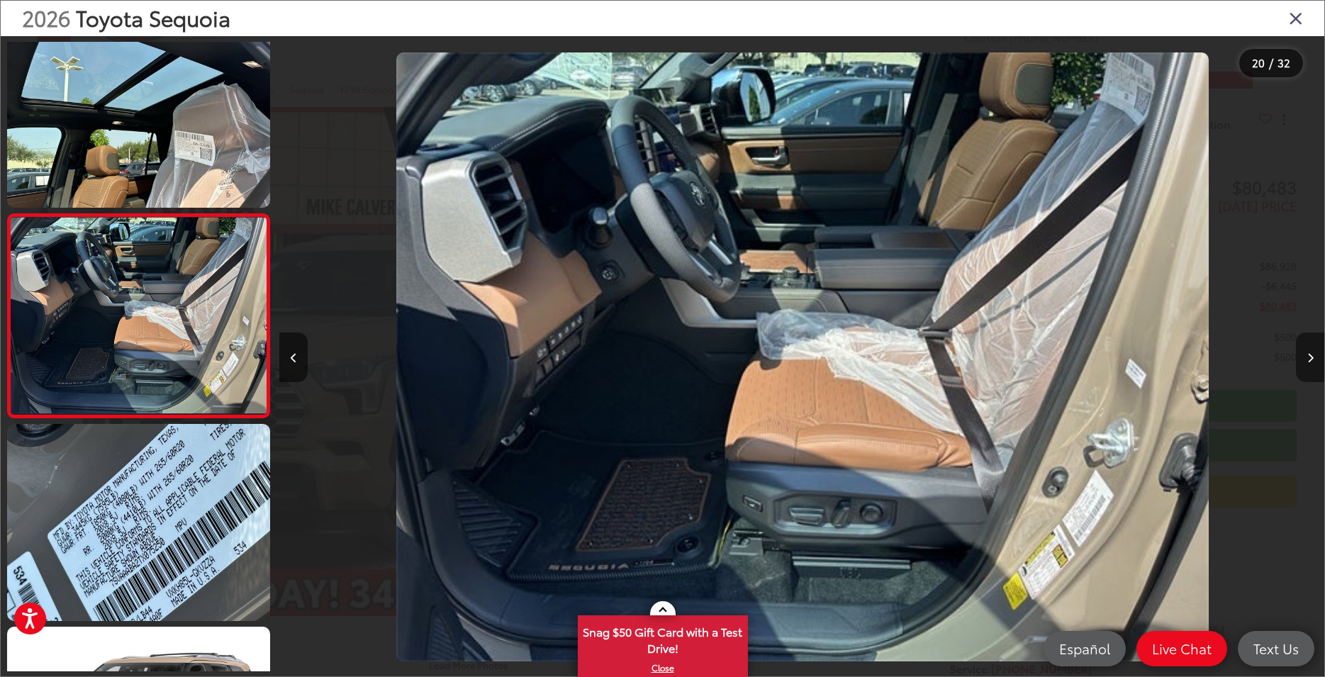
click at [1303, 356] on button "Next image" at bounding box center [1310, 358] width 28 height 50
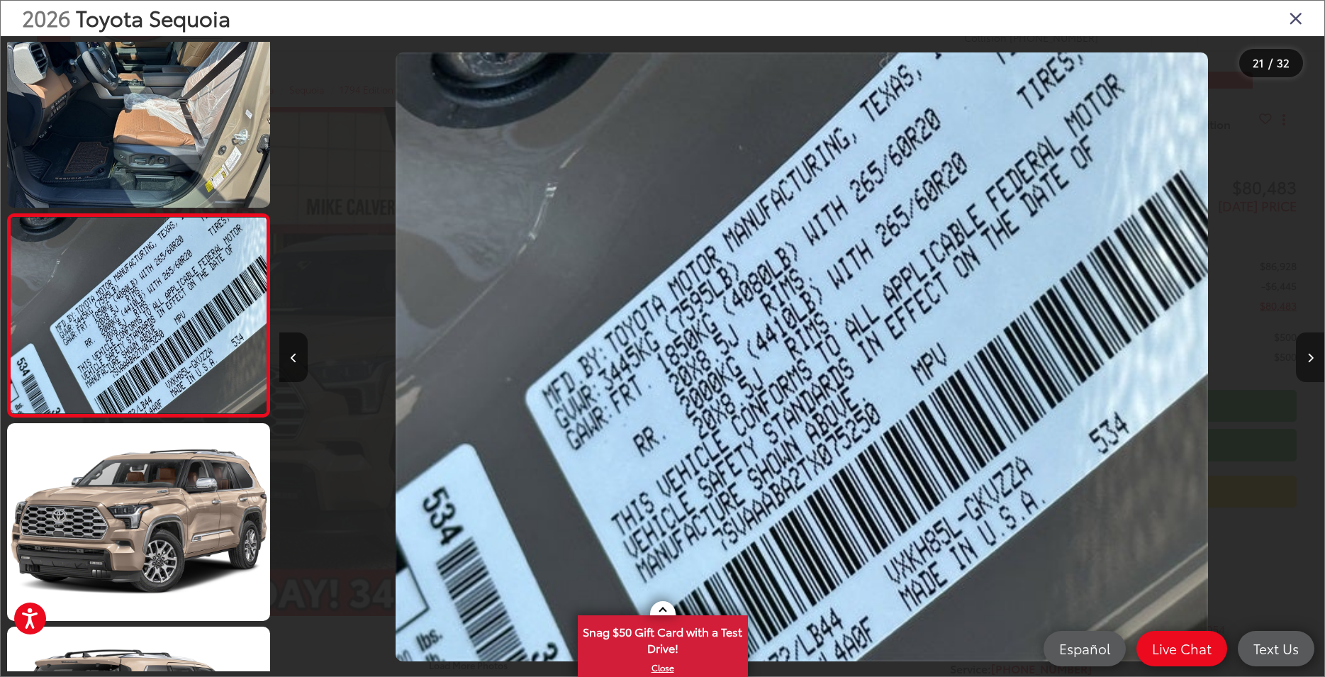
click at [1303, 356] on button "Next image" at bounding box center [1310, 358] width 28 height 50
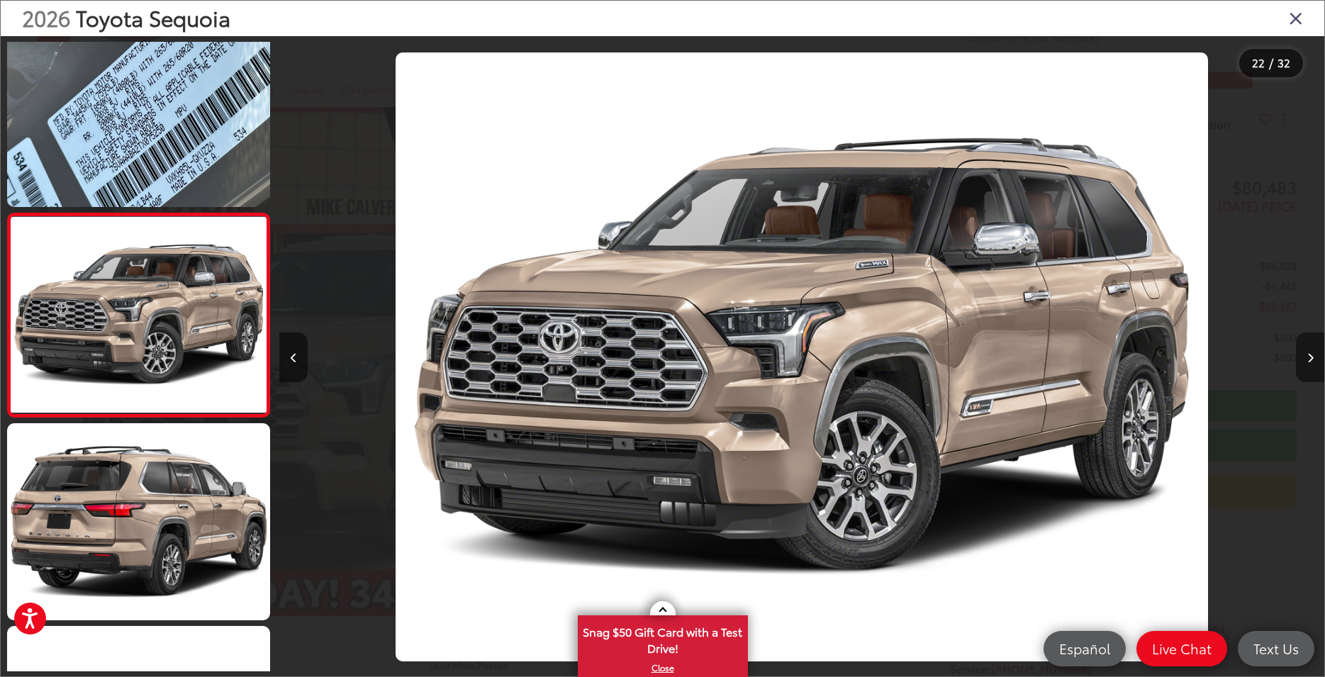
click at [1303, 356] on button "Next image" at bounding box center [1310, 358] width 28 height 50
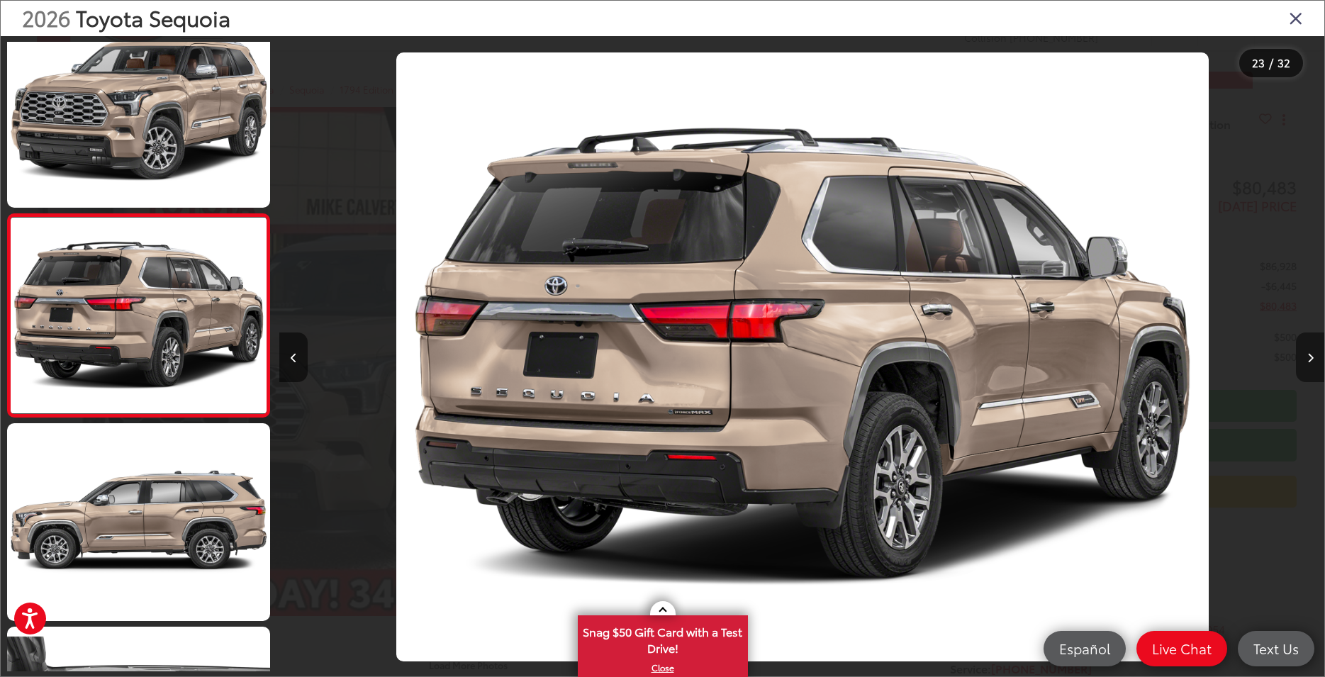
click at [1303, 356] on button "Next image" at bounding box center [1310, 358] width 28 height 50
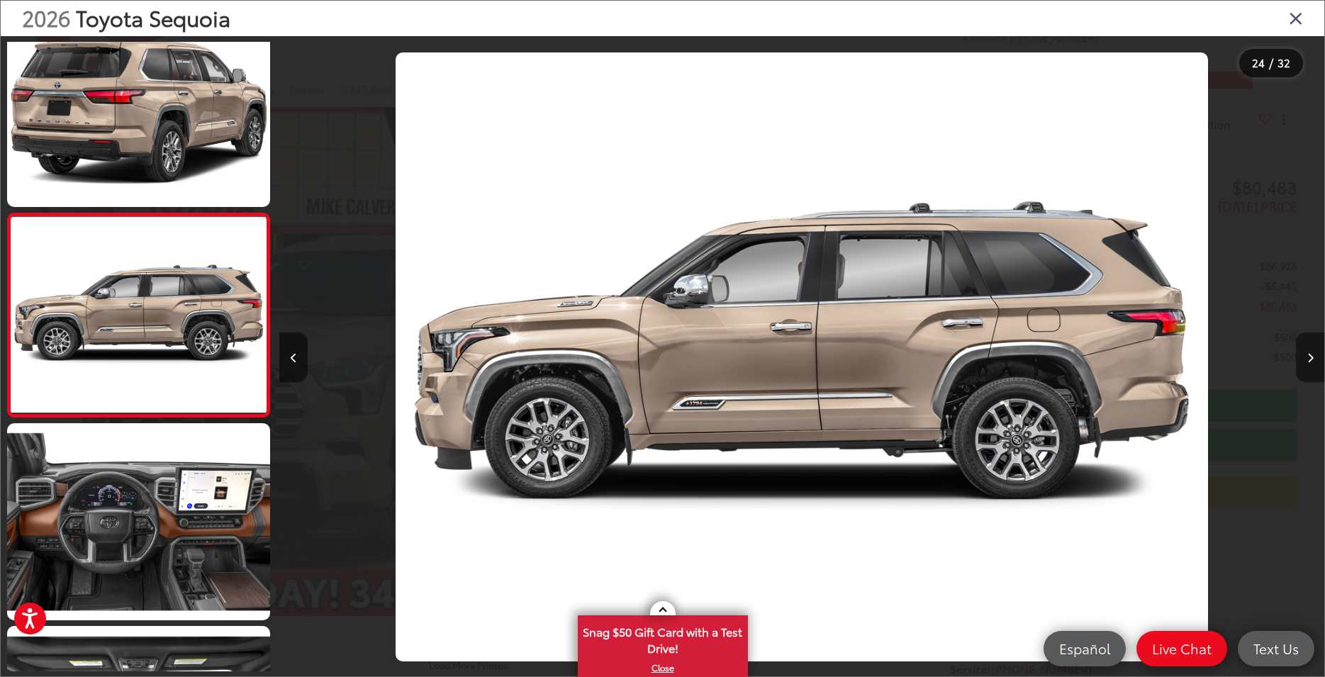
click at [1303, 356] on button "Next image" at bounding box center [1310, 358] width 28 height 50
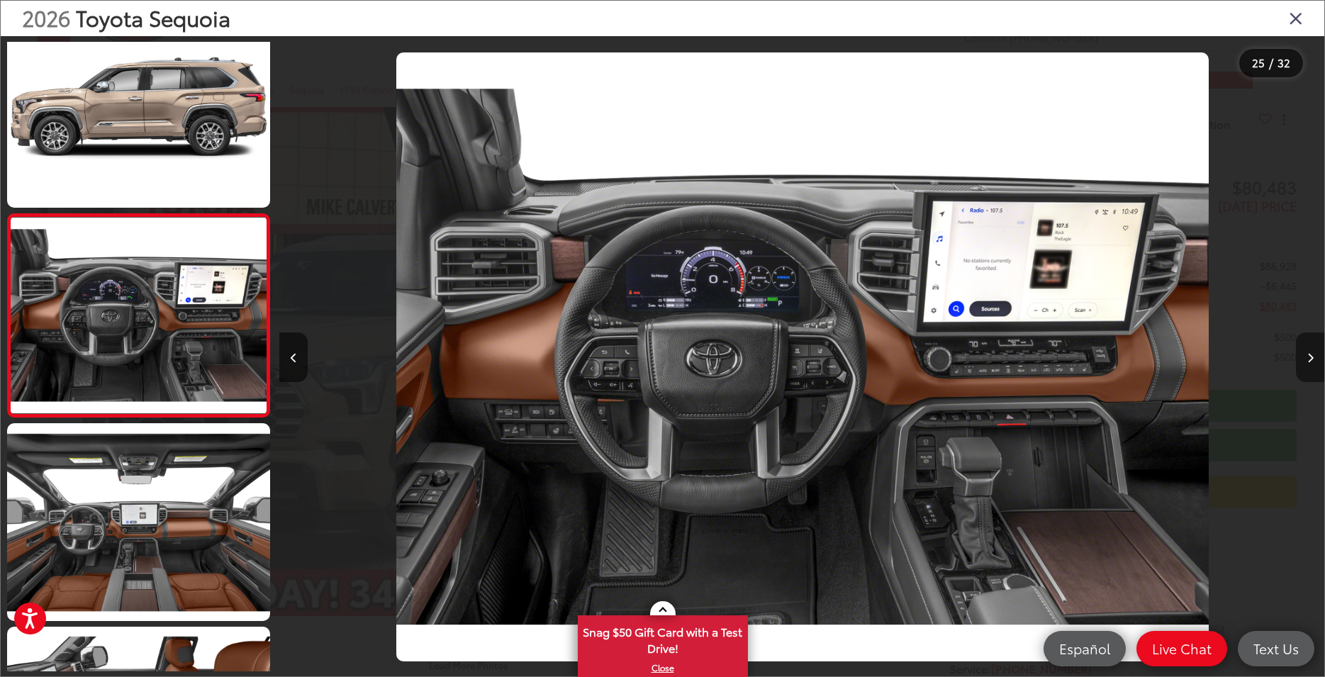
click at [1303, 356] on button "Next image" at bounding box center [1310, 358] width 28 height 50
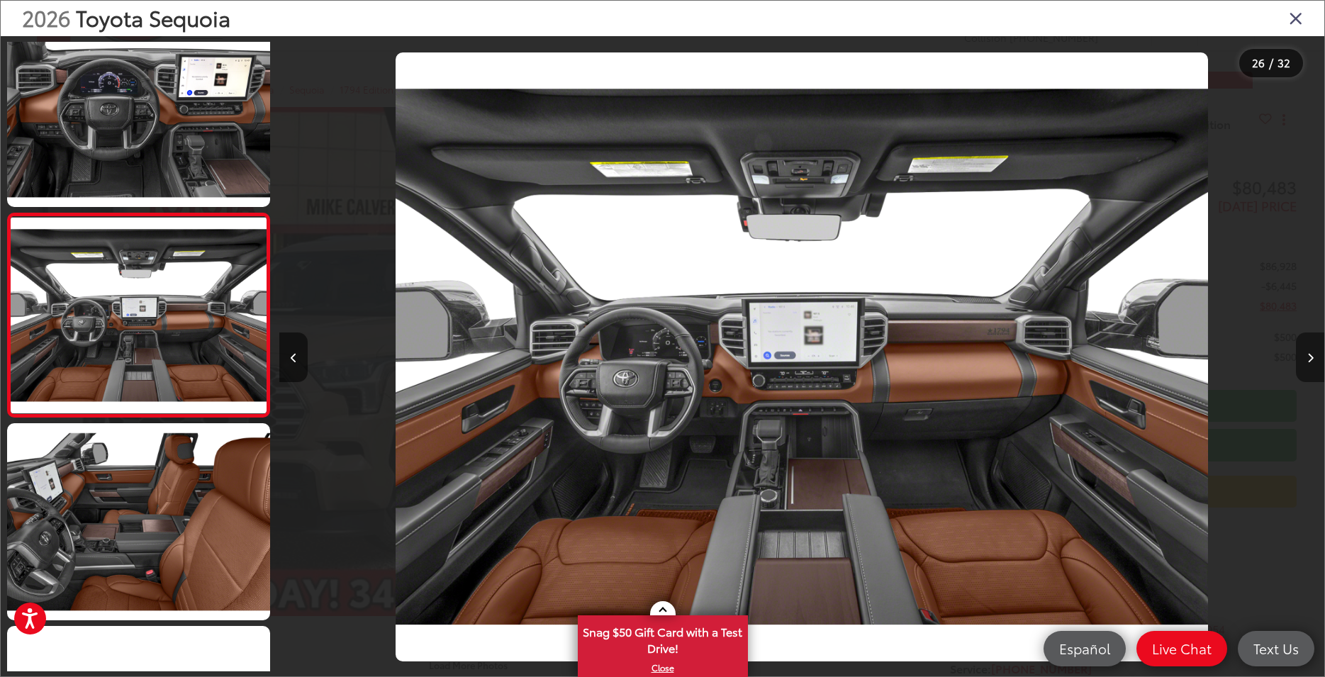
click at [1303, 356] on button "Next image" at bounding box center [1310, 358] width 28 height 50
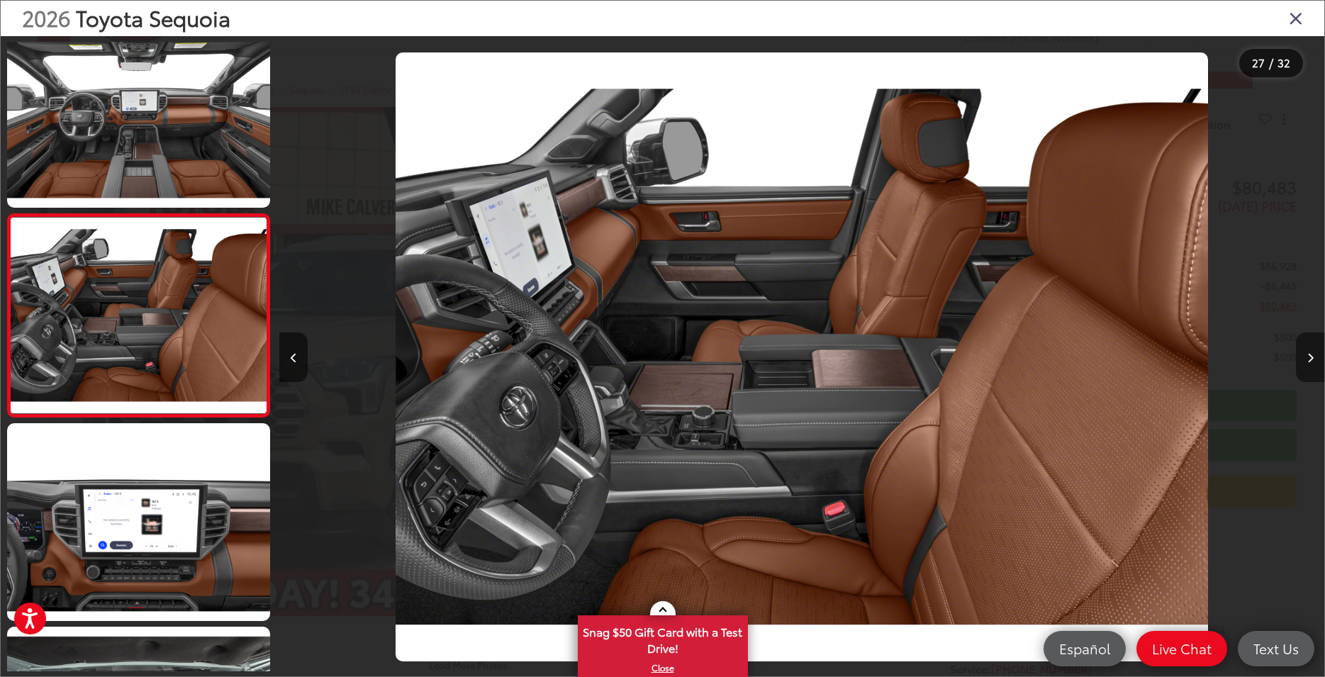
click at [1303, 356] on button "Next image" at bounding box center [1310, 358] width 28 height 50
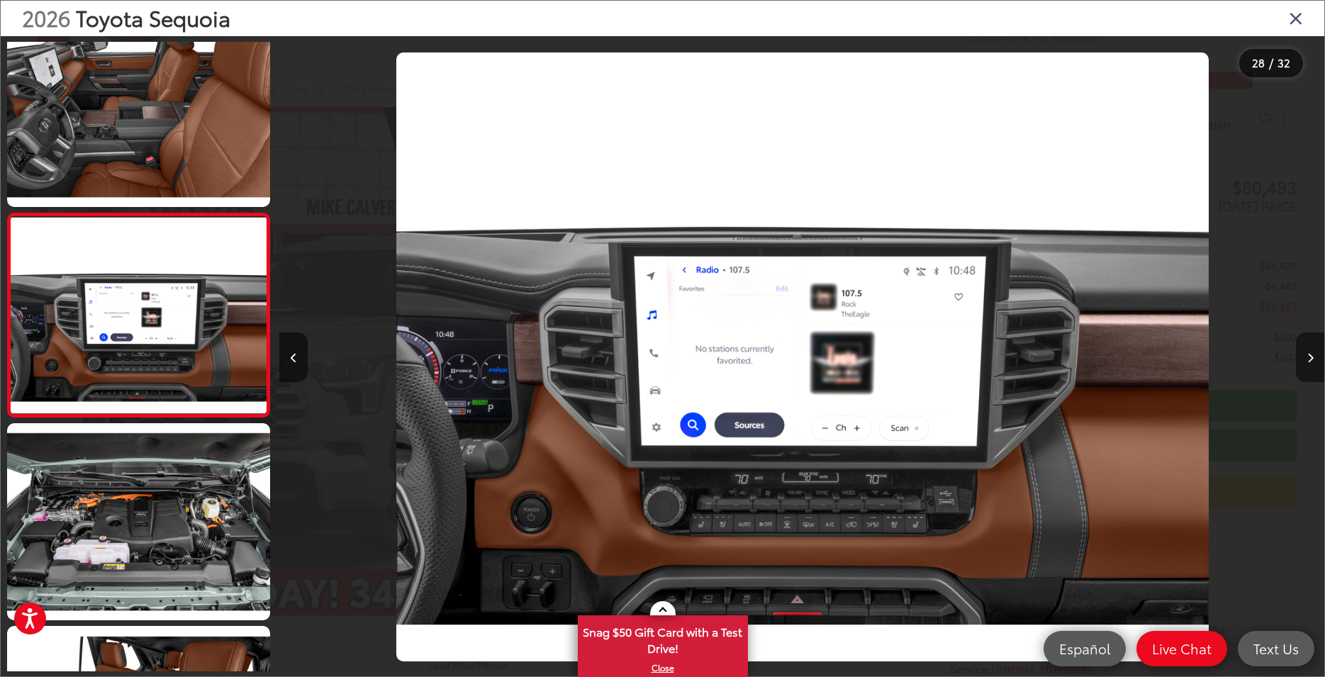
click at [1303, 356] on button "Next image" at bounding box center [1310, 358] width 28 height 50
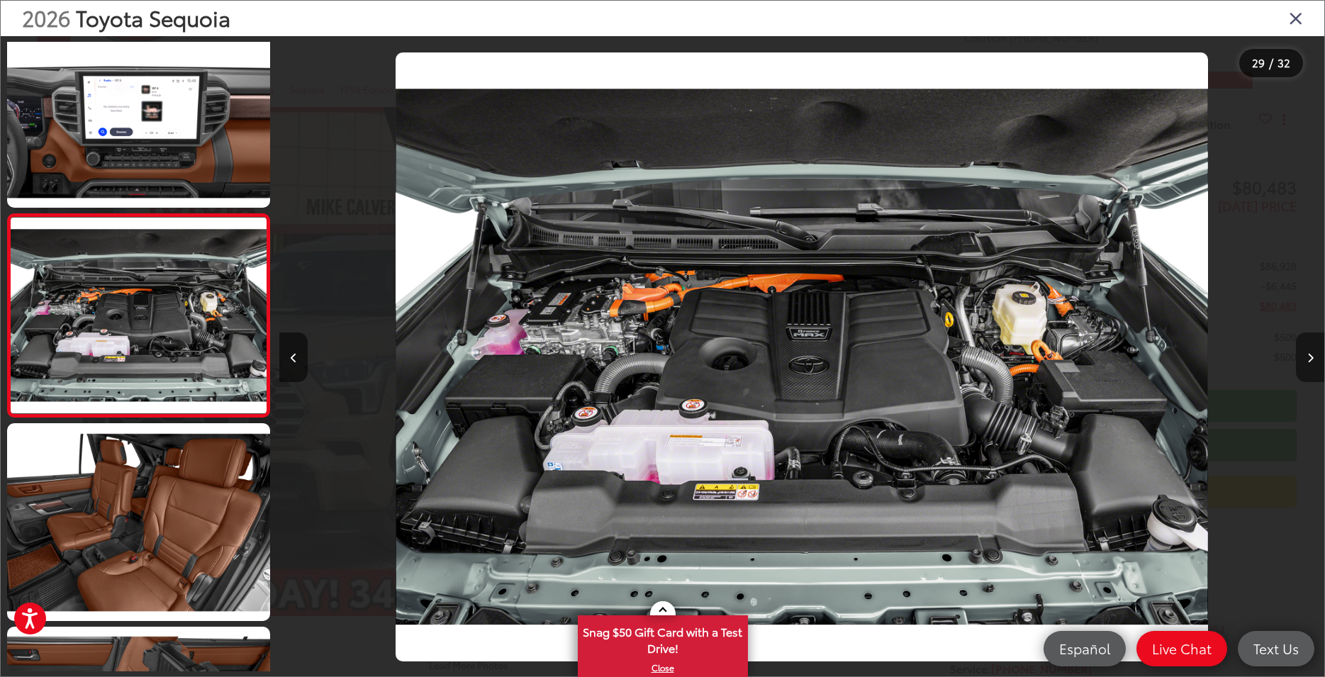
click at [1303, 356] on button "Next image" at bounding box center [1310, 358] width 28 height 50
